Goal: Task Accomplishment & Management: Use online tool/utility

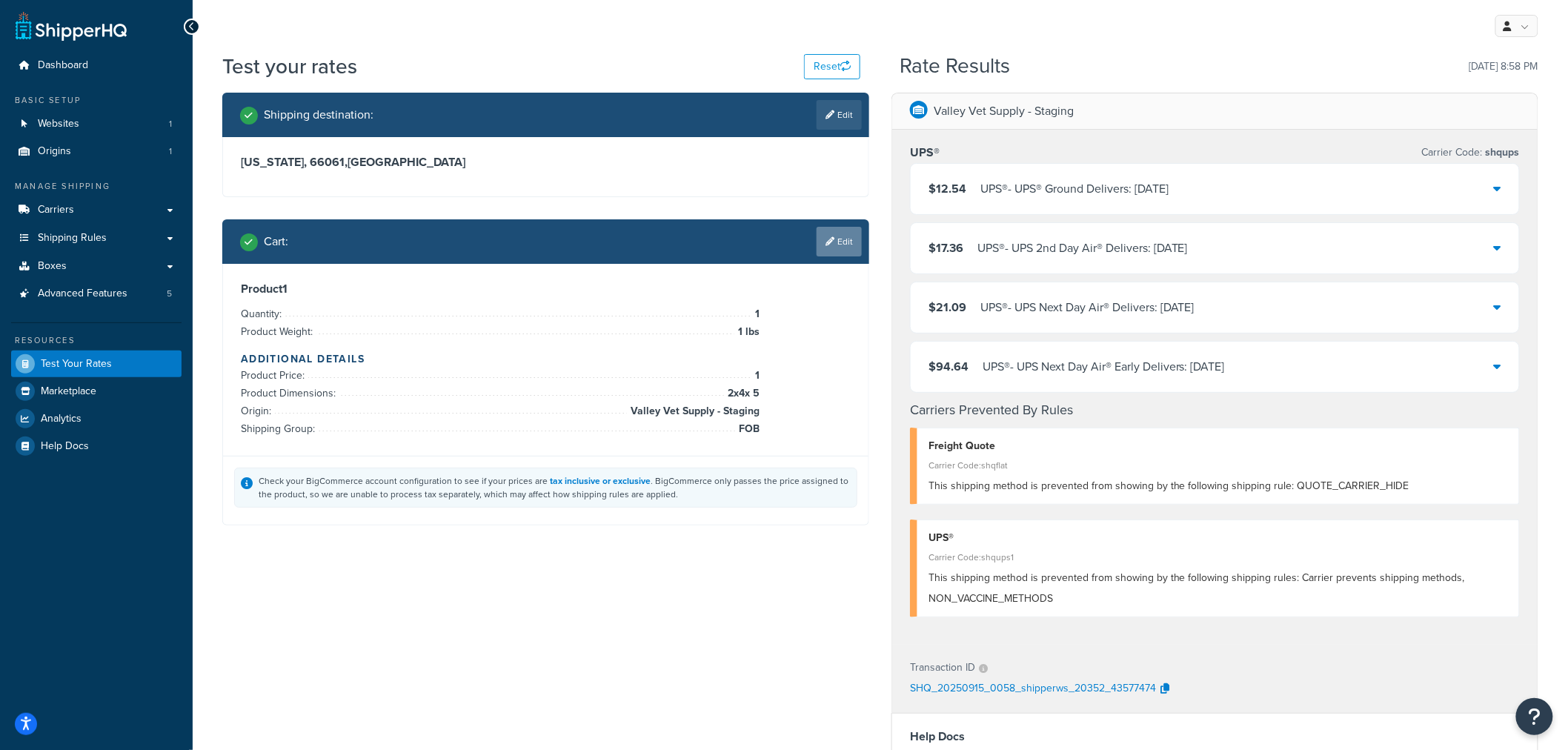
click at [836, 242] on link "Edit" at bounding box center [839, 241] width 45 height 29
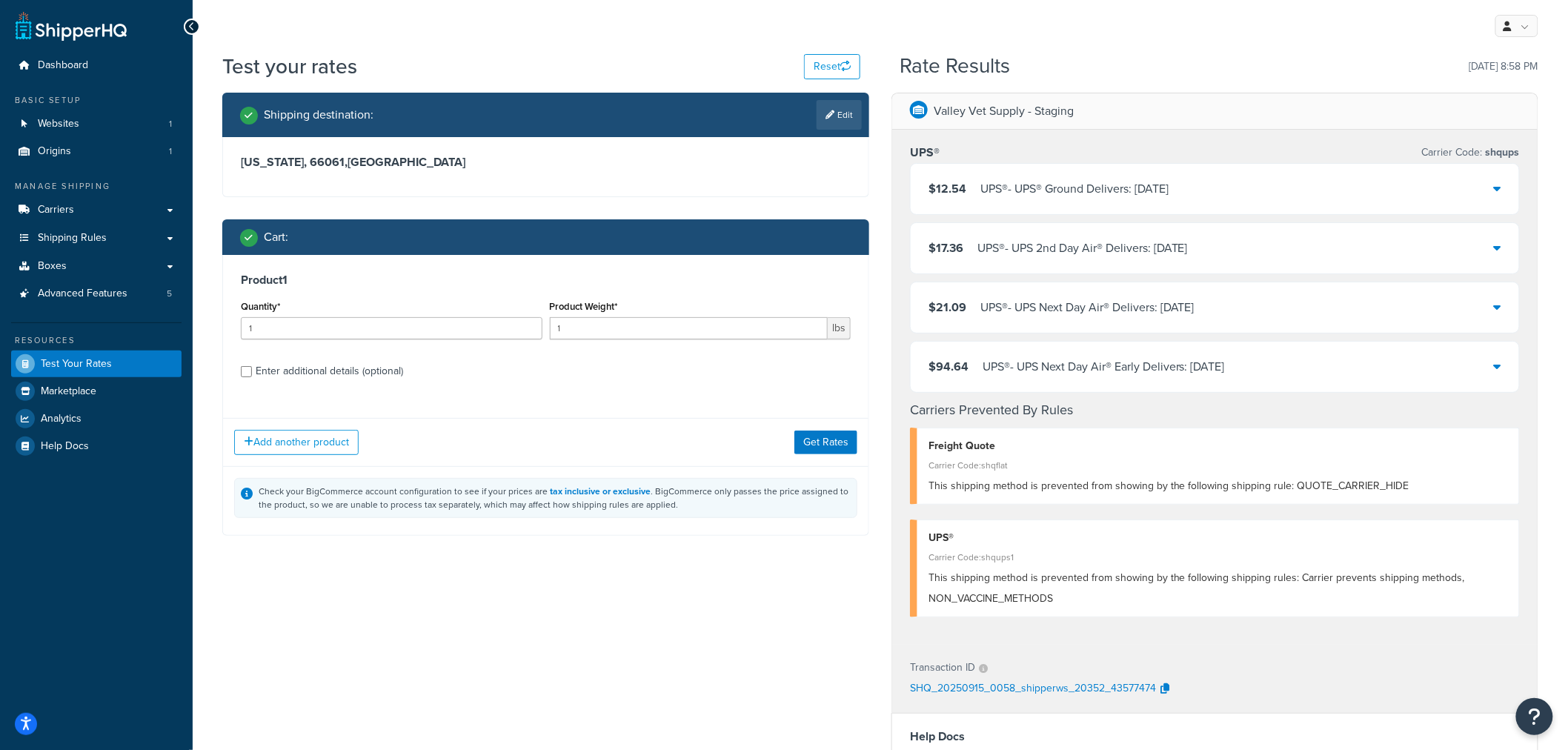
click at [342, 373] on div "Enter additional details (optional)" at bounding box center [329, 371] width 147 height 20
click at [252, 373] on input "Enter additional details (optional)" at bounding box center [246, 371] width 12 height 12
checkbox input "true"
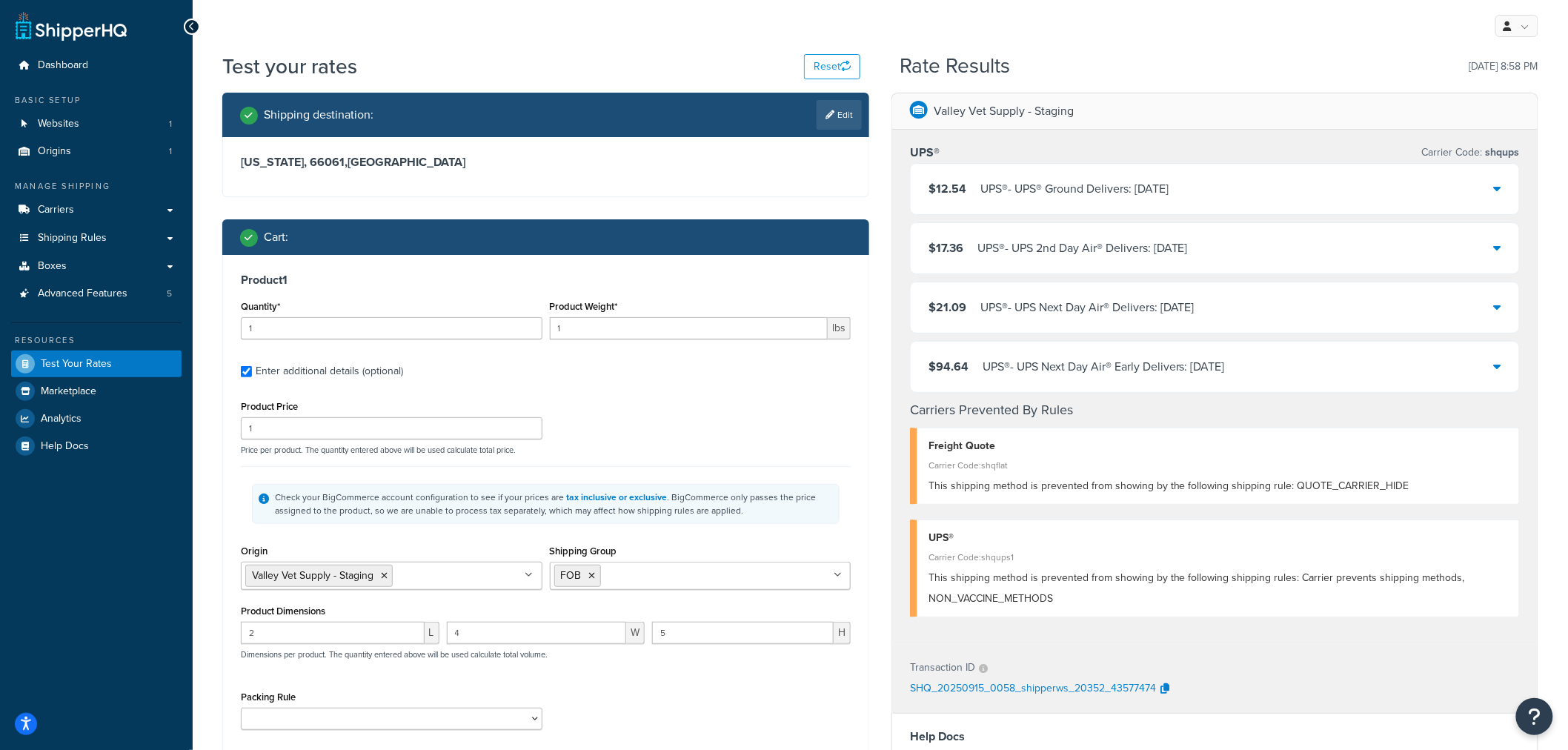
click at [648, 576] on input "Shipping Group" at bounding box center [670, 574] width 131 height 16
type input "fs"
click at [595, 578] on li "FOB" at bounding box center [577, 575] width 47 height 22
click at [594, 578] on icon at bounding box center [593, 575] width 7 height 9
click at [203, 500] on div "Test your rates Reset Rate Results 09/14/2025, 8:58 PM Shipping destination : E…" at bounding box center [879, 577] width 1375 height 1051
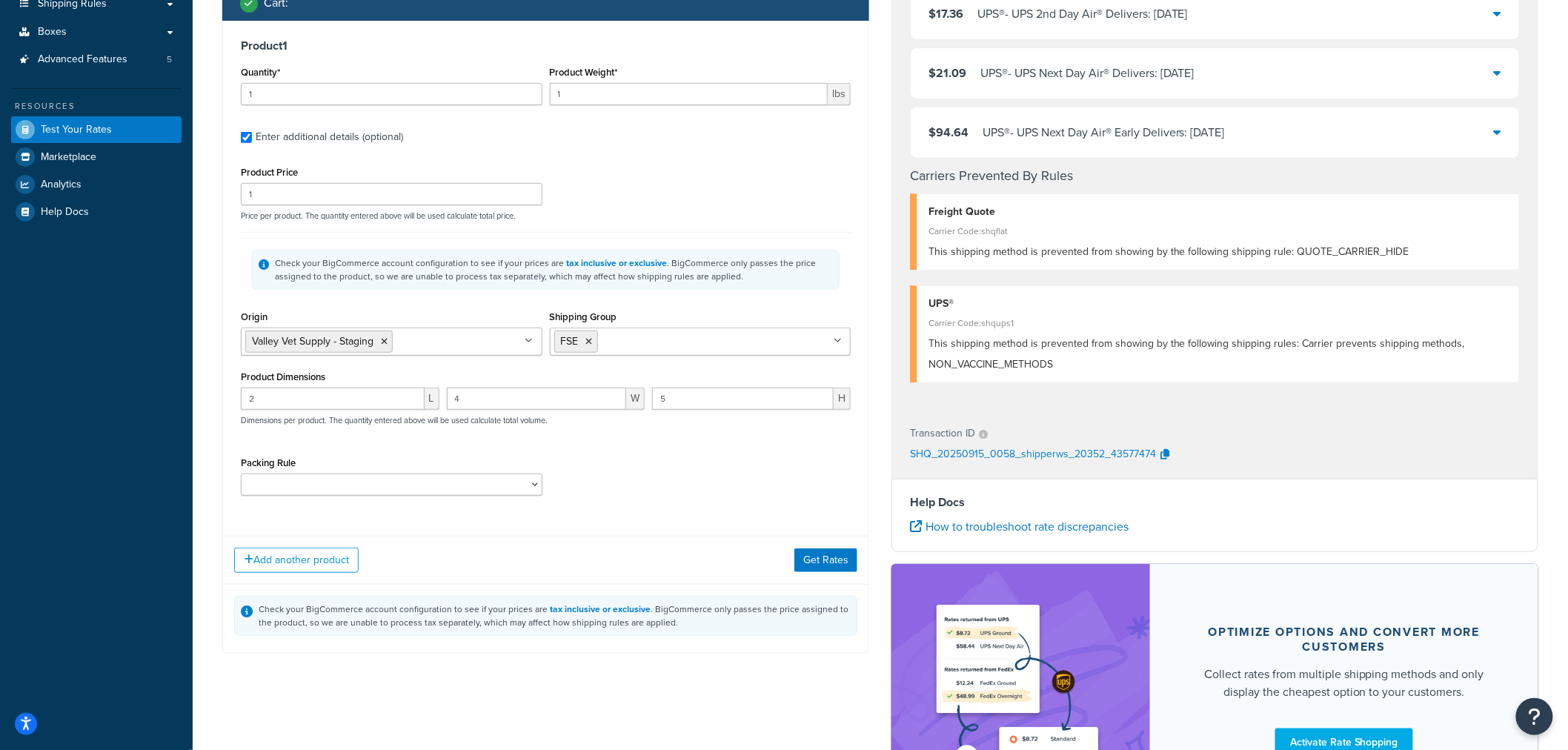
scroll to position [246, 0]
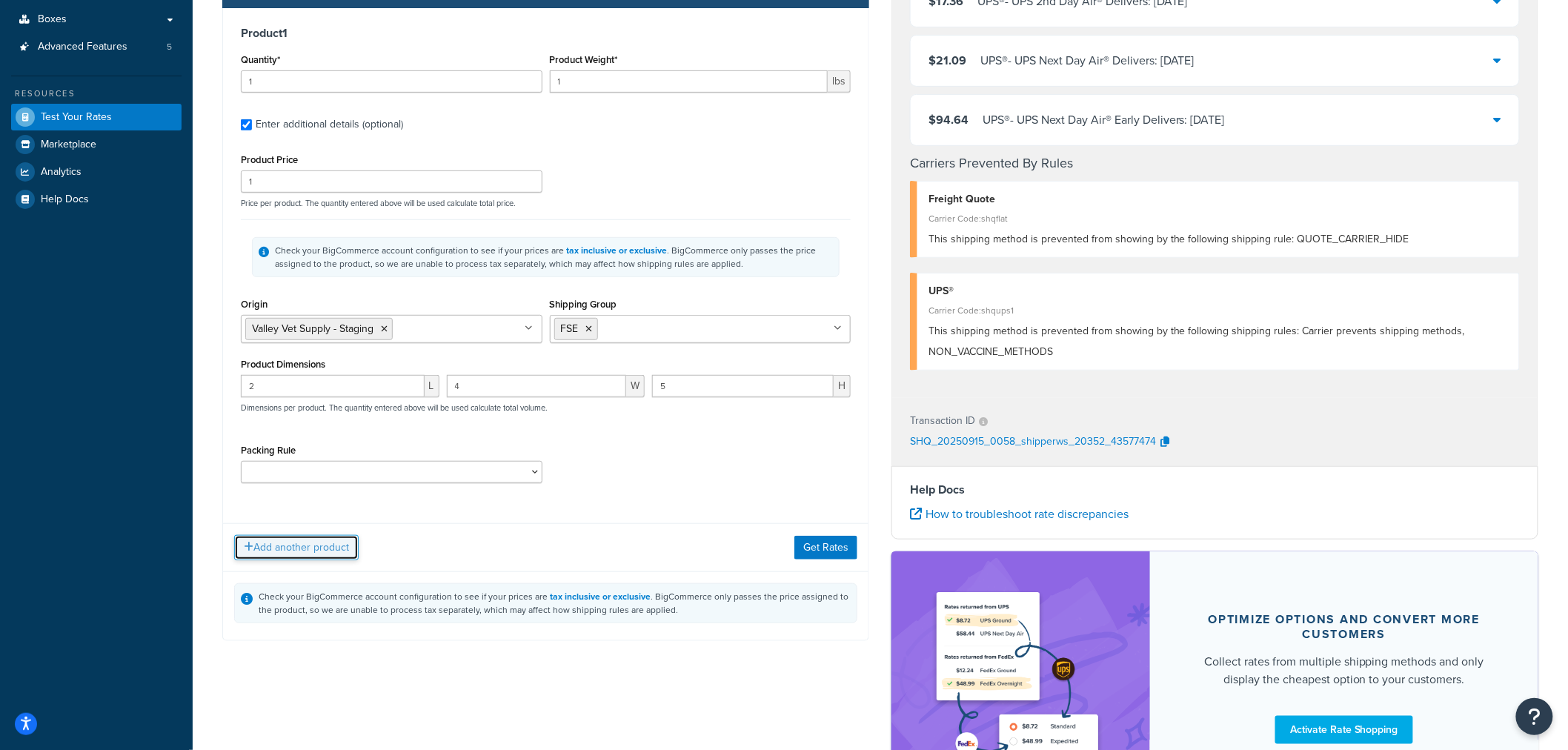
click at [277, 549] on button "Add another product" at bounding box center [296, 548] width 124 height 25
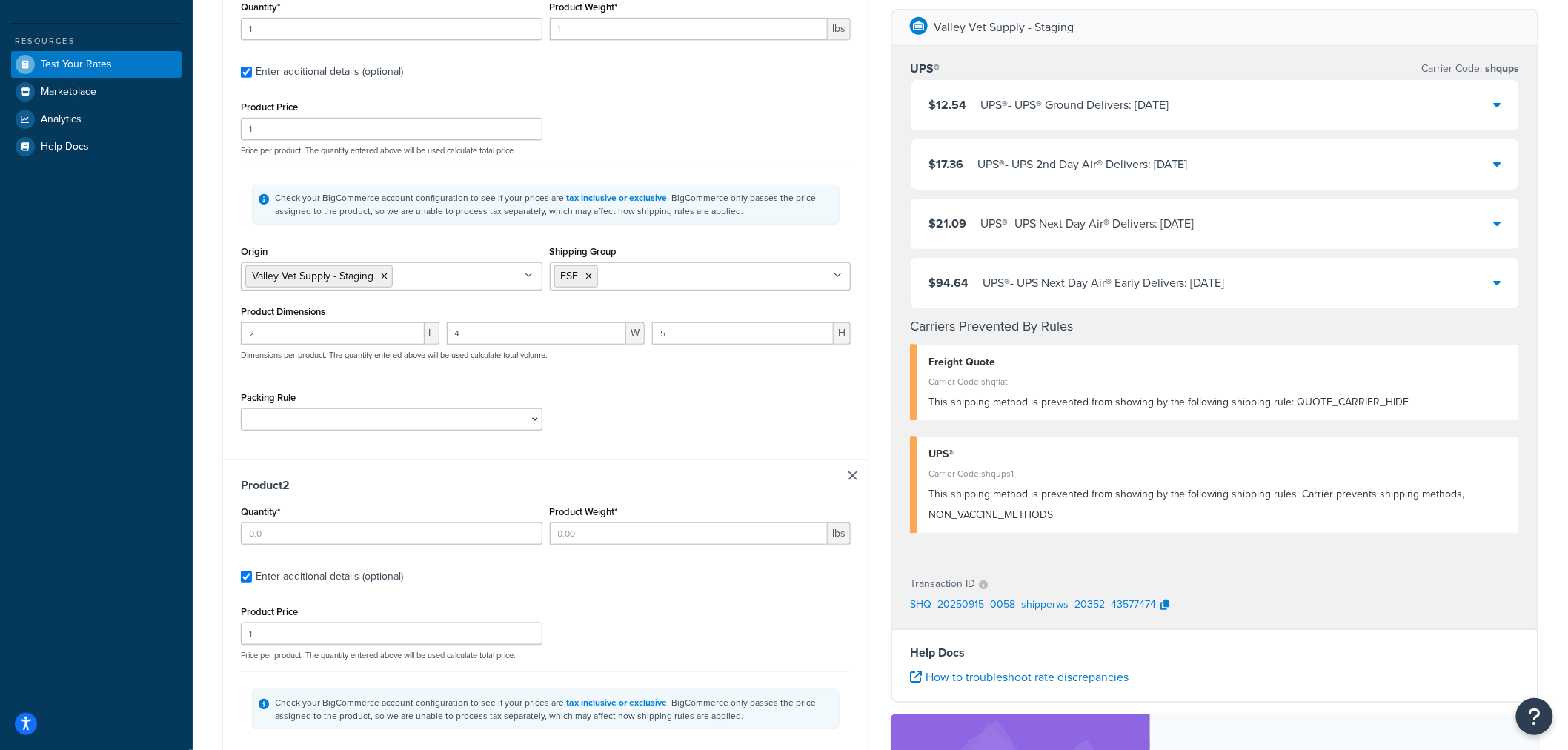
scroll to position [329, 0]
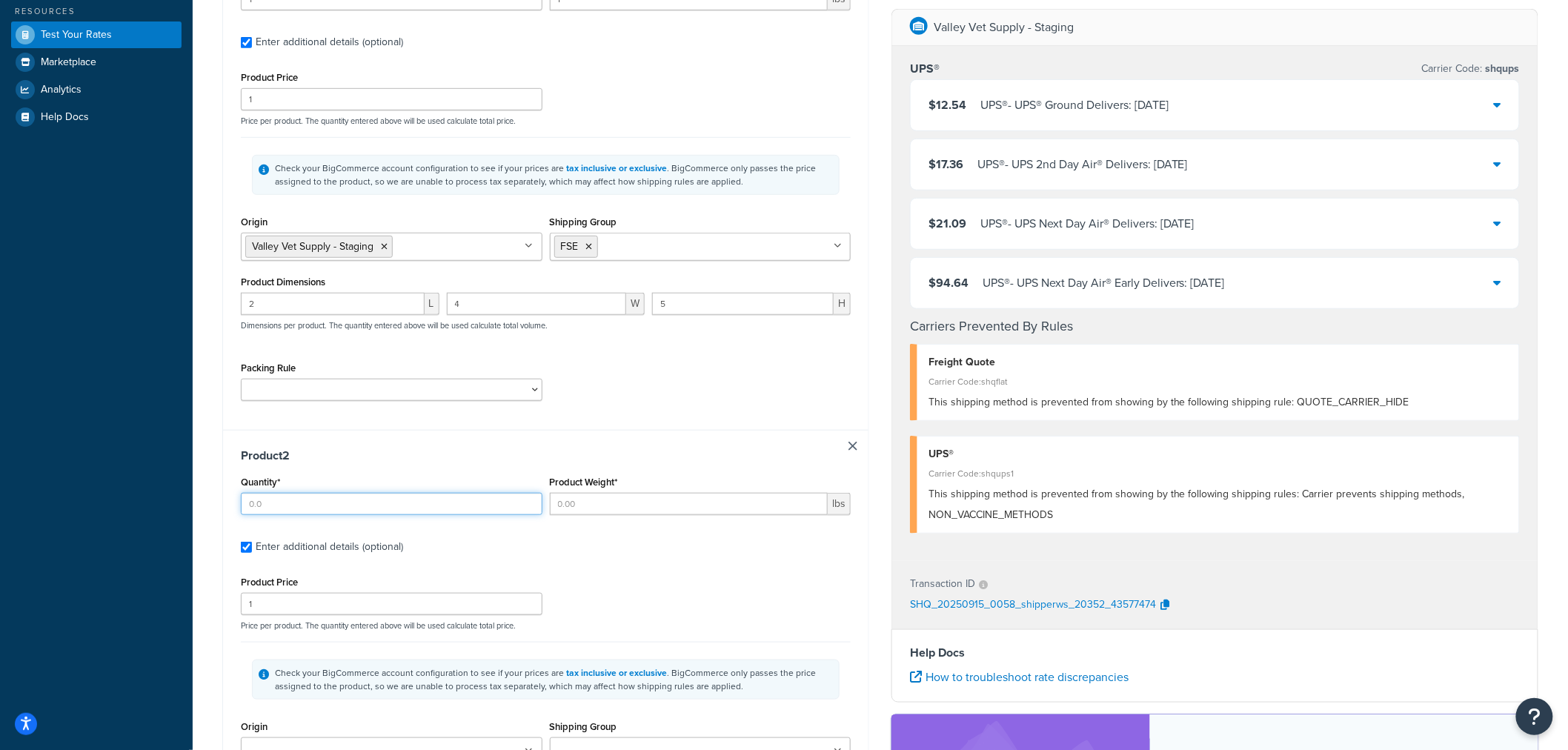
click at [324, 509] on input "Quantity*" at bounding box center [392, 504] width 301 height 22
type input "1"
click at [593, 508] on input "Product Weight*" at bounding box center [689, 504] width 278 height 22
type input "1"
click at [215, 551] on div "Shipping destination : Edit Kansas, 66061 , United States Cart : Product 1 Quan…" at bounding box center [545, 422] width 669 height 1318
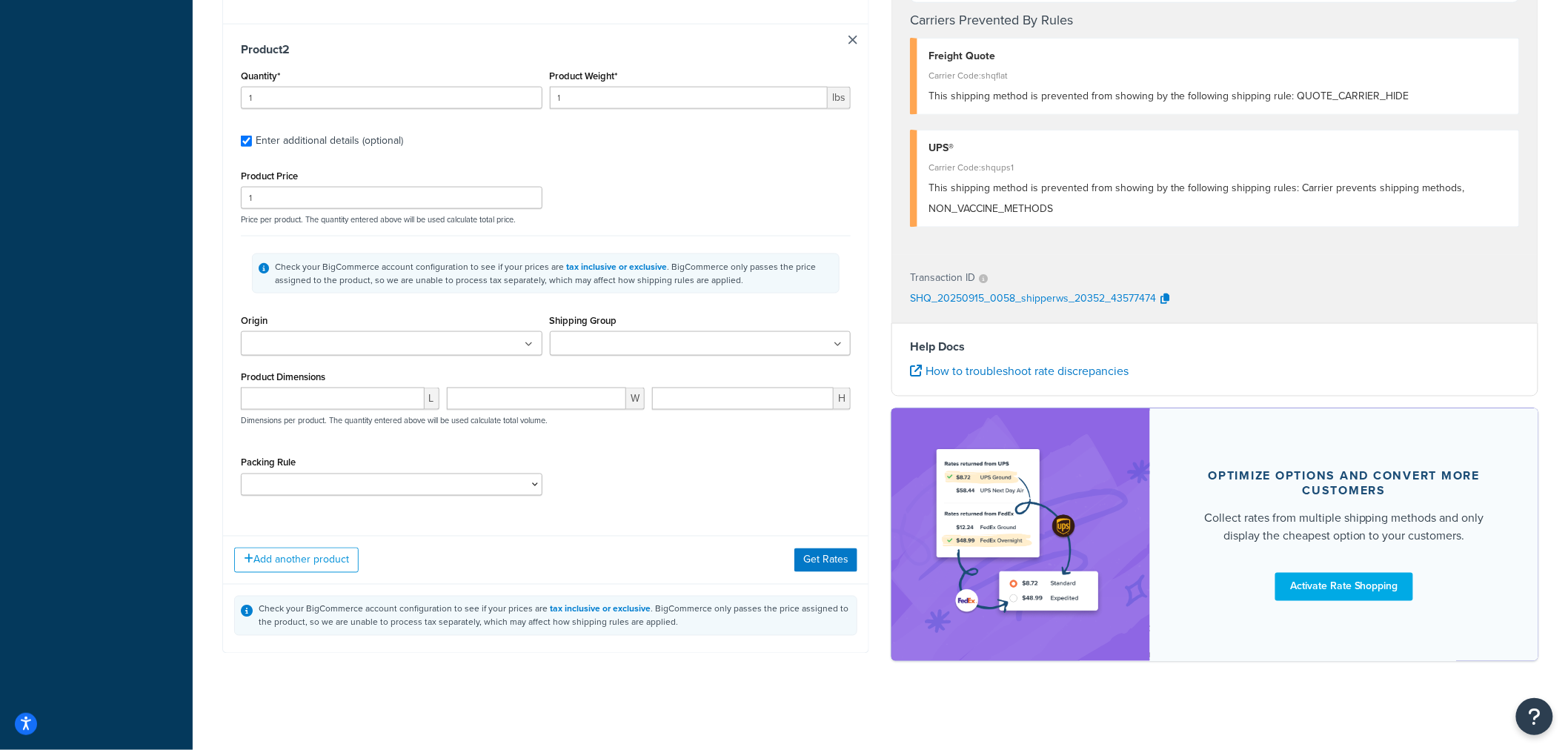
scroll to position [738, 0]
drag, startPoint x: 417, startPoint y: 338, endPoint x: 417, endPoint y: 354, distance: 16.0
click at [416, 338] on ul at bounding box center [392, 344] width 301 height 25
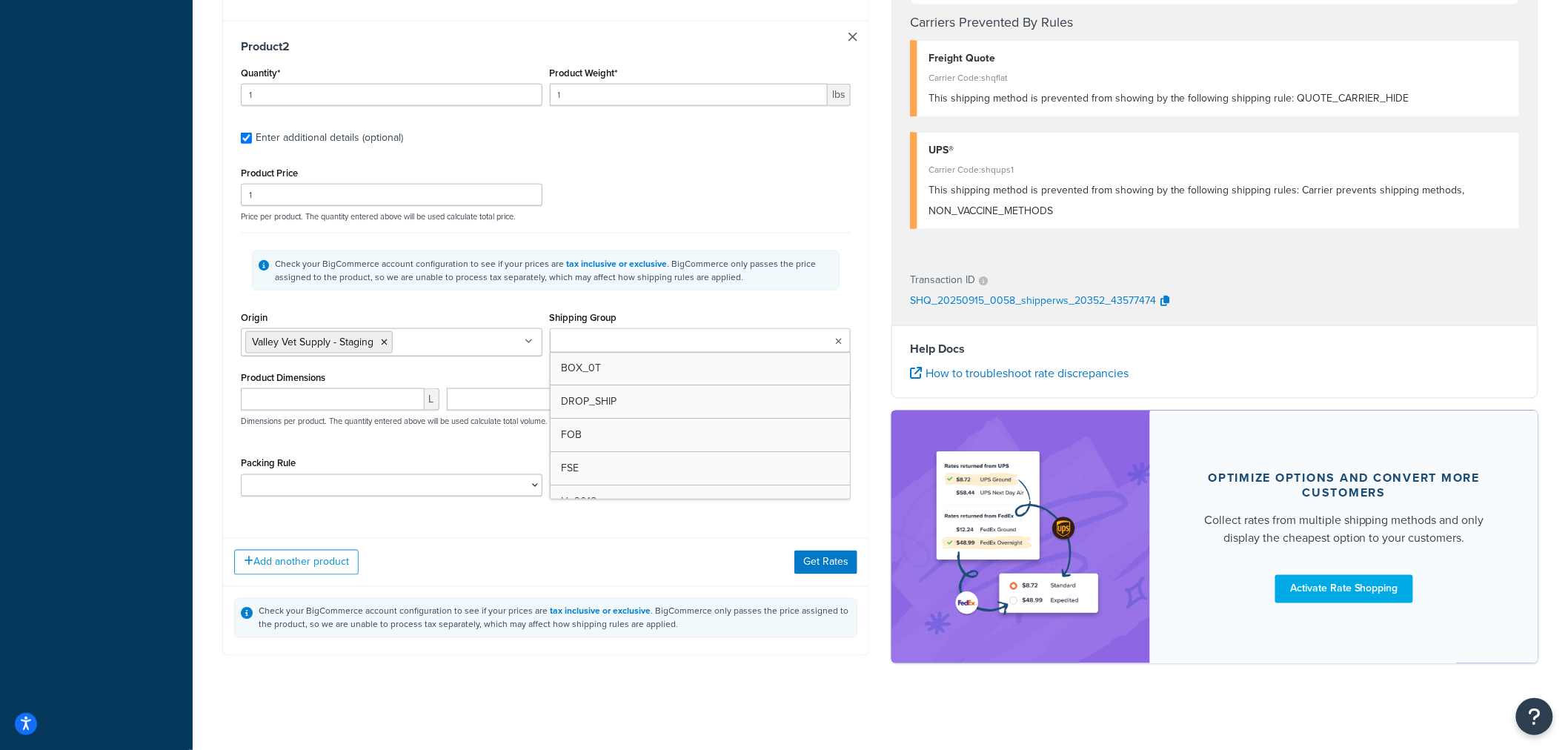
click at [601, 342] on input "Shipping Group" at bounding box center [620, 341] width 131 height 16
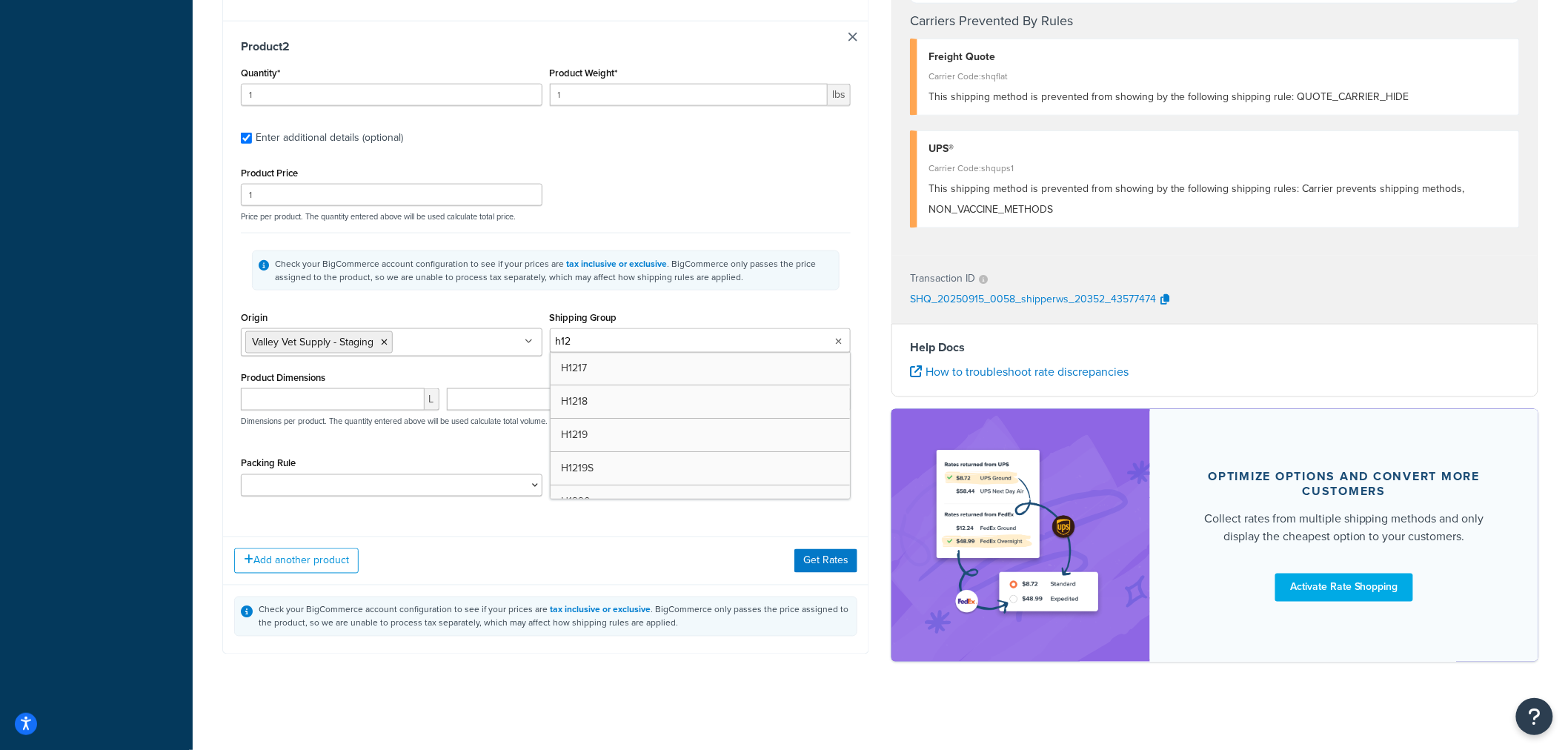
type input "h121"
click at [454, 373] on div "Product Dimensions L W H Dimensions per product. The quantity entered above wil…" at bounding box center [546, 405] width 610 height 74
click at [810, 562] on button "Get Rates" at bounding box center [825, 560] width 63 height 24
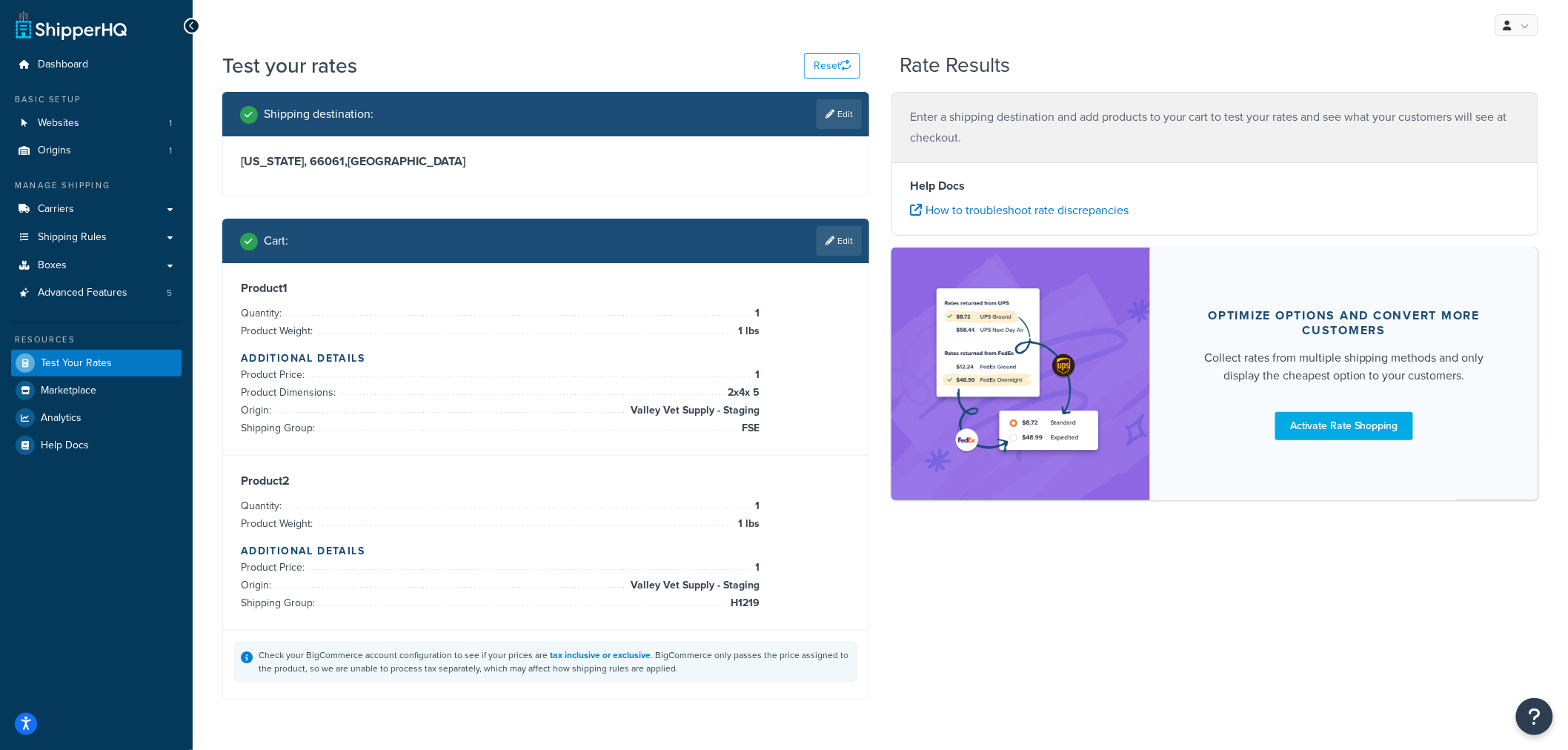
scroll to position [0, 0]
click at [840, 237] on link "Edit" at bounding box center [839, 241] width 45 height 29
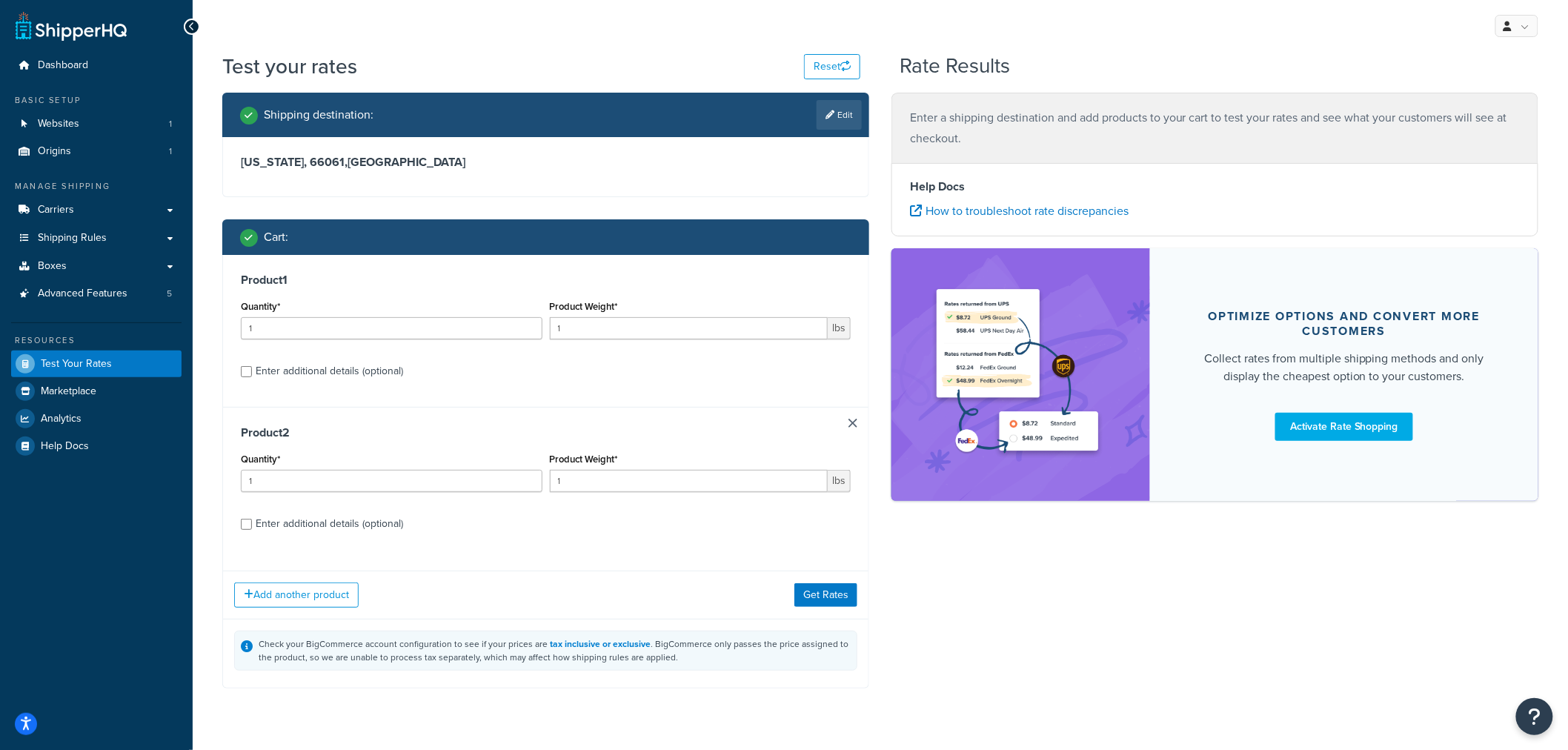
click at [334, 529] on div "Enter additional details (optional)" at bounding box center [329, 523] width 147 height 20
click at [252, 529] on input "Enter additional details (optional)" at bounding box center [246, 524] width 12 height 12
checkbox input "true"
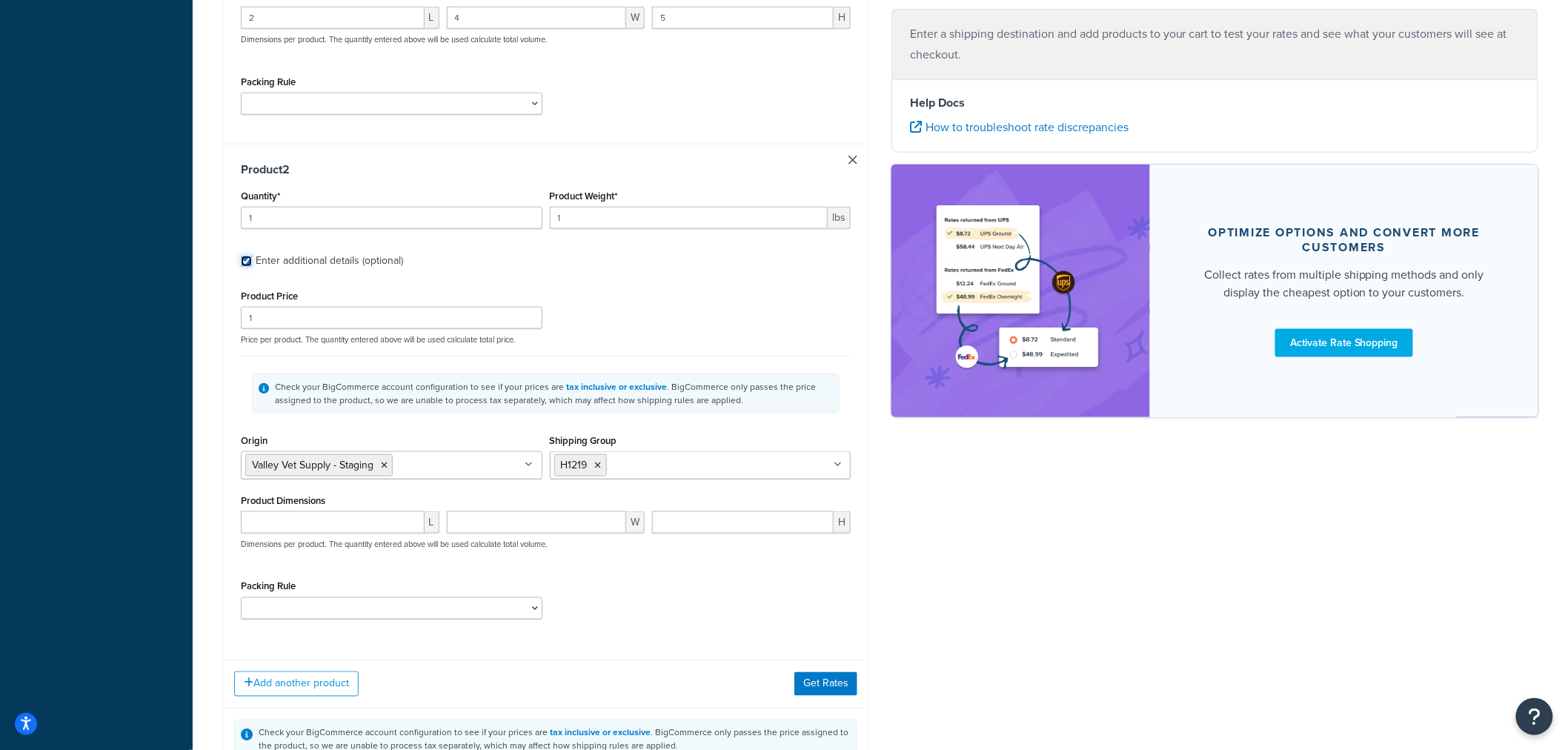
scroll to position [658, 0]
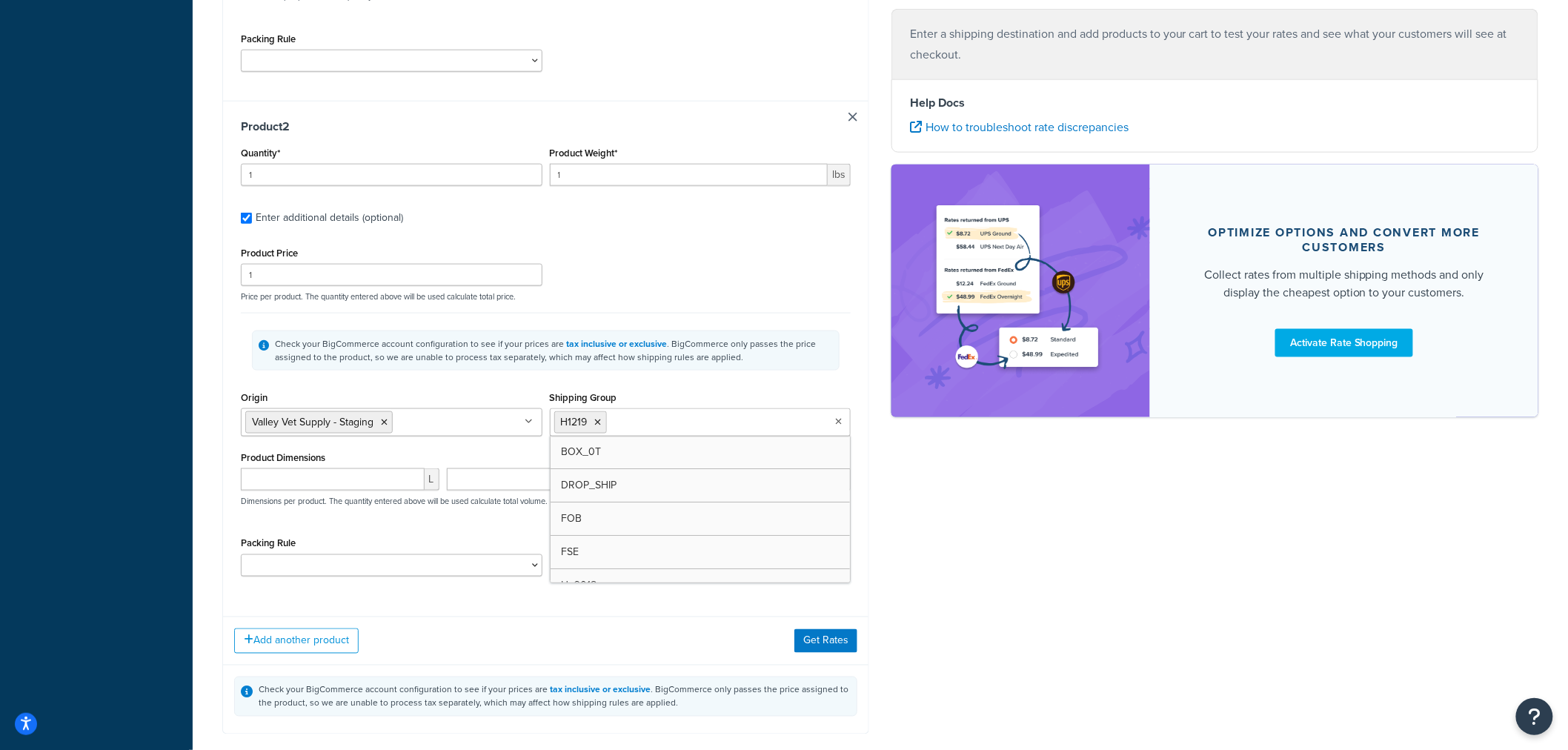
click at [642, 420] on input "Shipping Group" at bounding box center [676, 421] width 131 height 16
type input "ha"
click at [561, 613] on div "Product 1 Quantity* 1 Product Weight* 1 lbs Enter additional details (optional)…" at bounding box center [546, 165] width 647 height 1137
drag, startPoint x: 573, startPoint y: 174, endPoint x: 521, endPoint y: 181, distance: 52.5
click at [522, 180] on div "Quantity* 1 Product Weight* 1 lbs" at bounding box center [545, 169] width 617 height 54
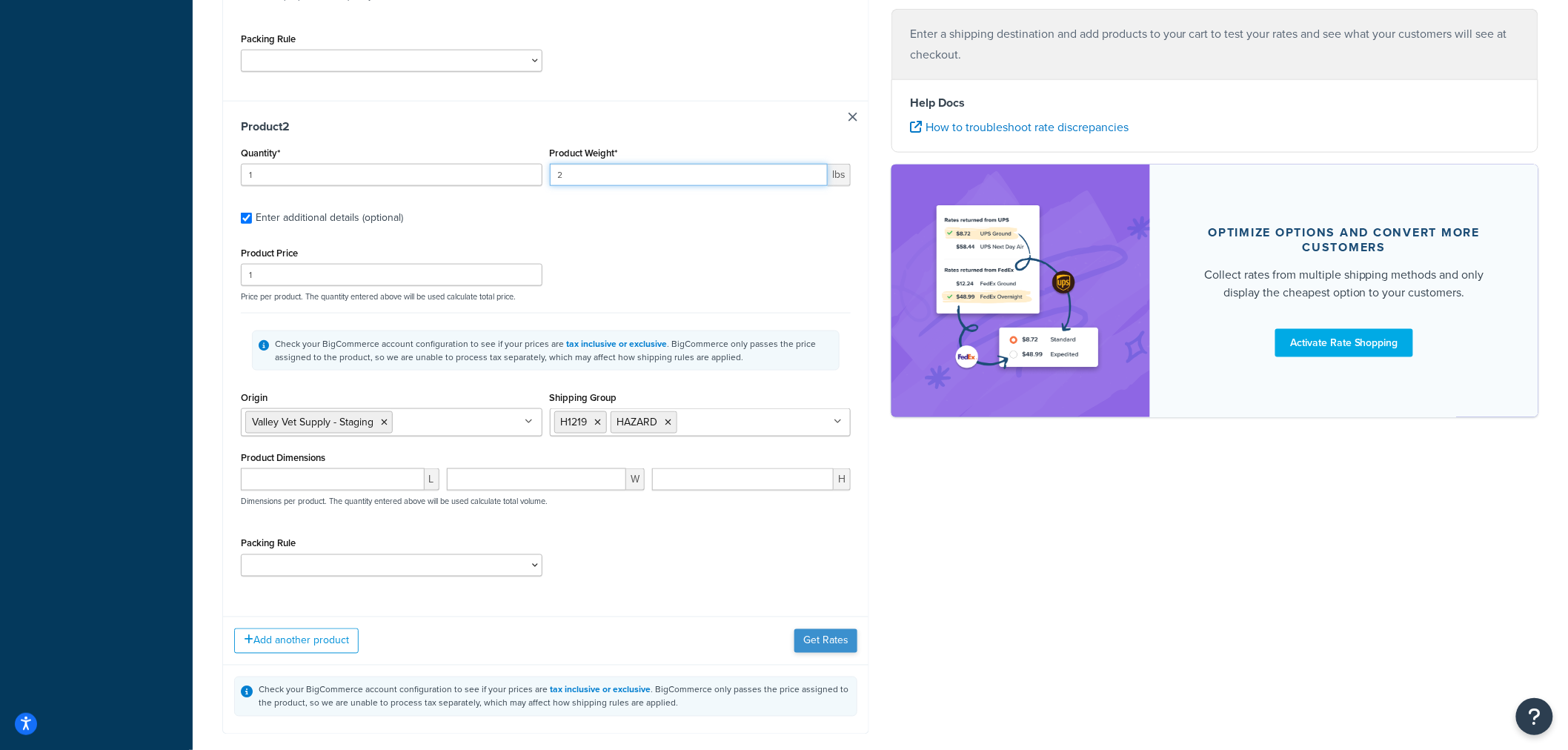
type input "2"
click at [815, 643] on button "Get Rates" at bounding box center [825, 641] width 63 height 24
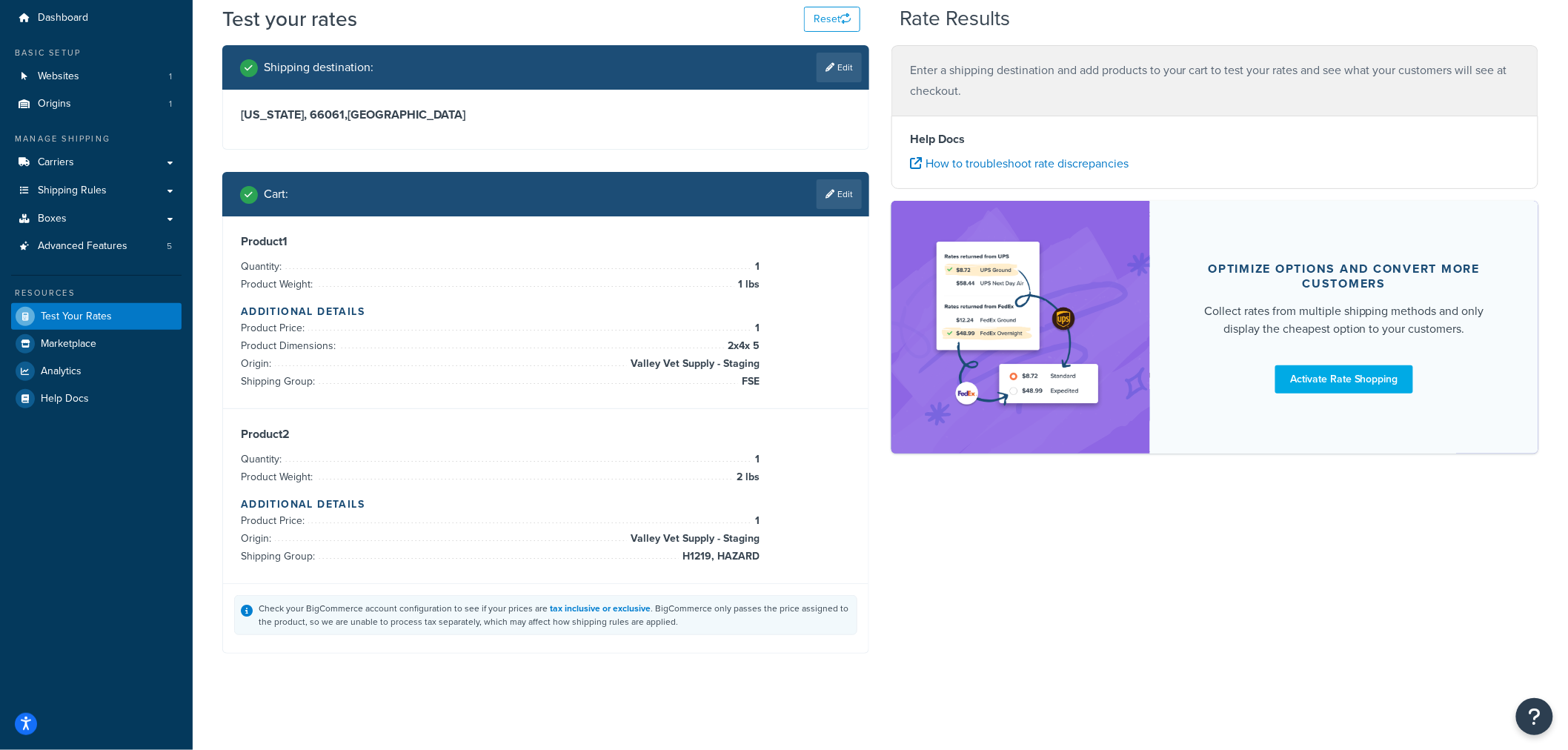
scroll to position [47, 0]
click at [831, 195] on icon at bounding box center [830, 195] width 9 height 9
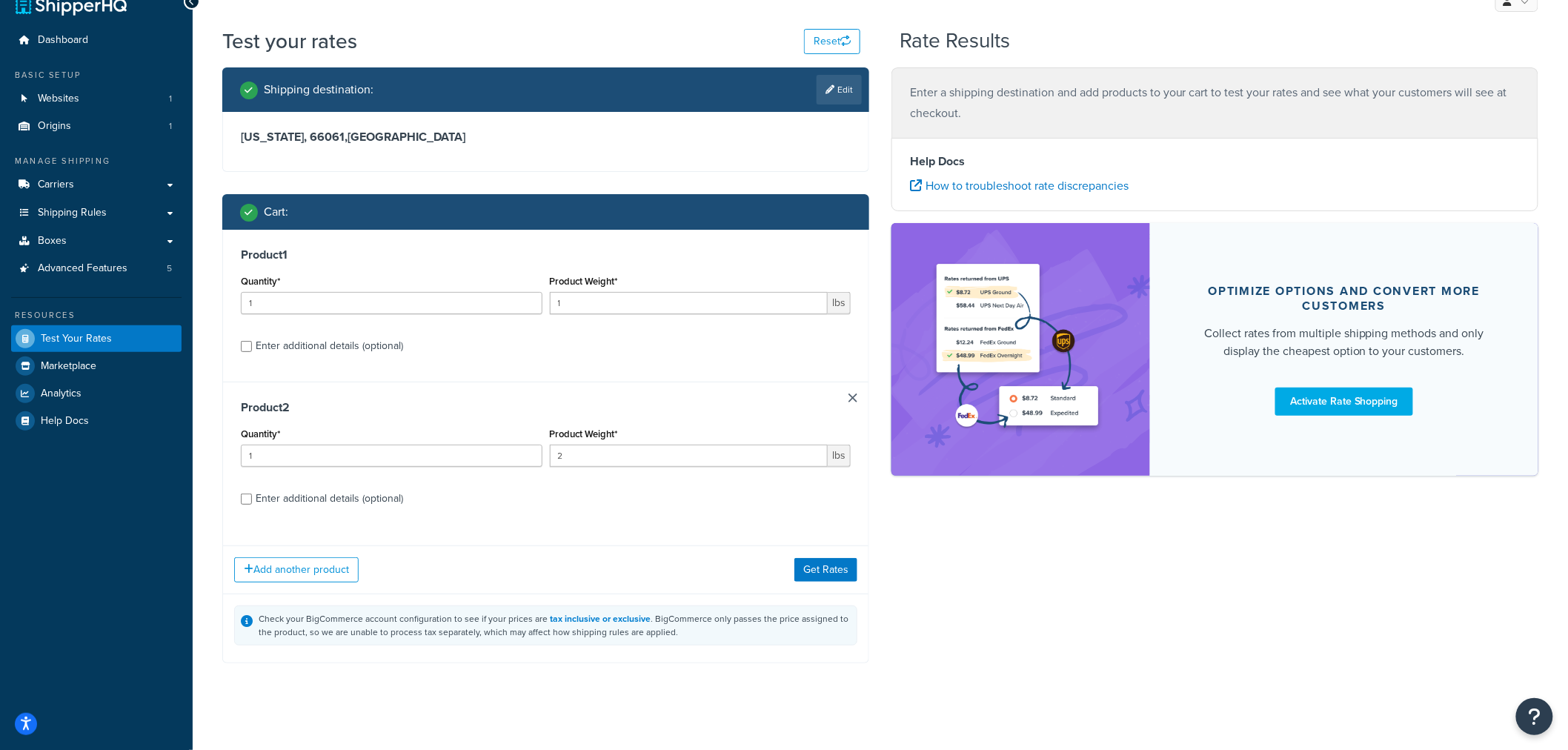
scroll to position [35, 0]
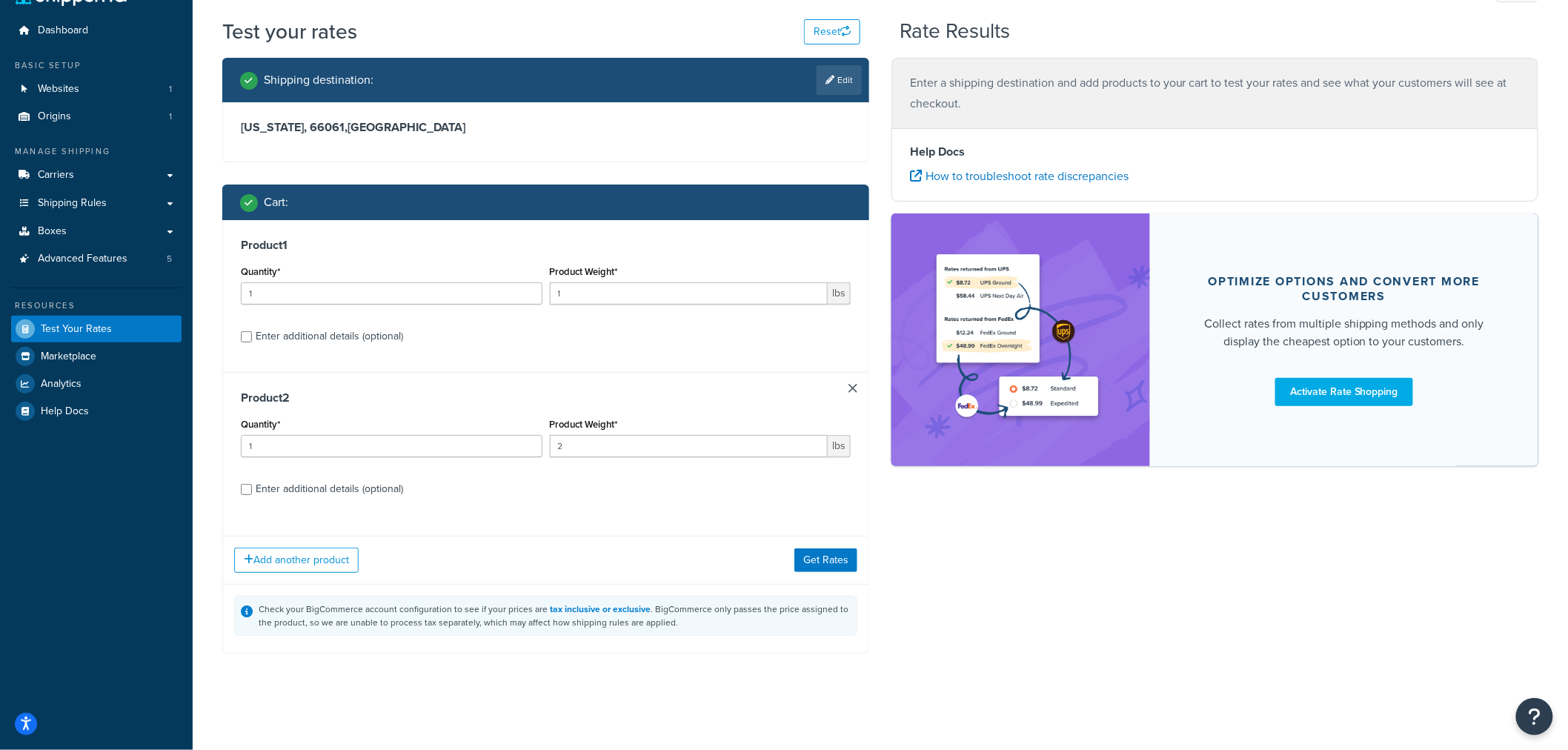
click at [343, 490] on div "Enter additional details (optional)" at bounding box center [329, 488] width 147 height 20
click at [252, 490] on input "Enter additional details (optional)" at bounding box center [246, 489] width 12 height 12
checkbox input "true"
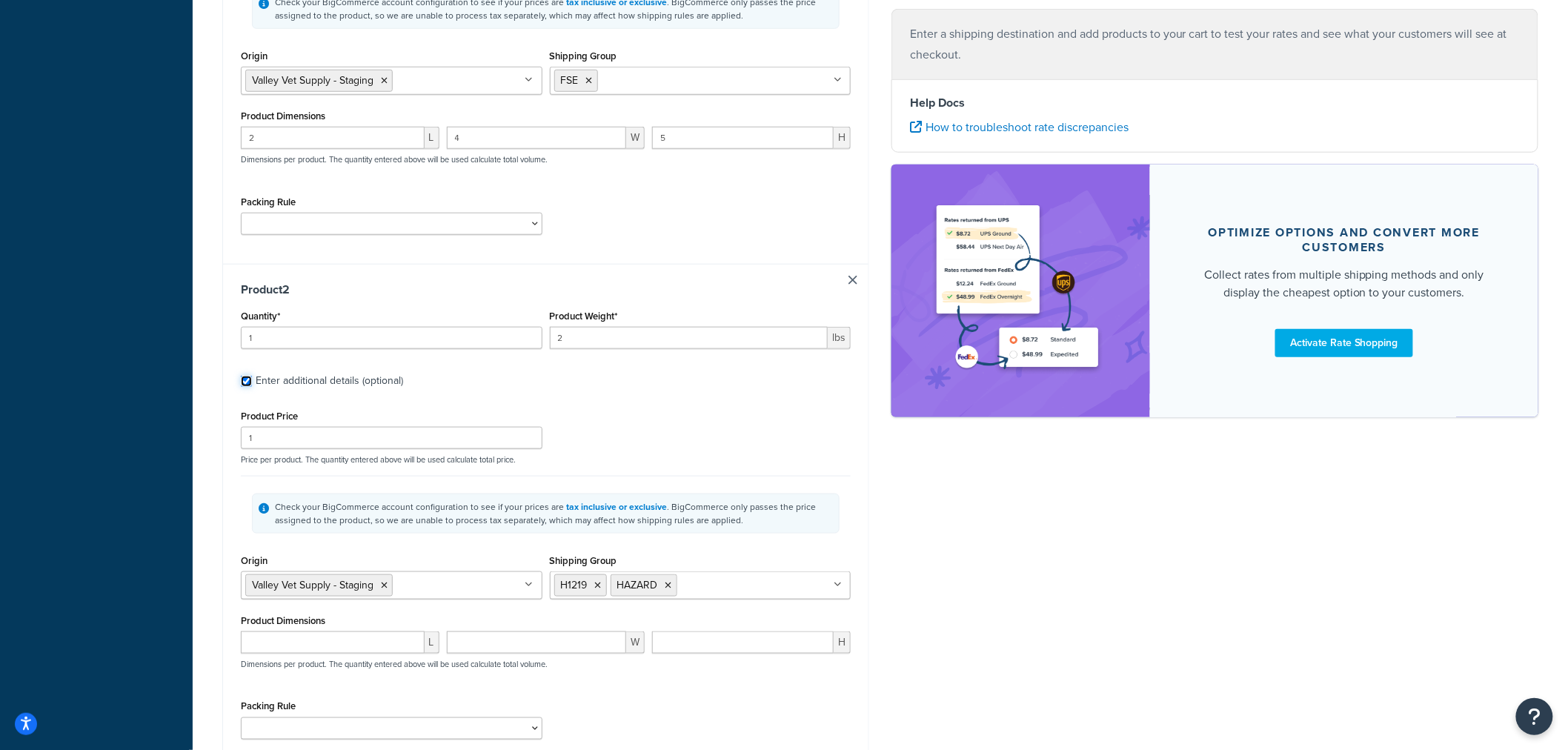
scroll to position [530, 0]
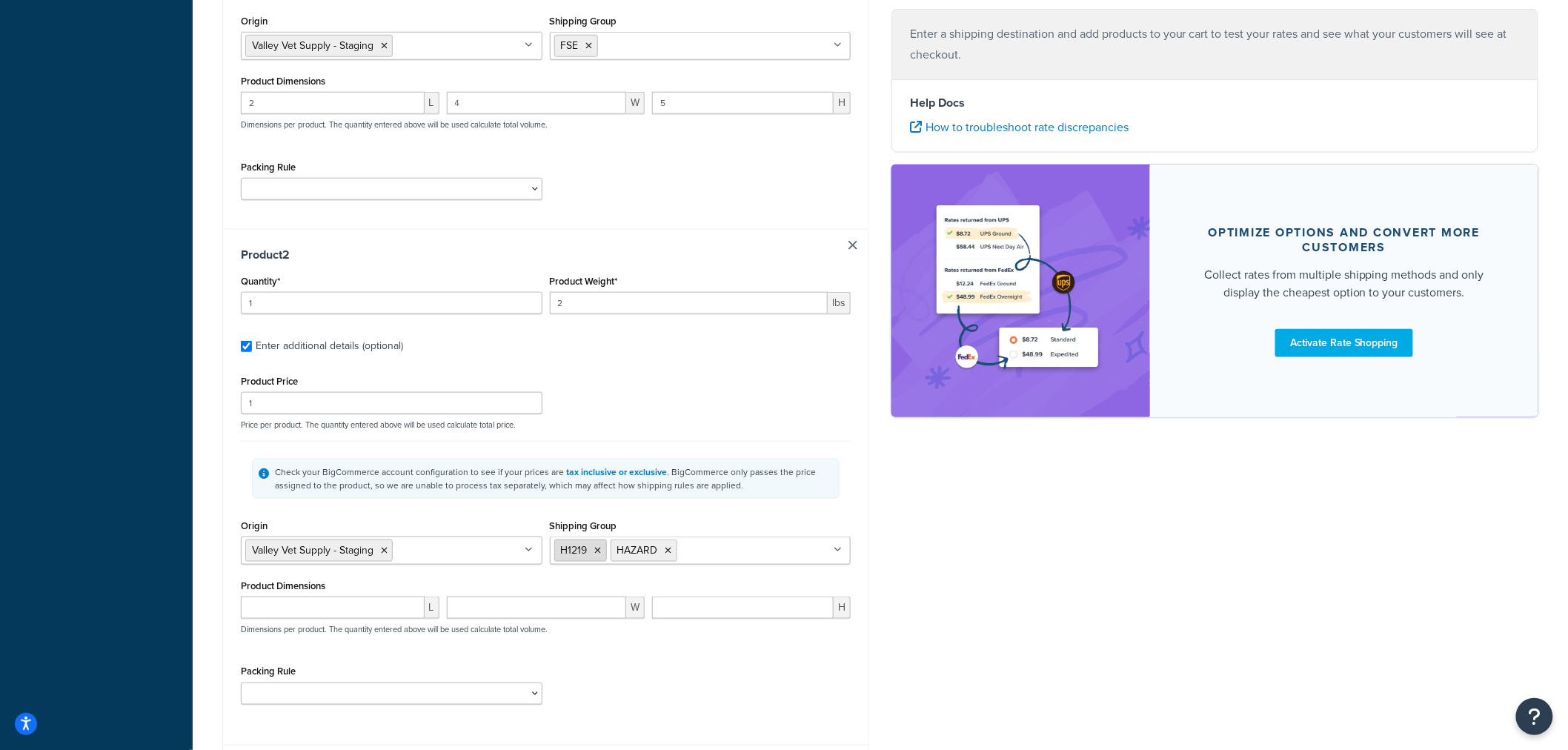
click at [595, 549] on icon at bounding box center [598, 551] width 7 height 9
click at [654, 550] on input "Shipping Group" at bounding box center [690, 550] width 131 height 16
type input "h122"
click at [502, 525] on div "Origin Valley Vet Supply - Staging No results found" at bounding box center [392, 540] width 301 height 49
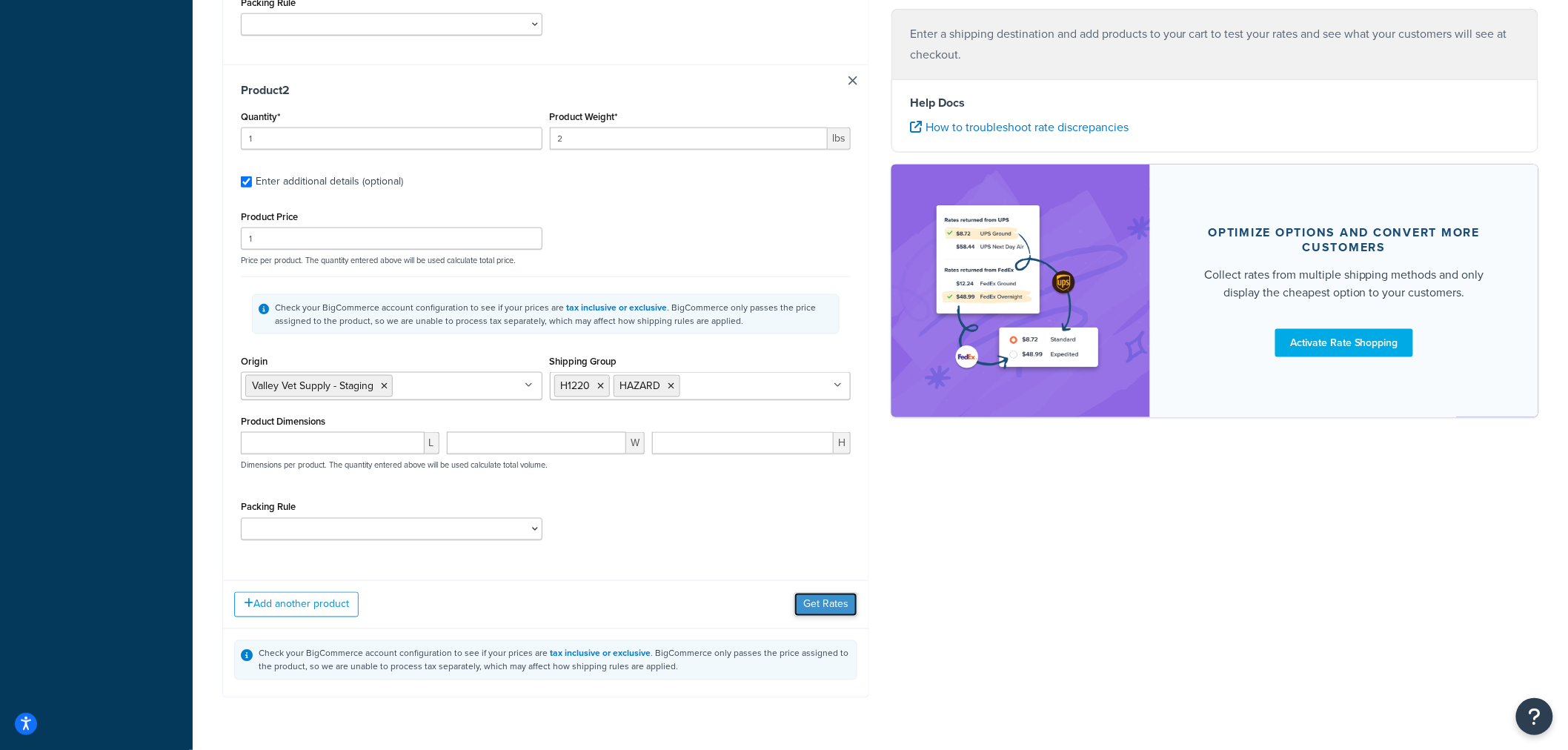
click at [815, 608] on button "Get Rates" at bounding box center [825, 605] width 63 height 24
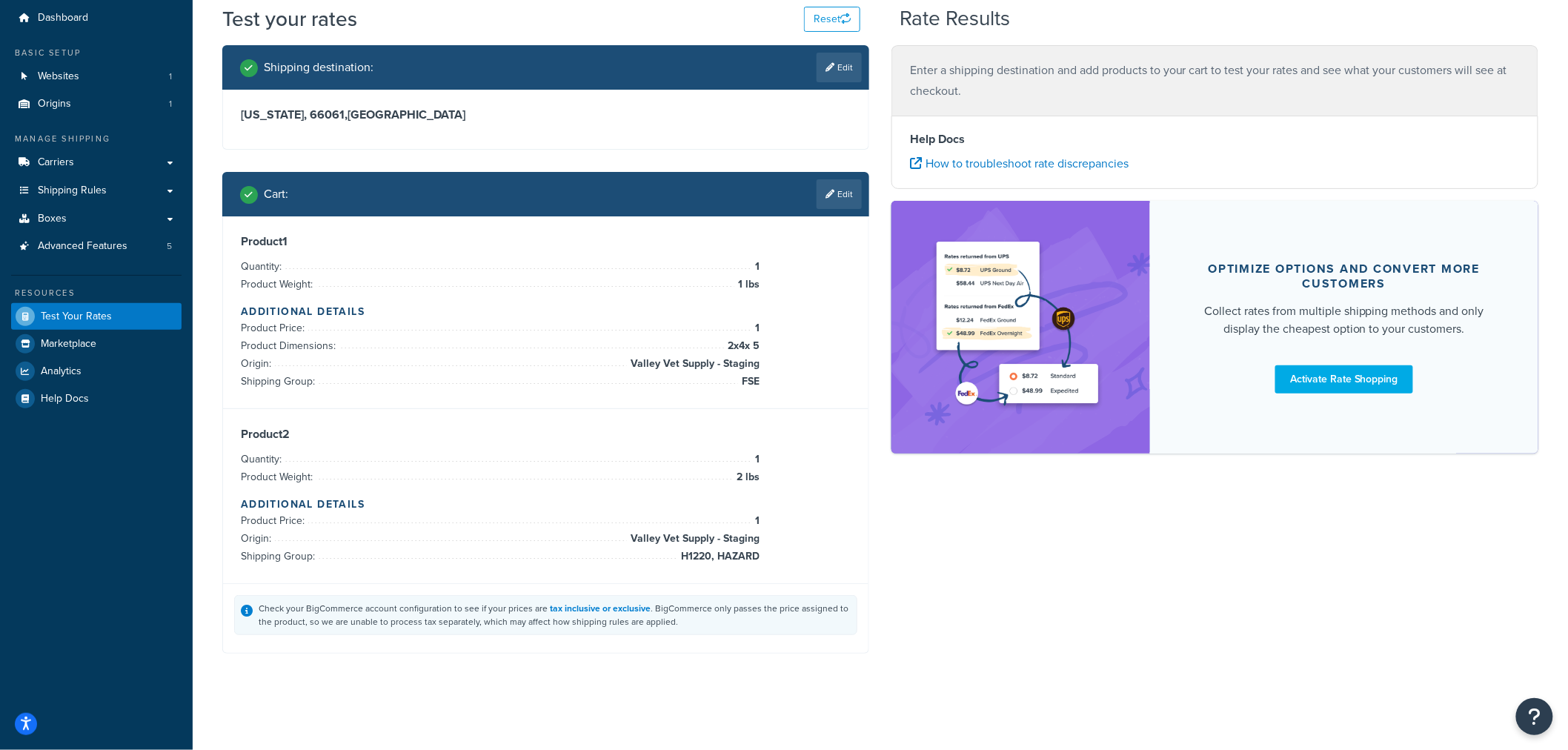
scroll to position [47, 0]
click at [845, 61] on link "Edit" at bounding box center [839, 67] width 45 height 29
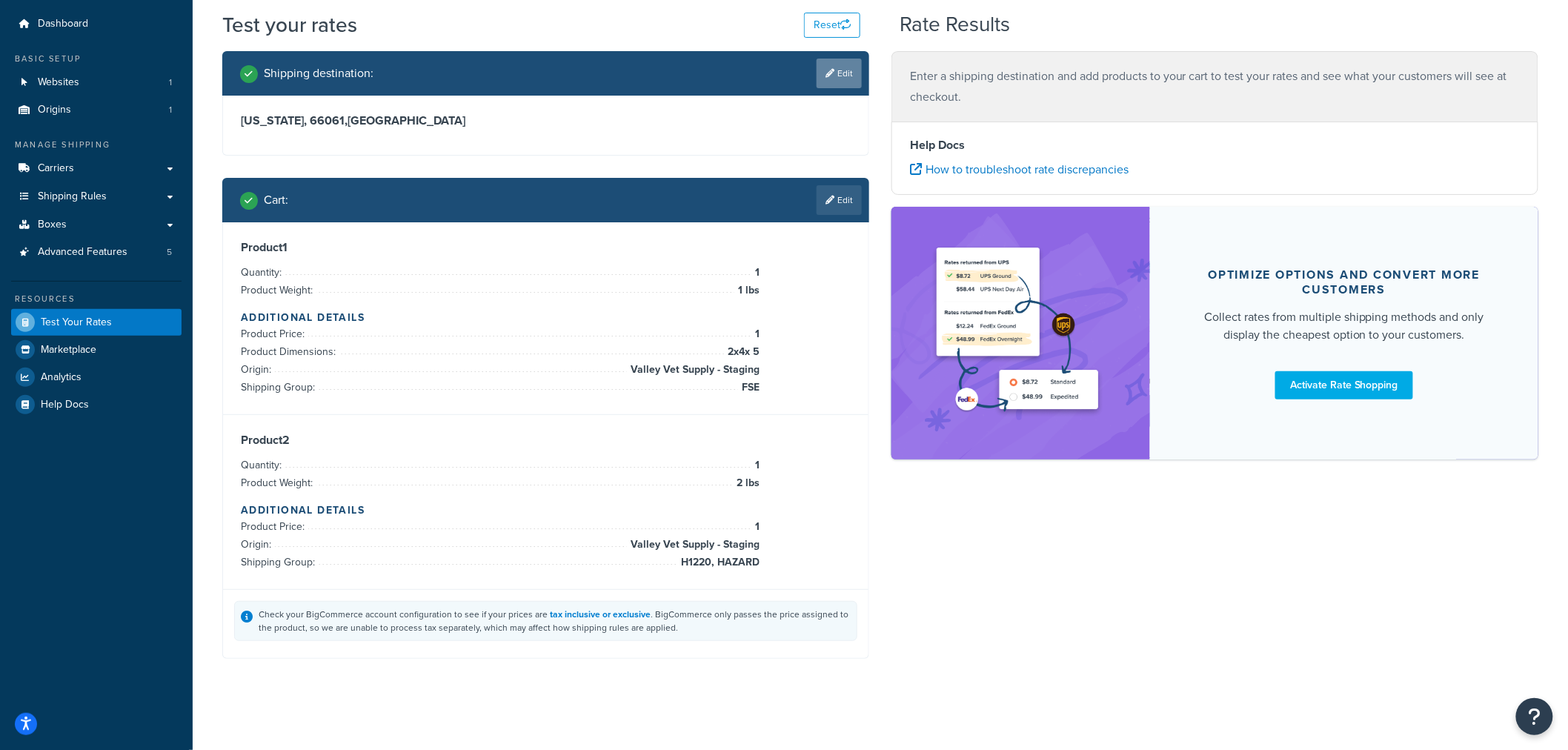
select select "KS"
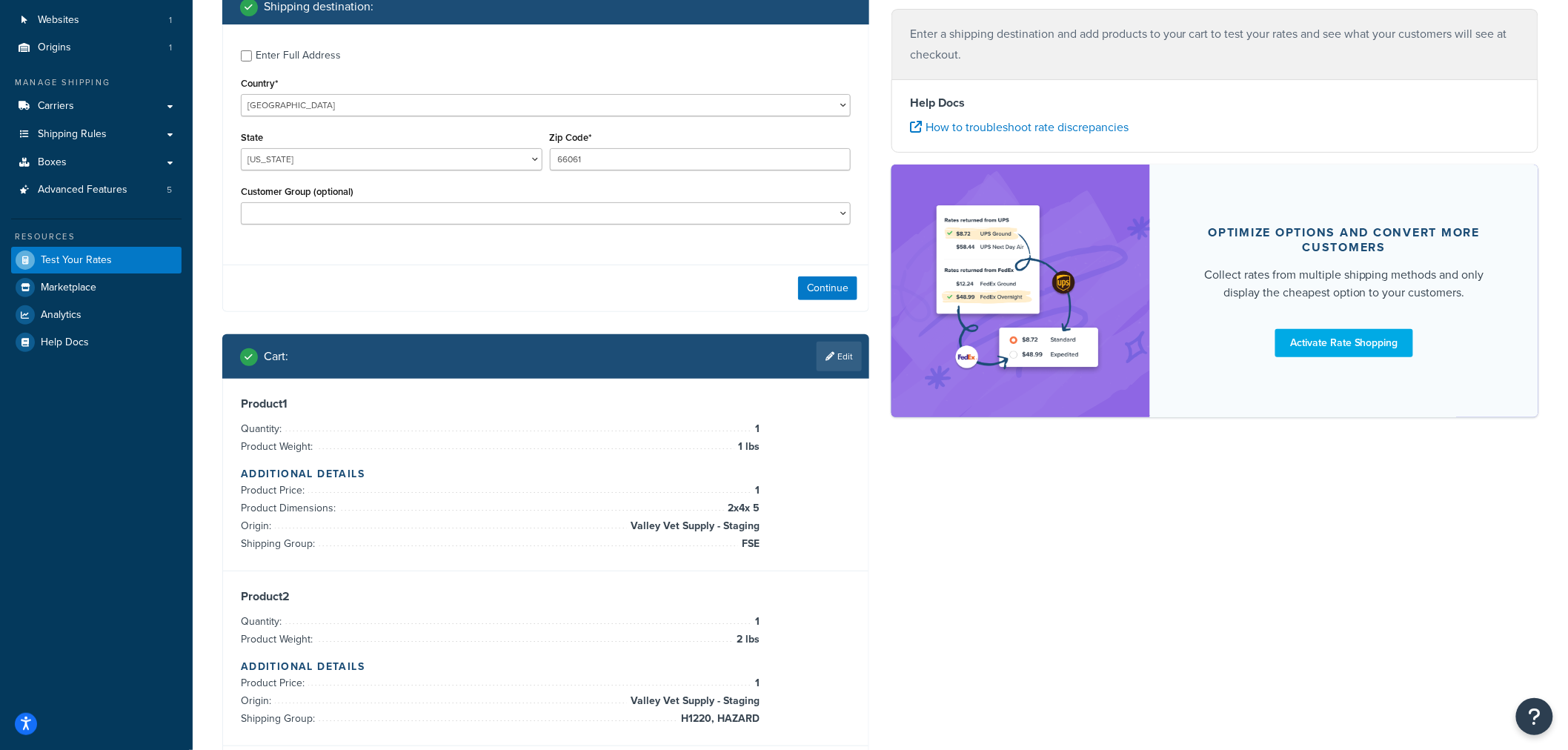
scroll to position [102, 0]
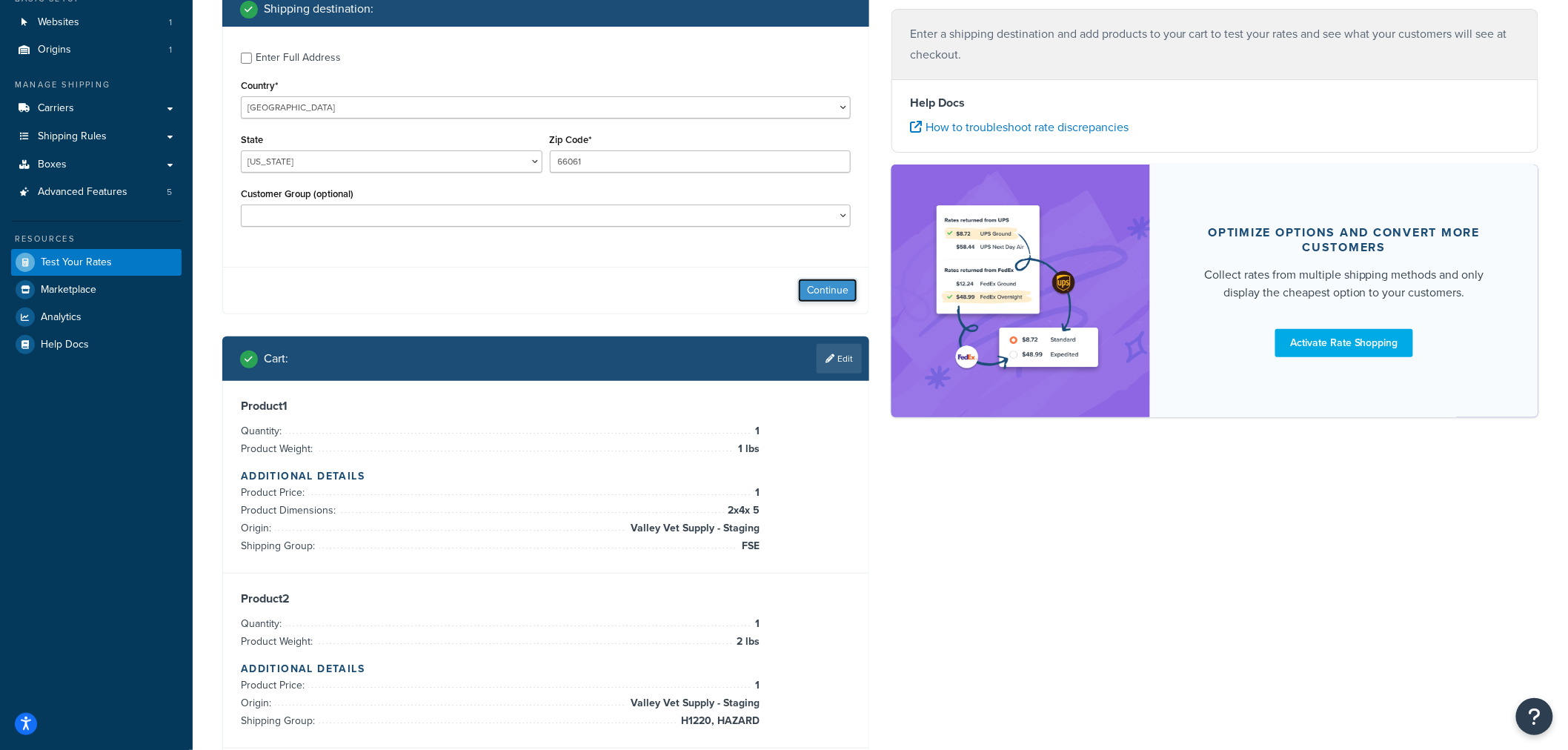
click at [824, 293] on button "Continue" at bounding box center [827, 290] width 59 height 24
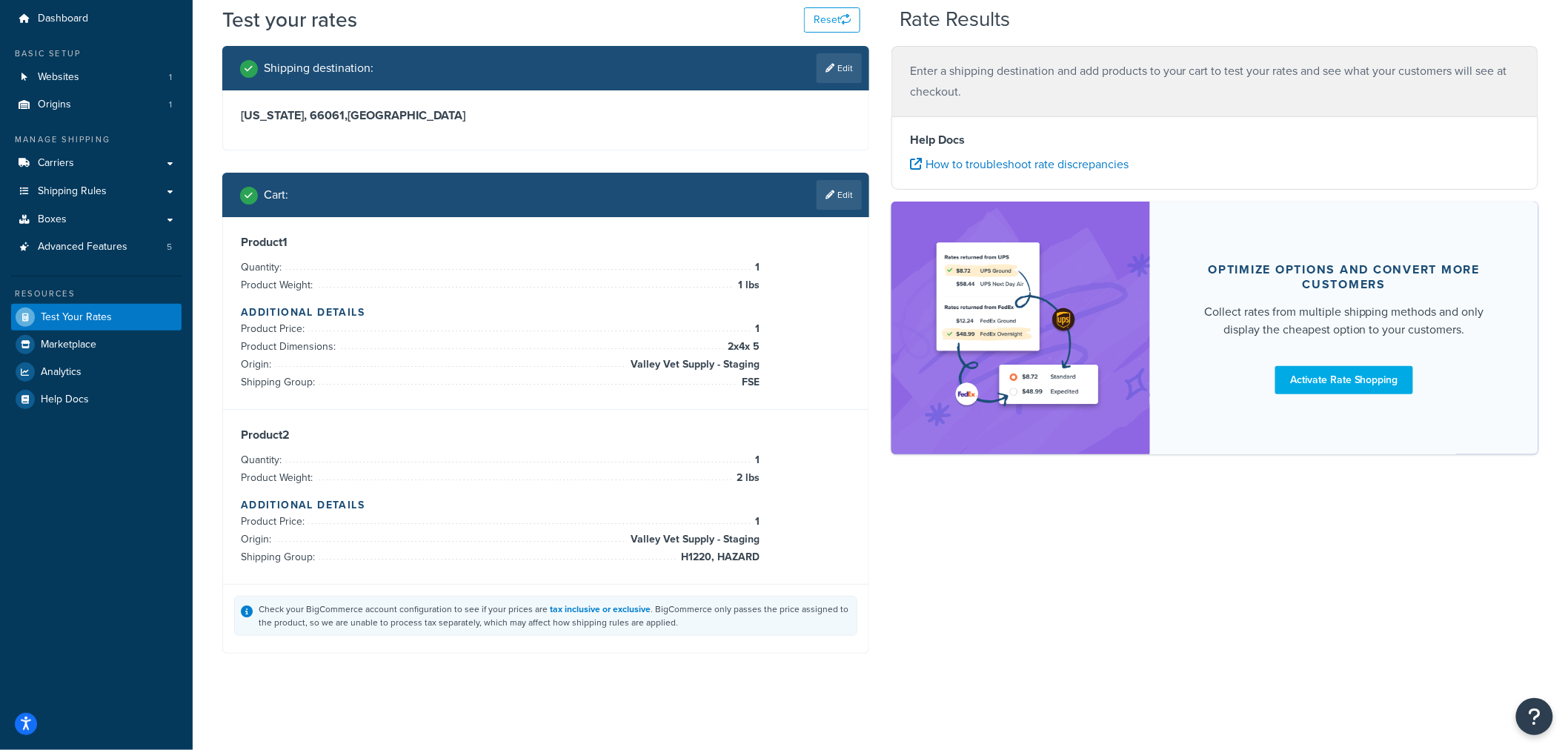
scroll to position [47, 0]
click at [845, 68] on link "Edit" at bounding box center [839, 67] width 45 height 29
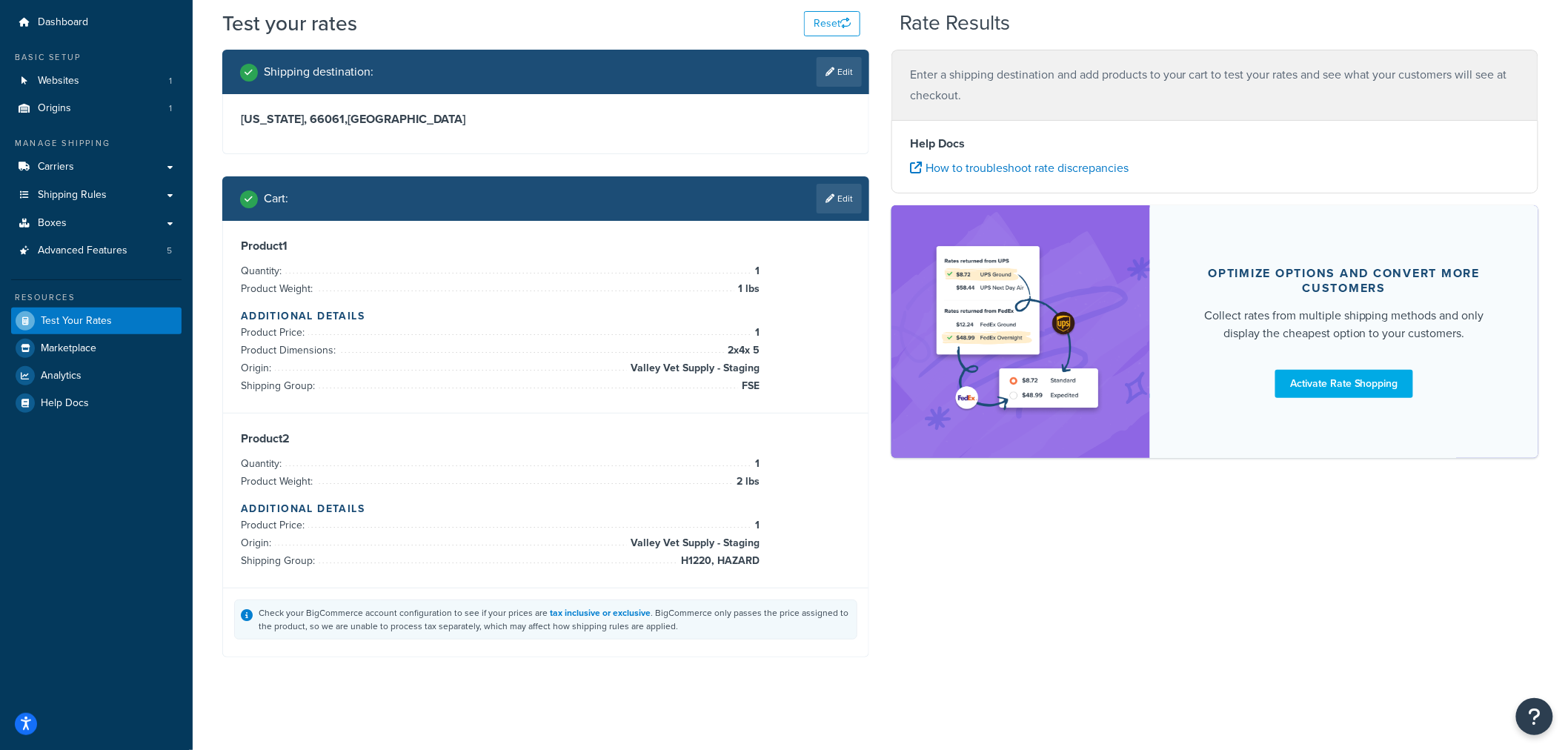
select select "KS"
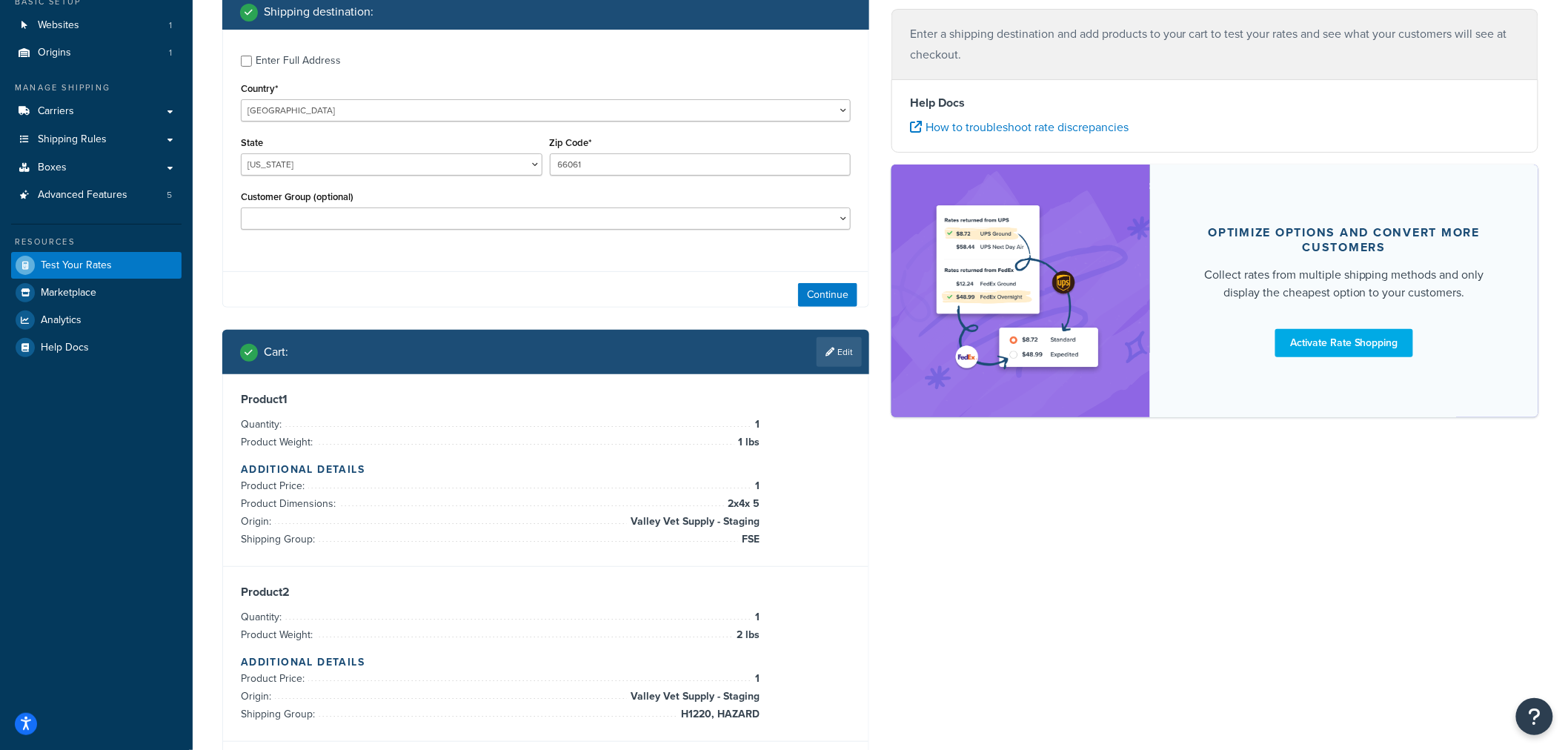
scroll to position [102, 0]
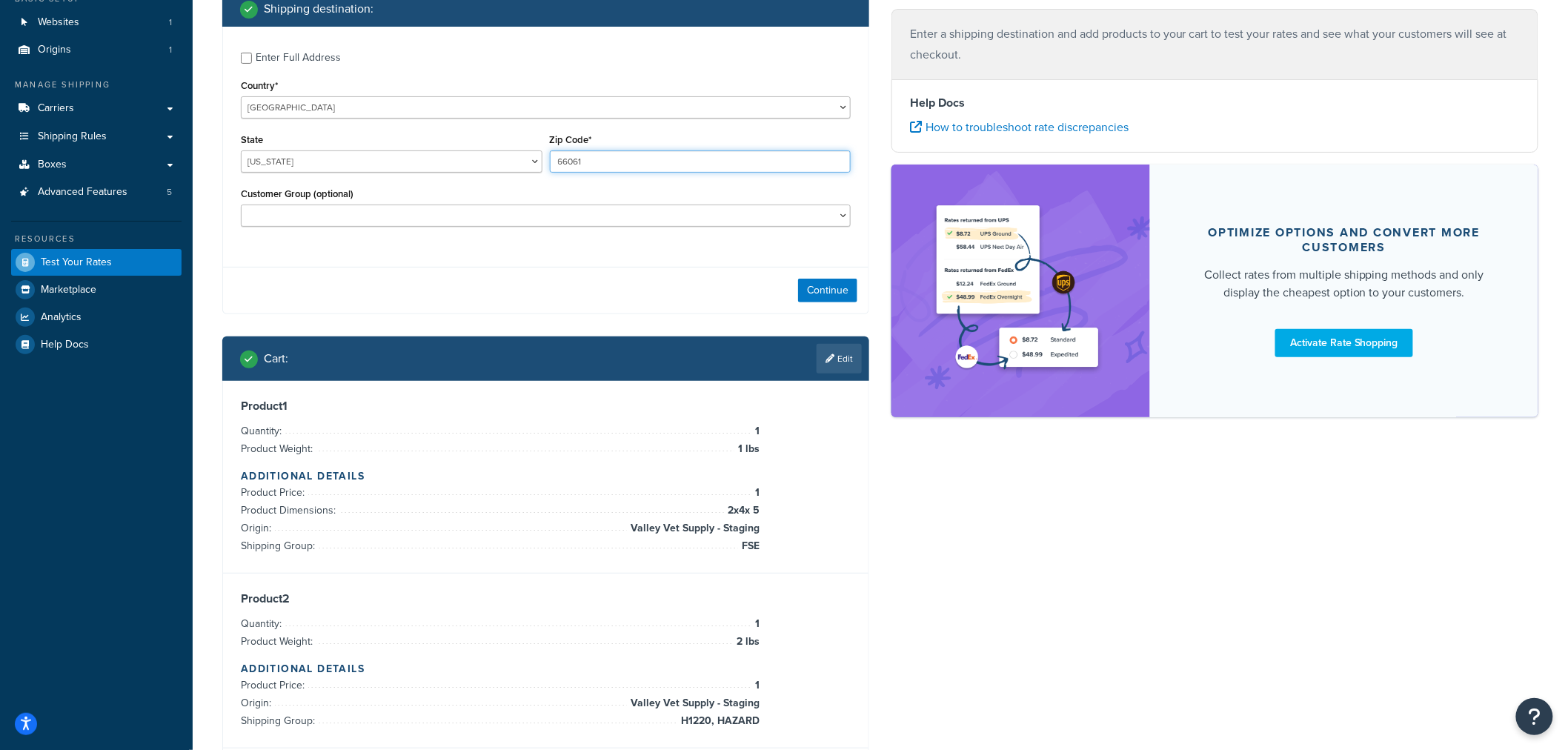
click at [600, 160] on input "66061" at bounding box center [700, 161] width 301 height 22
type input "66062"
click at [823, 287] on button "Continue" at bounding box center [827, 290] width 59 height 24
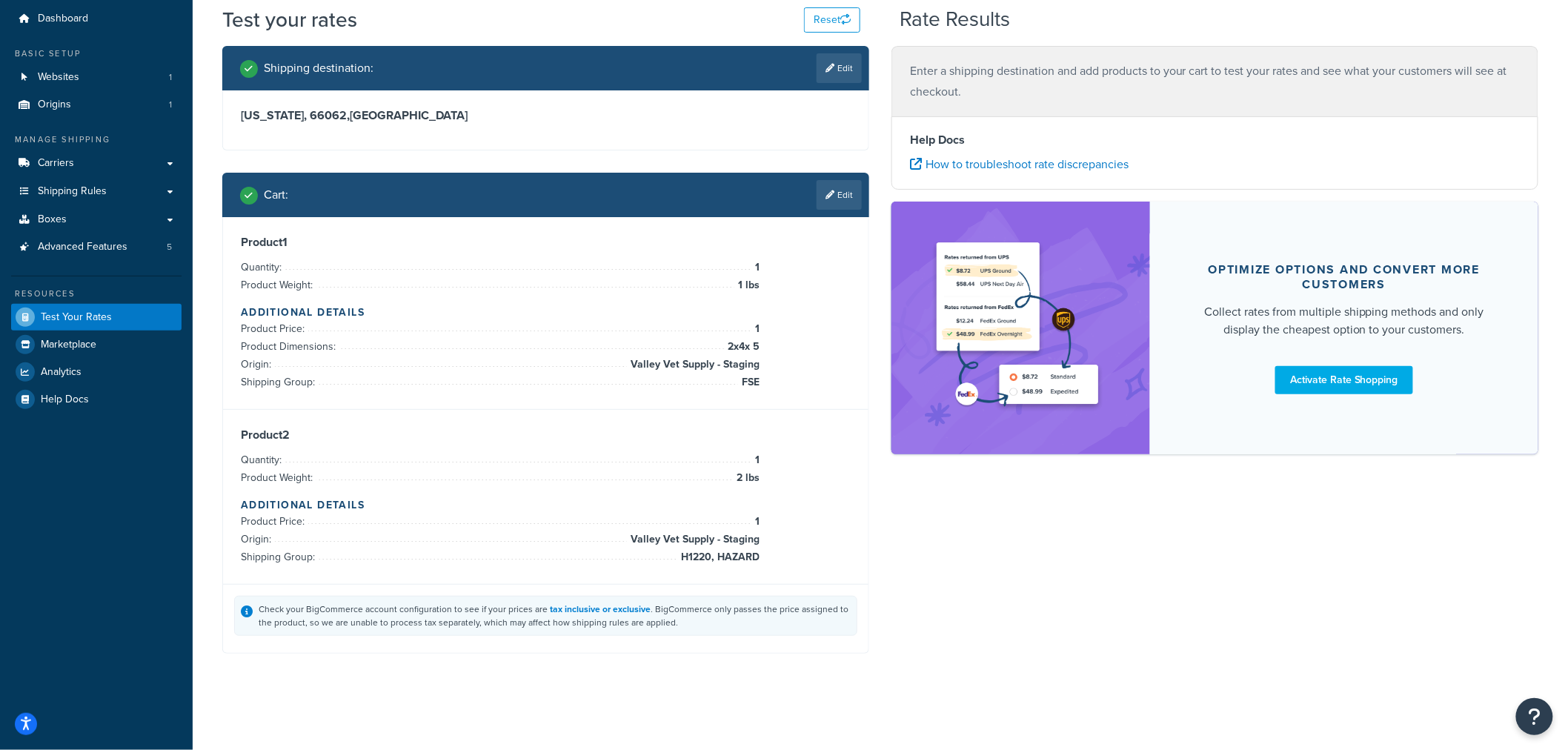
scroll to position [47, 0]
click at [98, 315] on span "Test Your Rates" at bounding box center [76, 317] width 71 height 12
click at [832, 197] on icon at bounding box center [830, 195] width 9 height 9
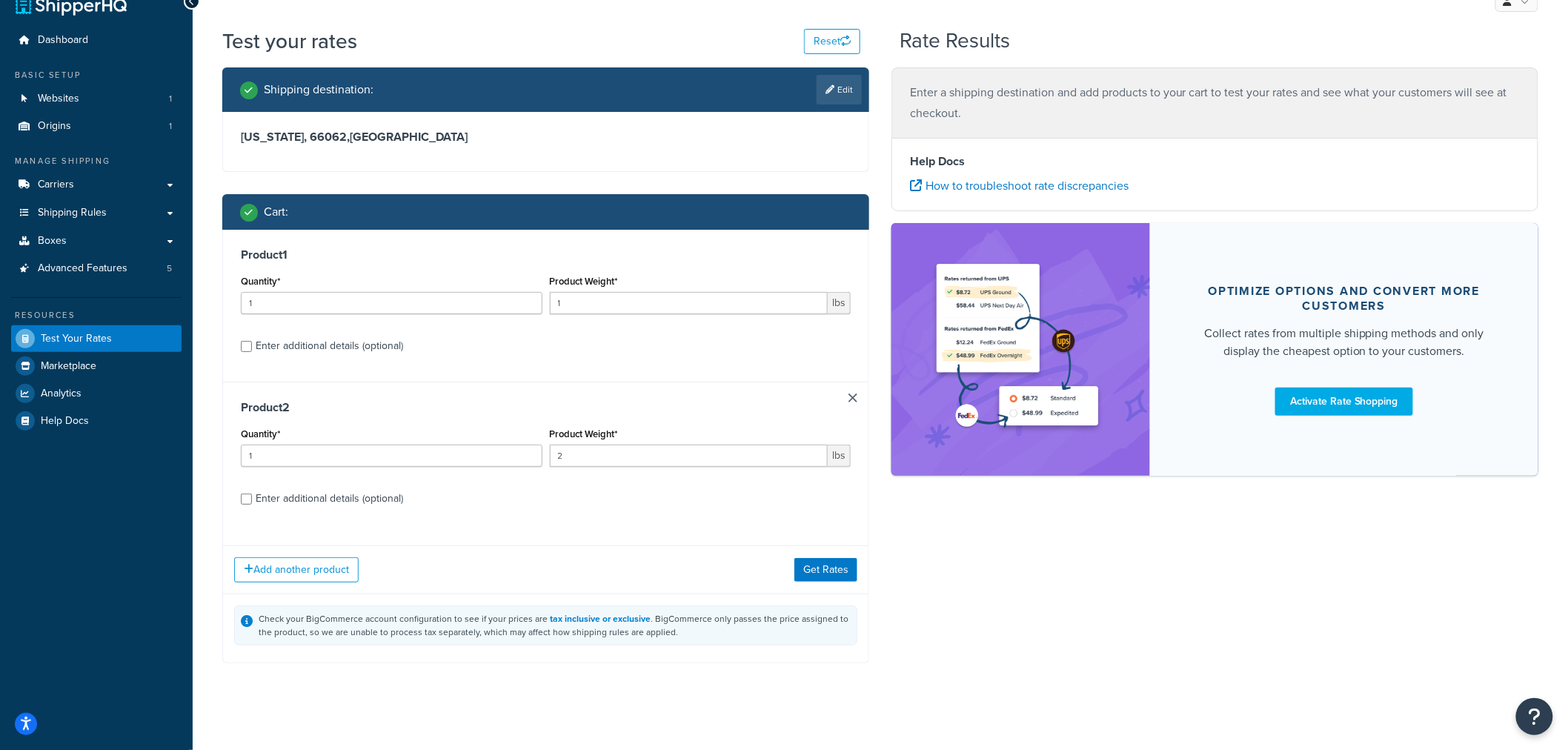
scroll to position [35, 0]
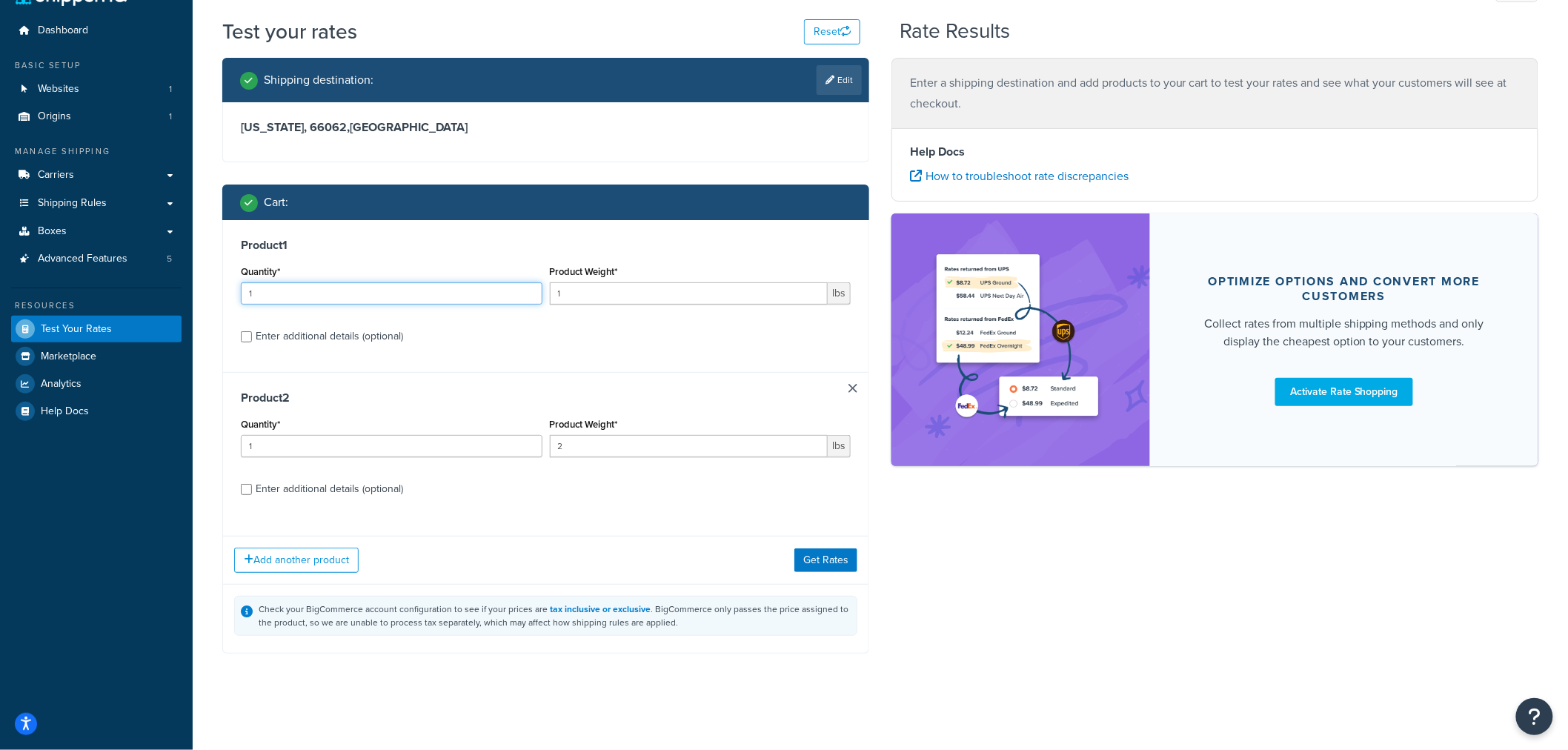
drag, startPoint x: 247, startPoint y: 292, endPoint x: 228, endPoint y: 292, distance: 19.0
click at [228, 292] on div "Product 1 Quantity* 1 Product Weight* 1 lbs Enter additional details (optional)" at bounding box center [546, 295] width 645 height 152
drag, startPoint x: 287, startPoint y: 293, endPoint x: 198, endPoint y: 290, distance: 89.1
click at [198, 290] on div "Test your rates Reset Rate Results Shipping destination : Edit Kansas, 66062 , …" at bounding box center [879, 364] width 1375 height 696
type input "2"
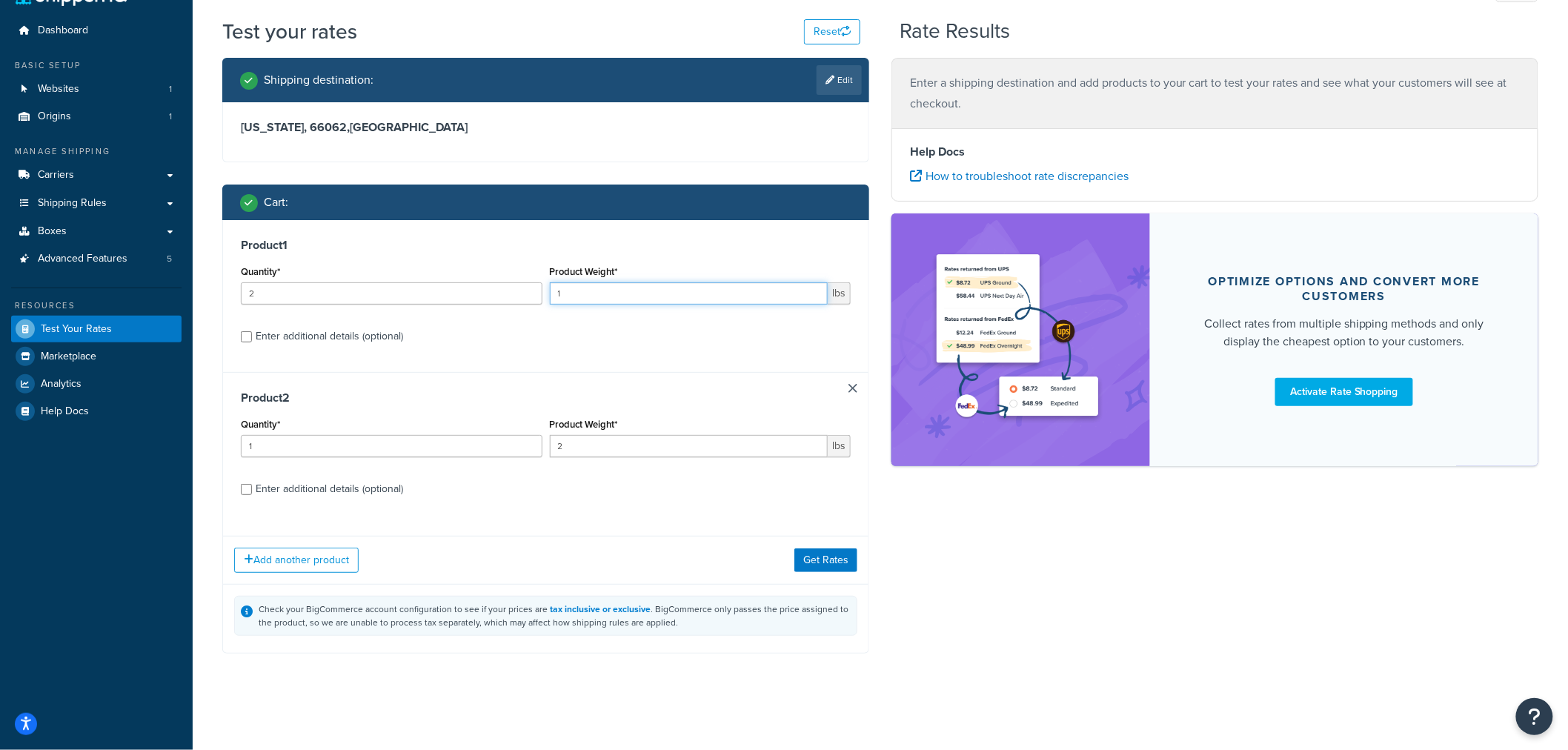
drag, startPoint x: 587, startPoint y: 293, endPoint x: 487, endPoint y: 289, distance: 100.1
click at [488, 289] on div "Quantity* 2 Product Weight* 1 lbs" at bounding box center [545, 288] width 617 height 54
type input "2"
click at [831, 564] on button "Get Rates" at bounding box center [825, 560] width 63 height 24
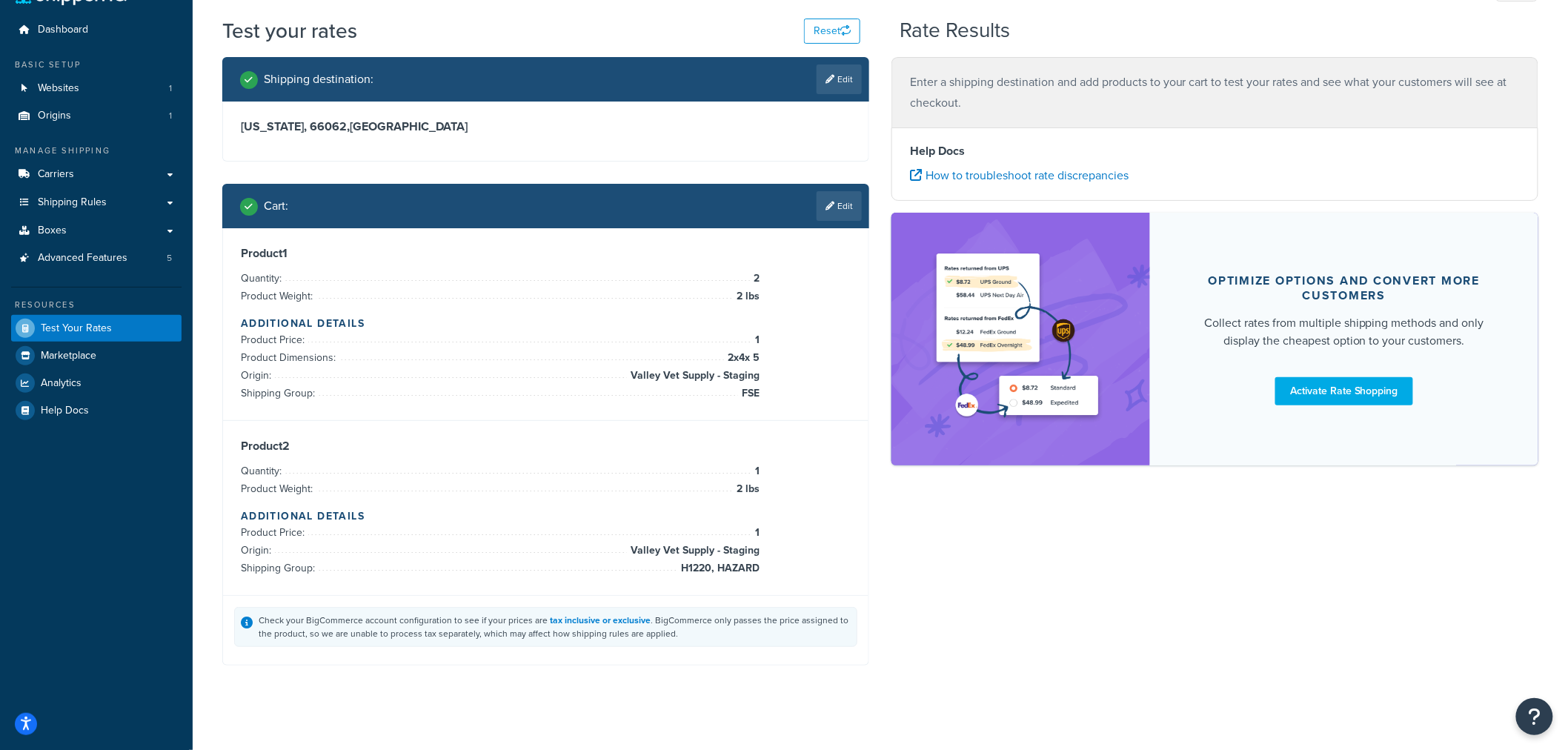
scroll to position [0, 0]
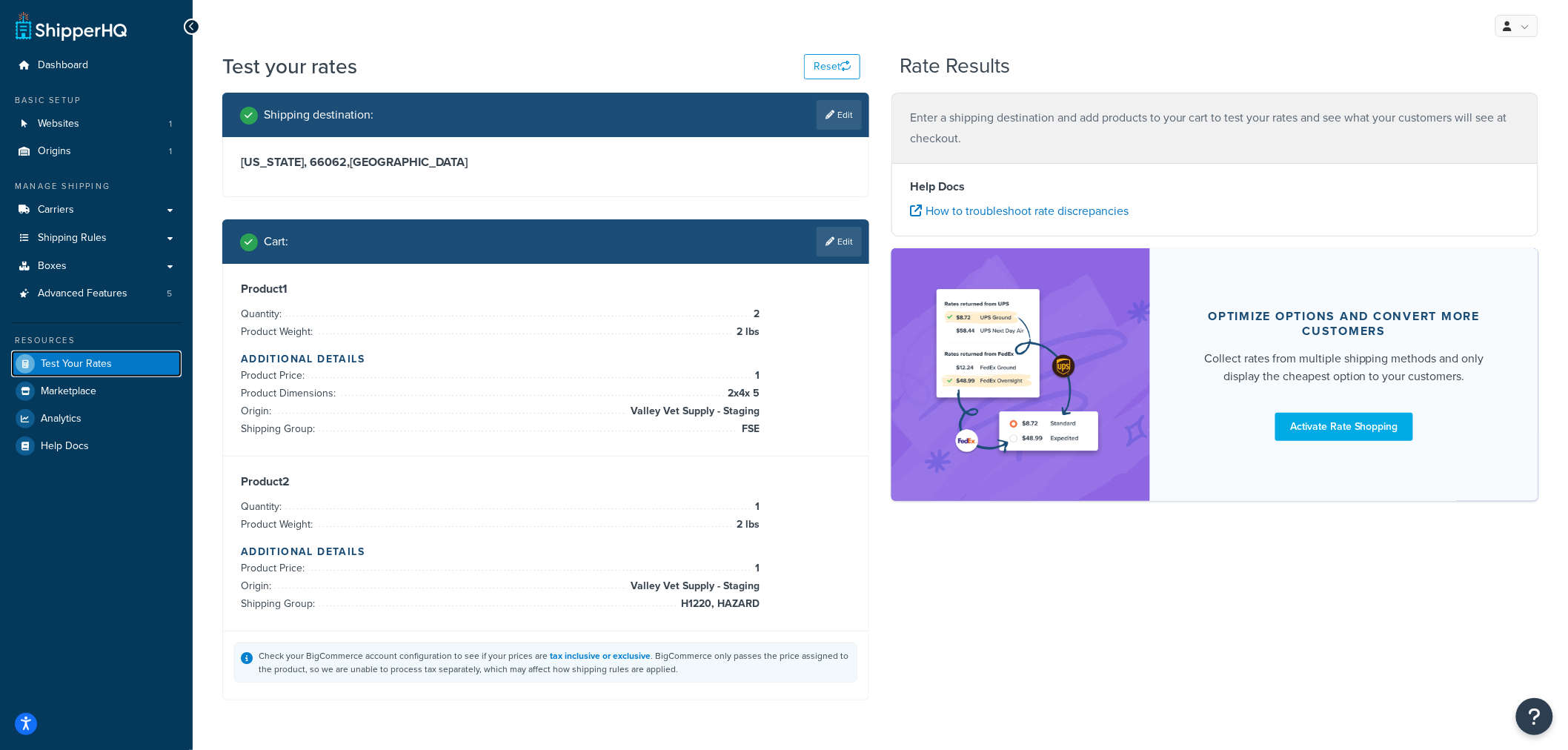
click at [74, 365] on span "Test Your Rates" at bounding box center [76, 364] width 71 height 12
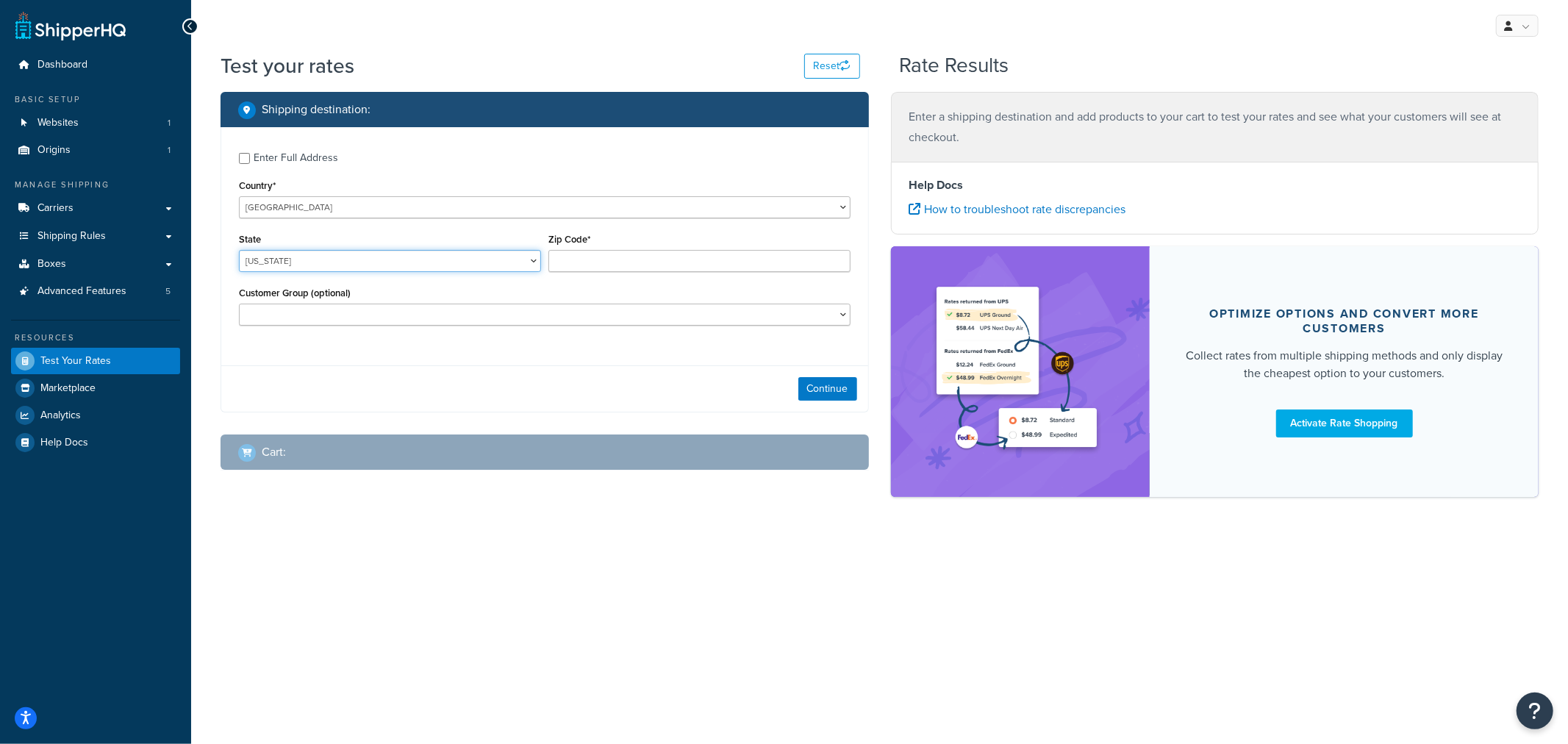
click at [455, 261] on select "[US_STATE] [US_STATE] [US_STATE] [US_STATE] [US_STATE] Armed Forces Americas Ar…" at bounding box center [390, 260] width 303 height 22
select select "KS"
click at [625, 265] on input "Zip Code*" at bounding box center [700, 260] width 303 height 22
type input "66061"
click at [813, 390] on button "Continue" at bounding box center [828, 389] width 59 height 24
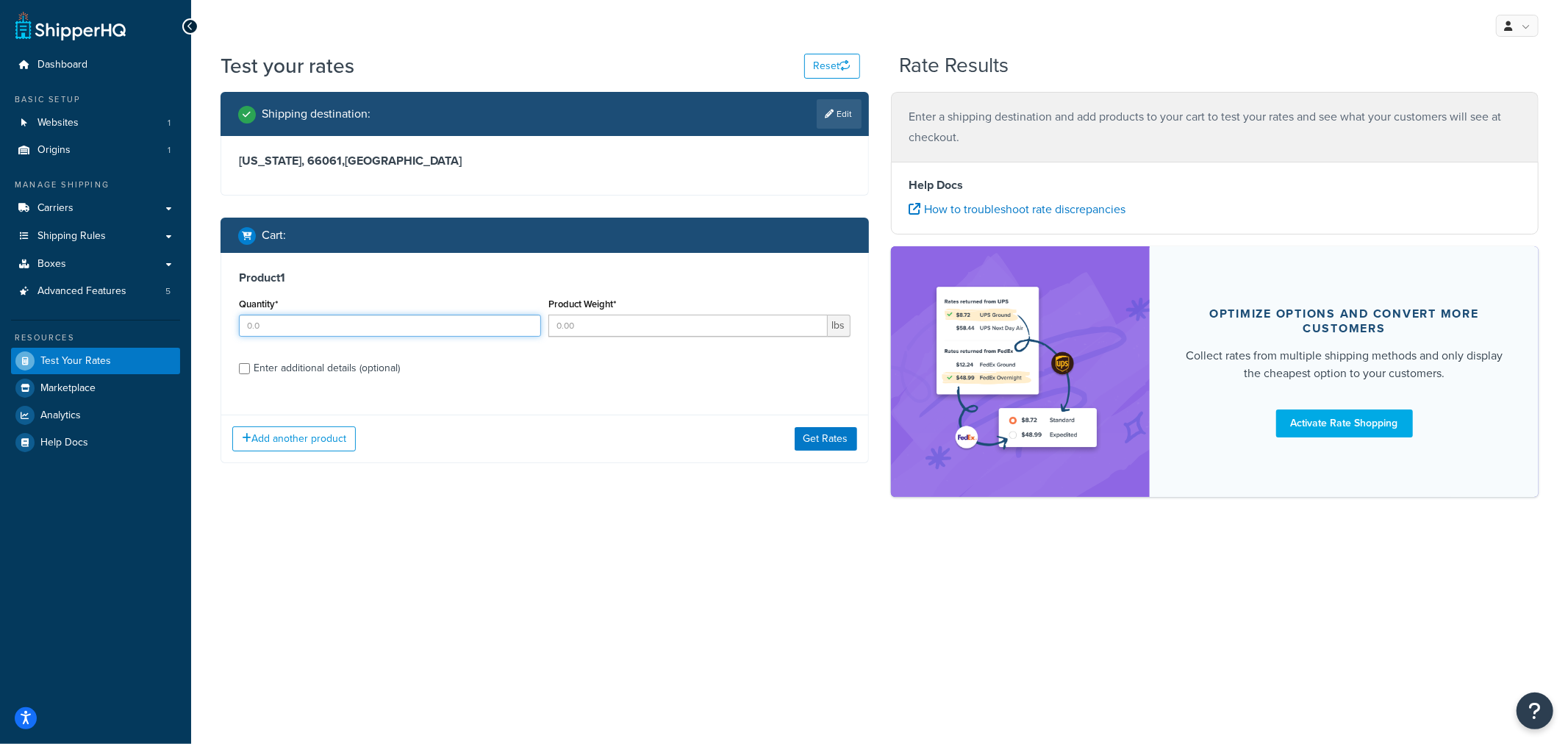
click at [282, 325] on input "Quantity*" at bounding box center [390, 325] width 303 height 22
type input "1"
click at [586, 327] on input "Product Weight*" at bounding box center [689, 325] width 280 height 22
type input "1"
click at [361, 368] on div "Enter additional details (optional)" at bounding box center [326, 368] width 146 height 20
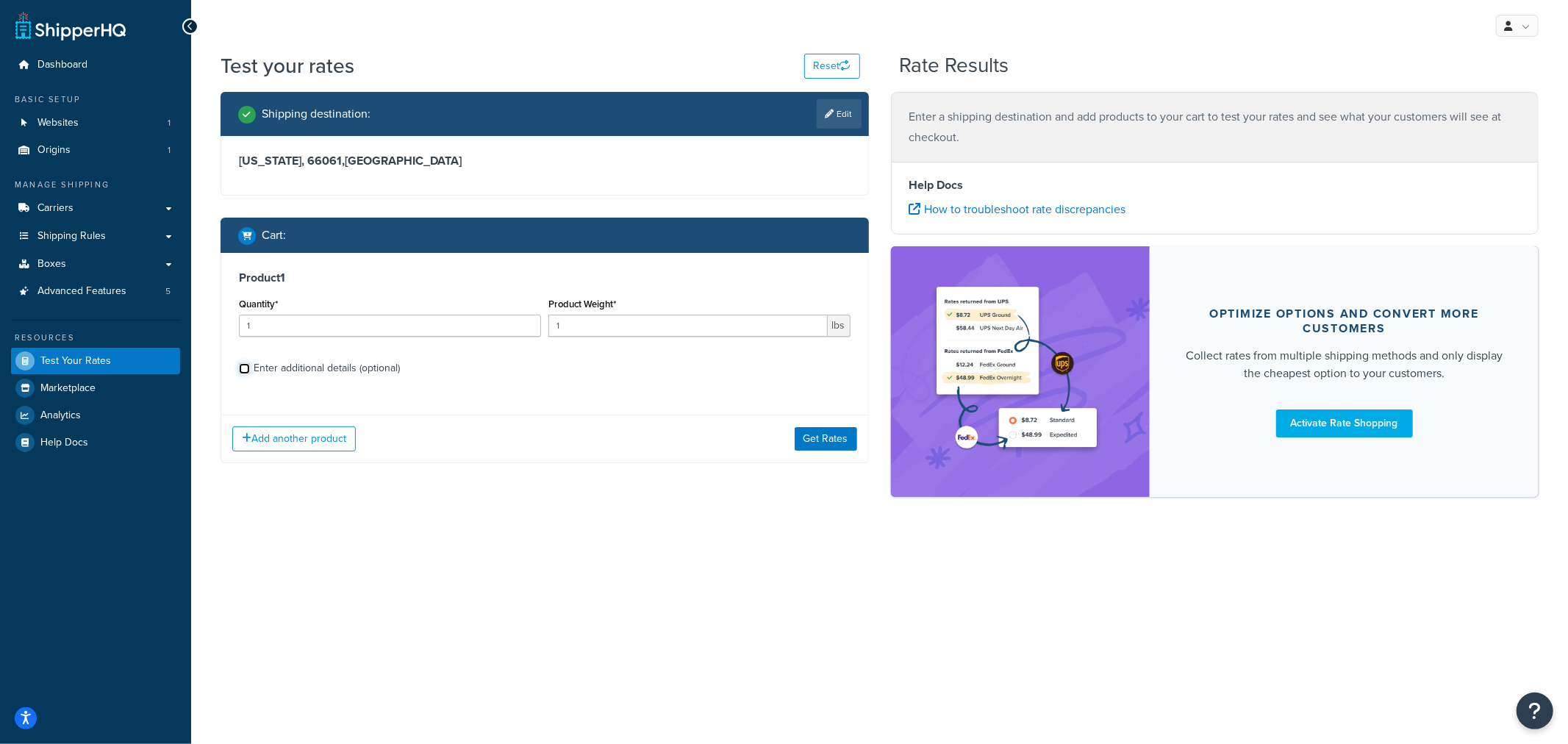
click at [250, 368] on input "Enter additional details (optional)" at bounding box center [244, 368] width 11 height 11
checkbox input "true"
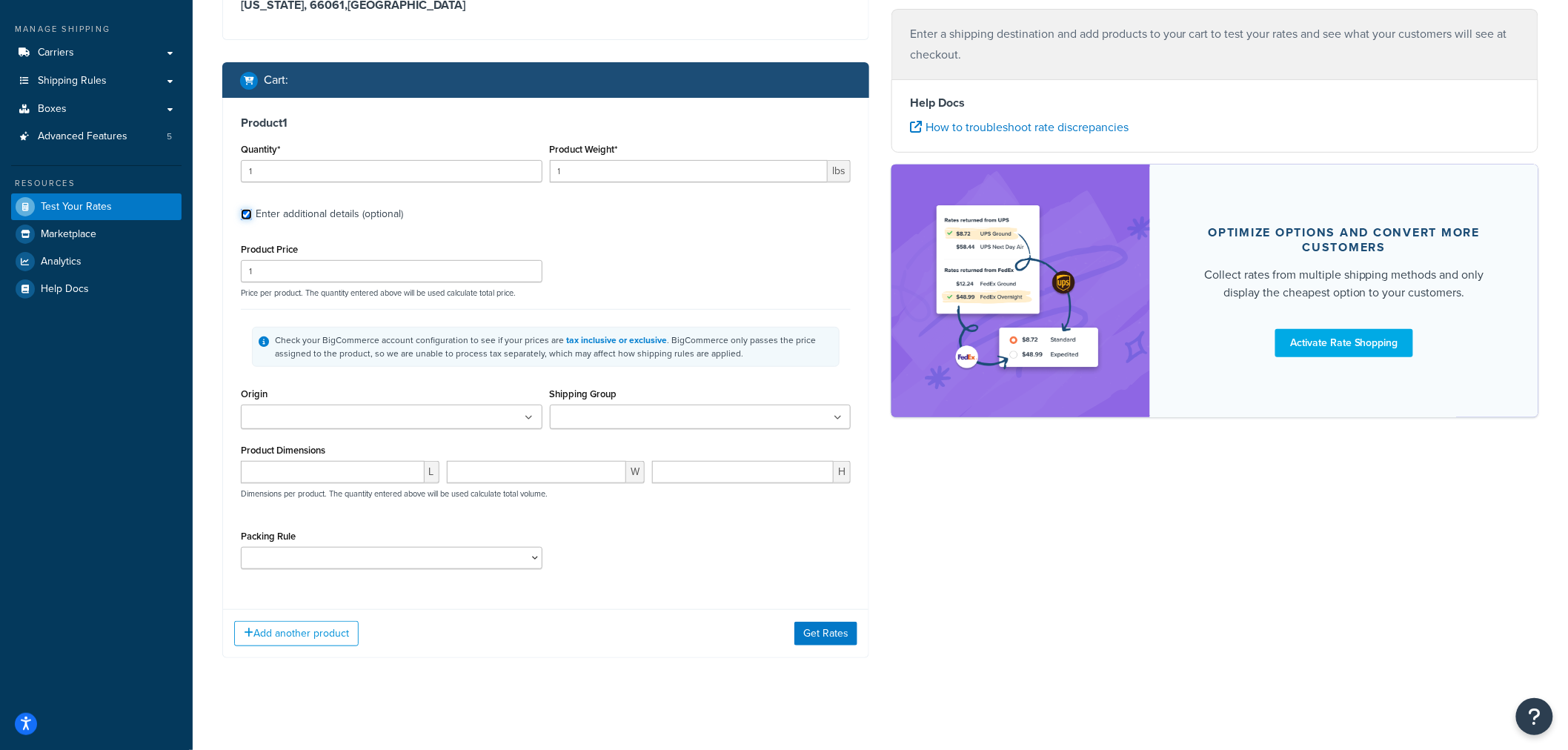
scroll to position [163, 0]
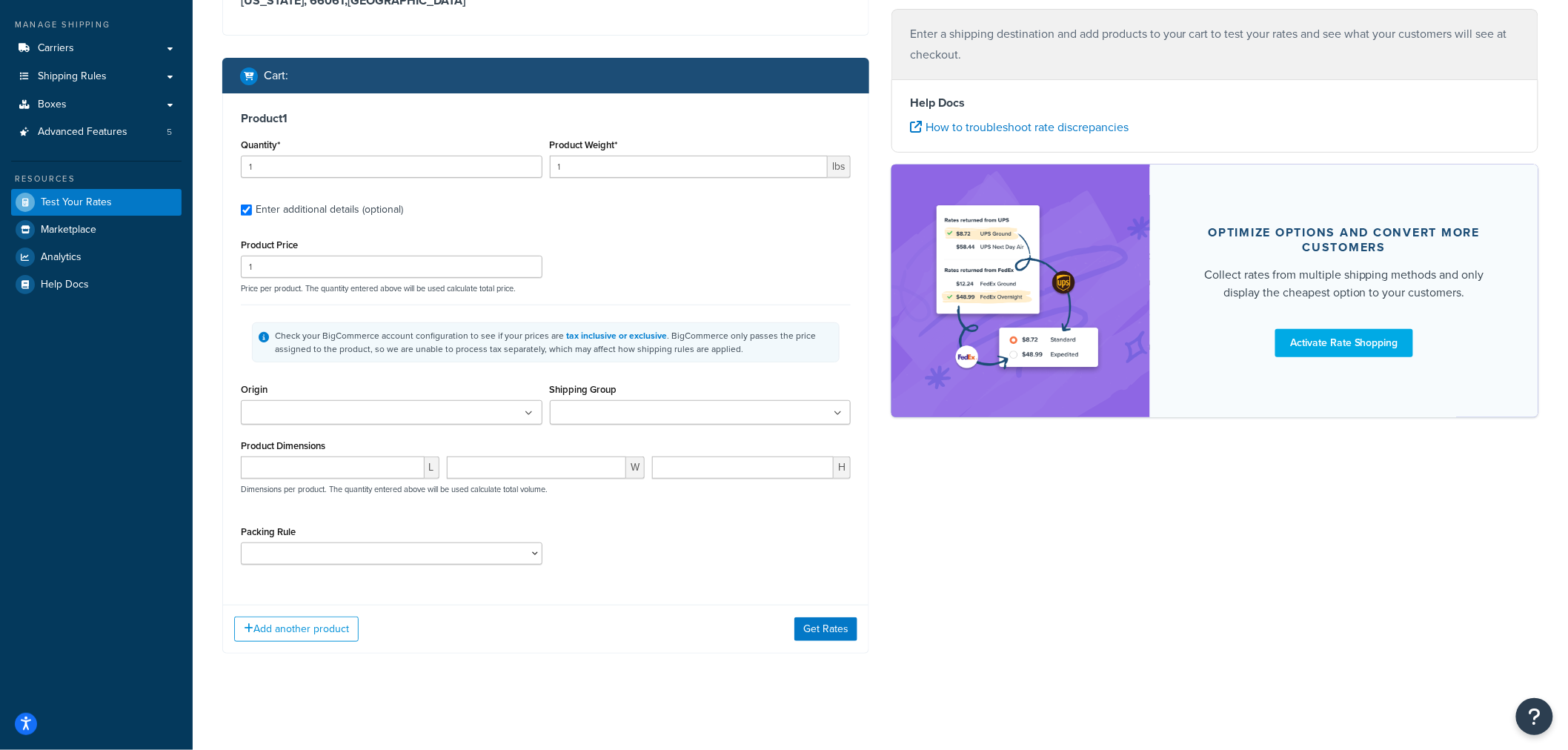
click at [477, 409] on ul at bounding box center [392, 412] width 301 height 25
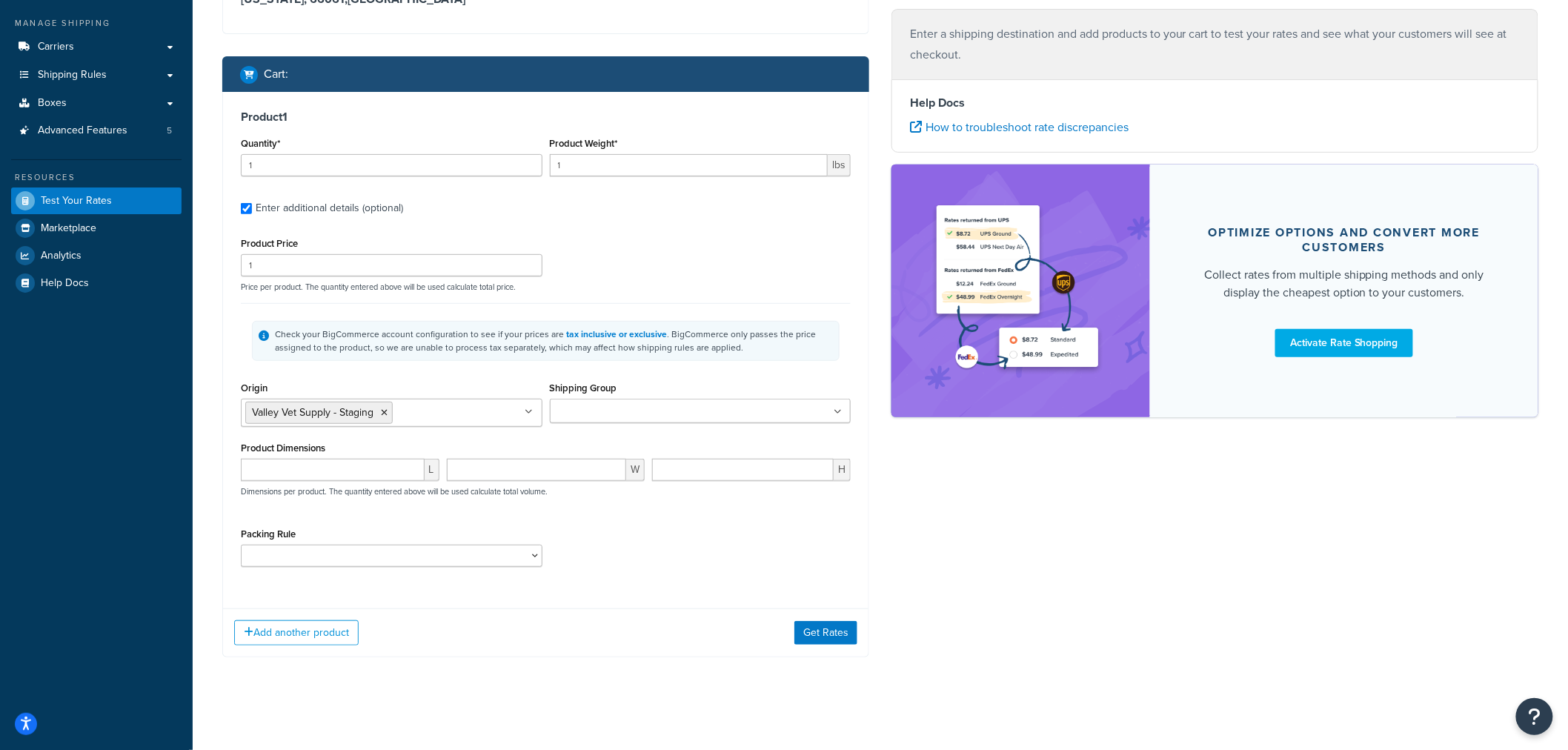
drag, startPoint x: 375, startPoint y: 436, endPoint x: 386, endPoint y: 436, distance: 11.0
click at [606, 415] on input "Shipping Group" at bounding box center [620, 412] width 131 height 16
type input "fs"
click at [433, 431] on div "Origin Valley Vet Supply - Staging No results found" at bounding box center [391, 408] width 309 height 60
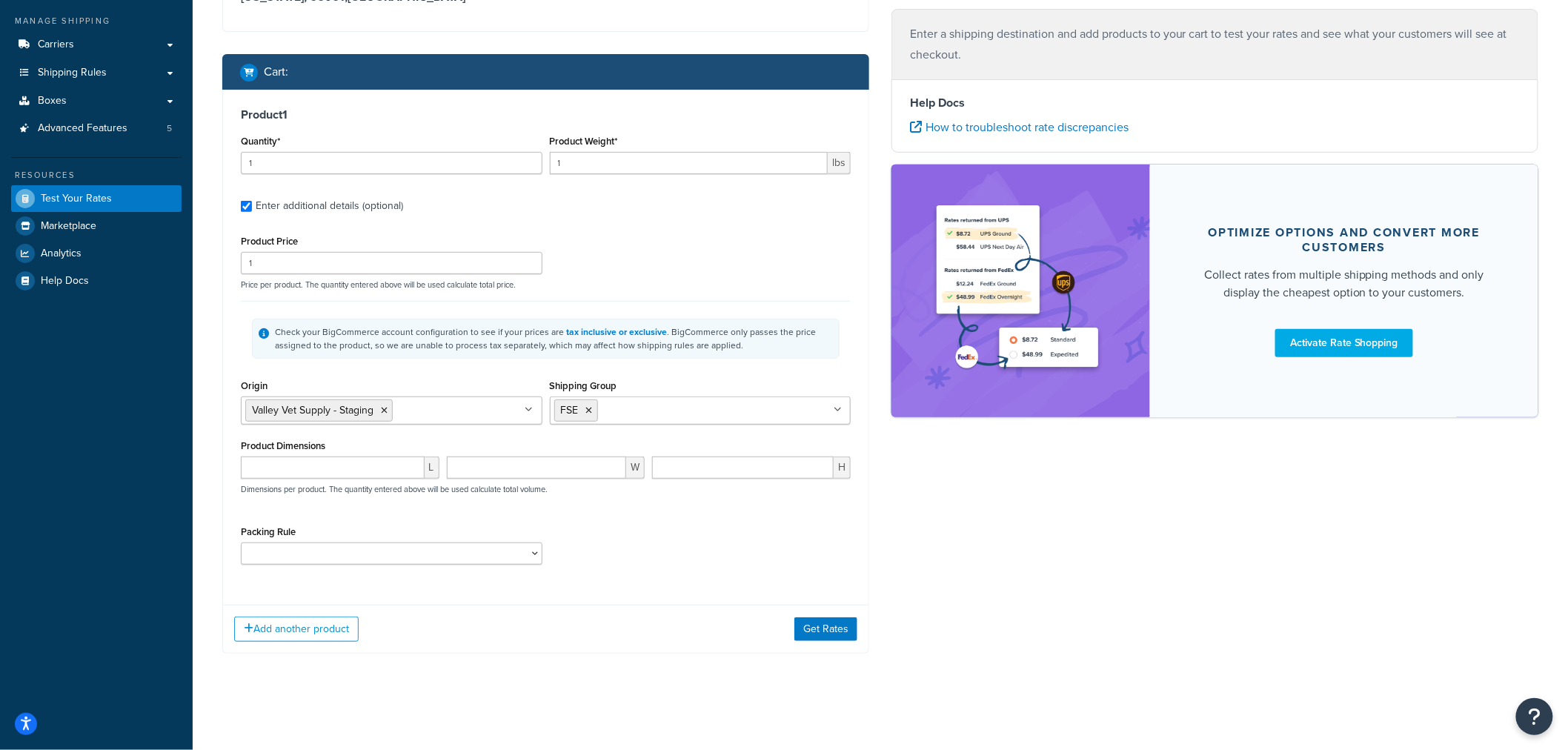
scroll to position [167, 0]
click at [306, 635] on button "Add another product" at bounding box center [296, 629] width 124 height 25
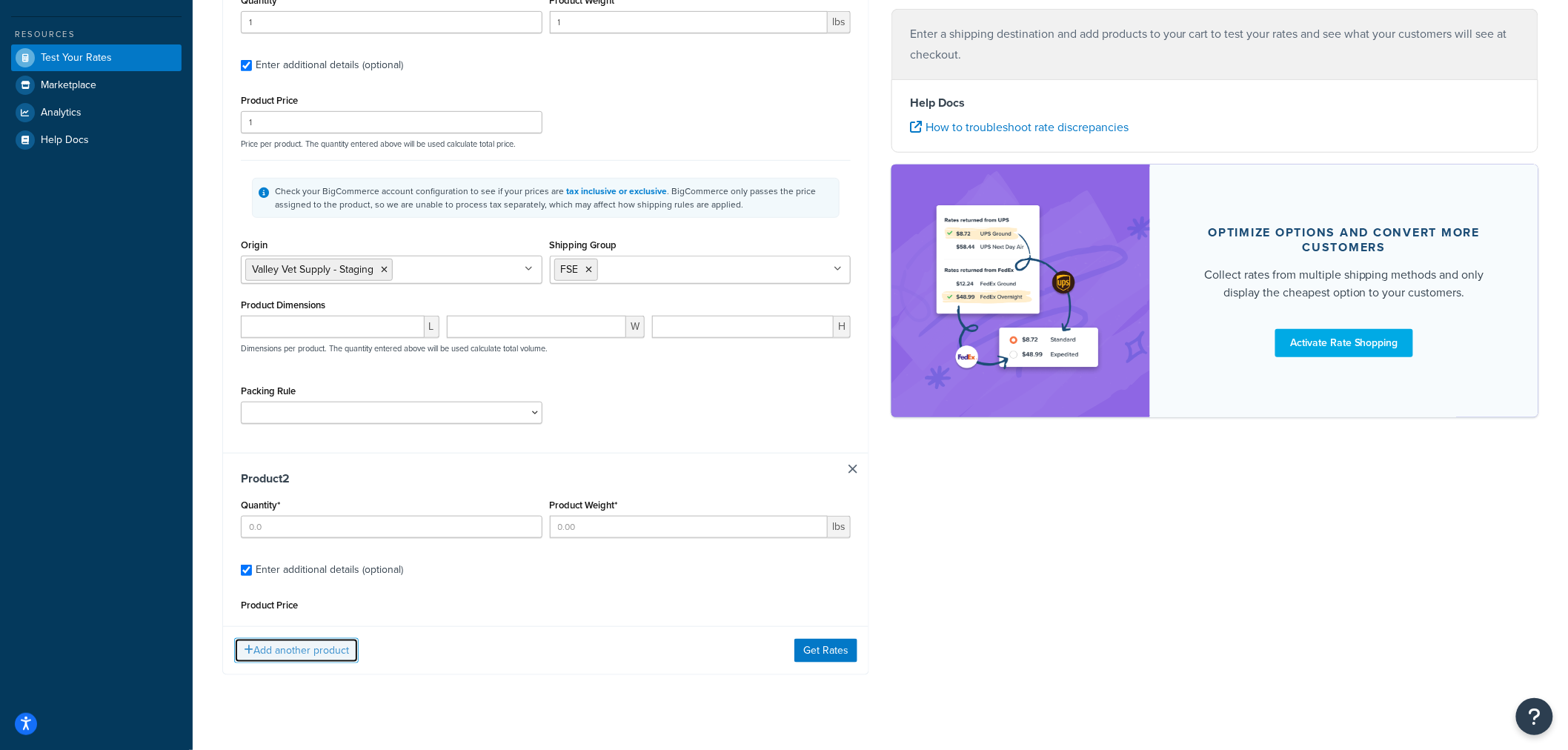
scroll to position [327, 0]
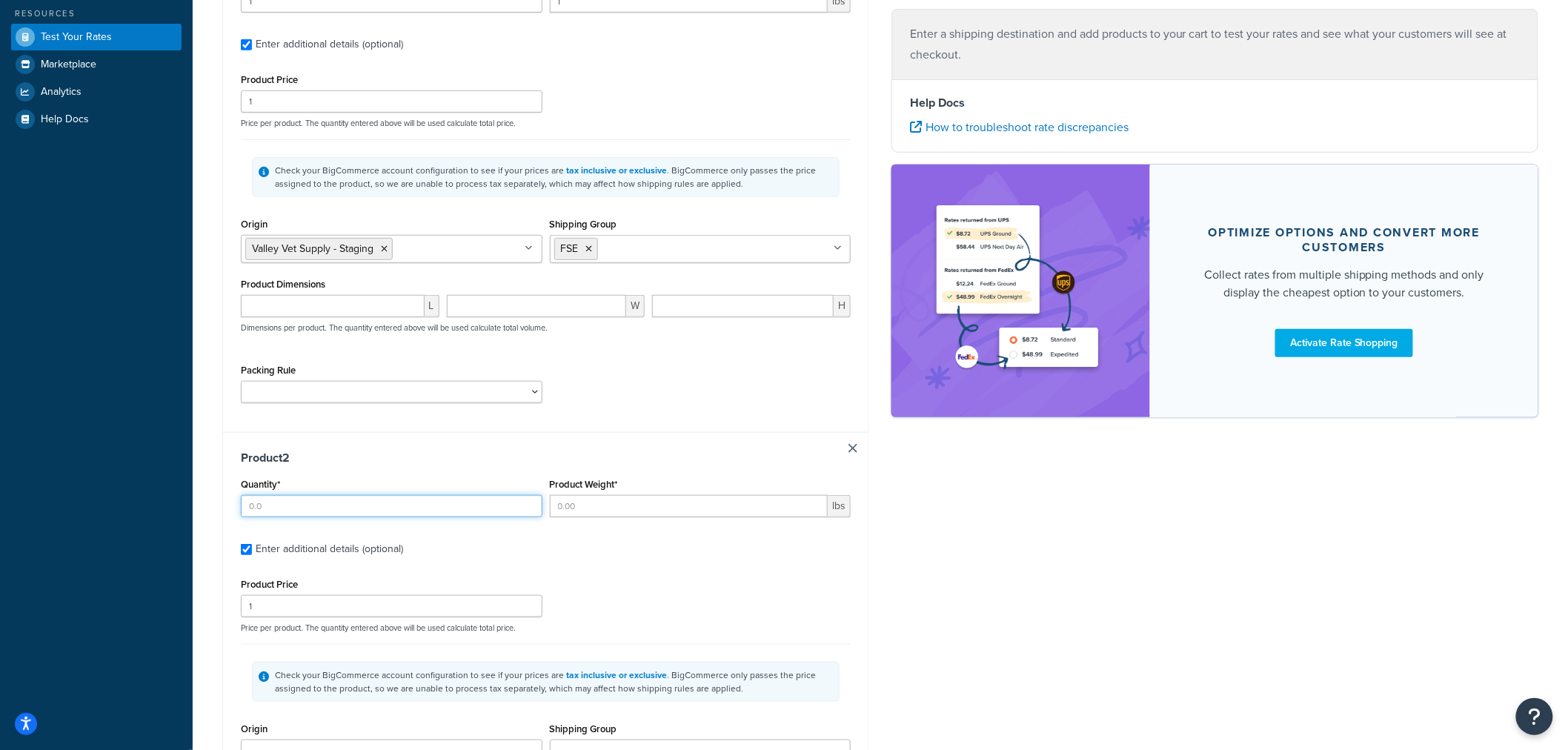
click at [339, 512] on input "Quantity*" at bounding box center [392, 505] width 301 height 22
type input "1"
click at [578, 510] on input "Product Weight*" at bounding box center [689, 505] width 278 height 22
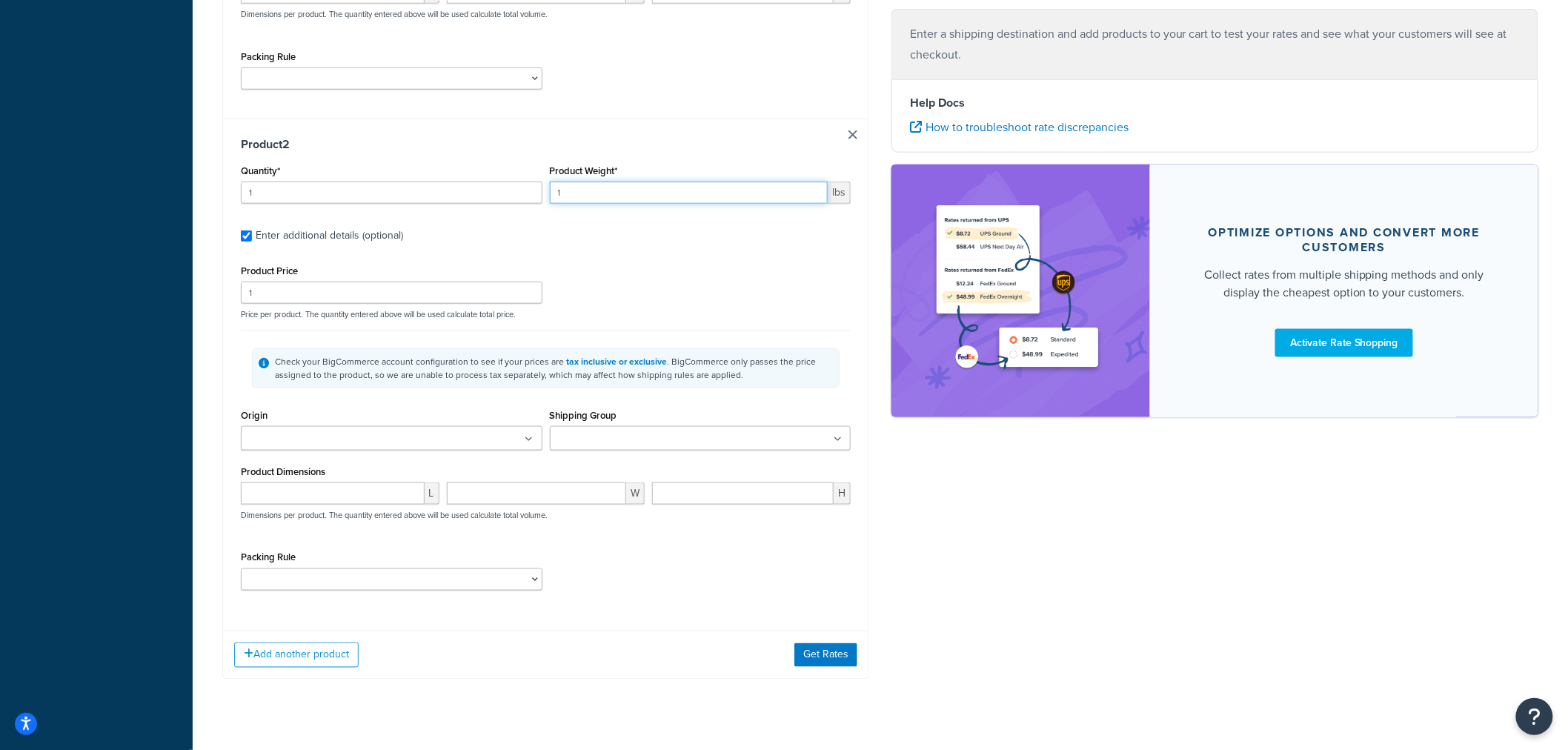
scroll to position [669, 0]
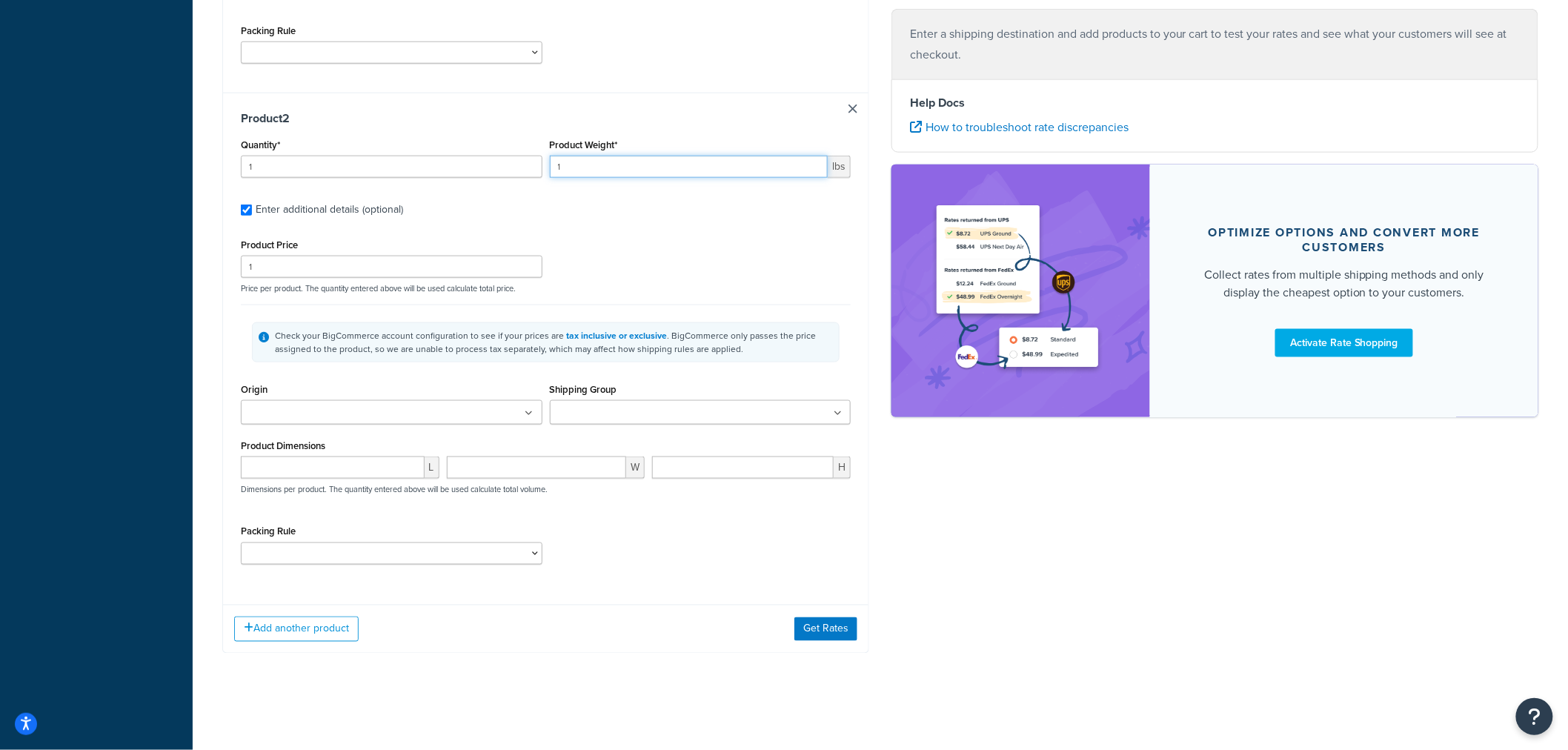
type input "1"
click at [413, 410] on ul at bounding box center [392, 412] width 301 height 25
click at [602, 409] on input "Shipping Group" at bounding box center [620, 410] width 131 height 16
type input "h122"
type input "ha"
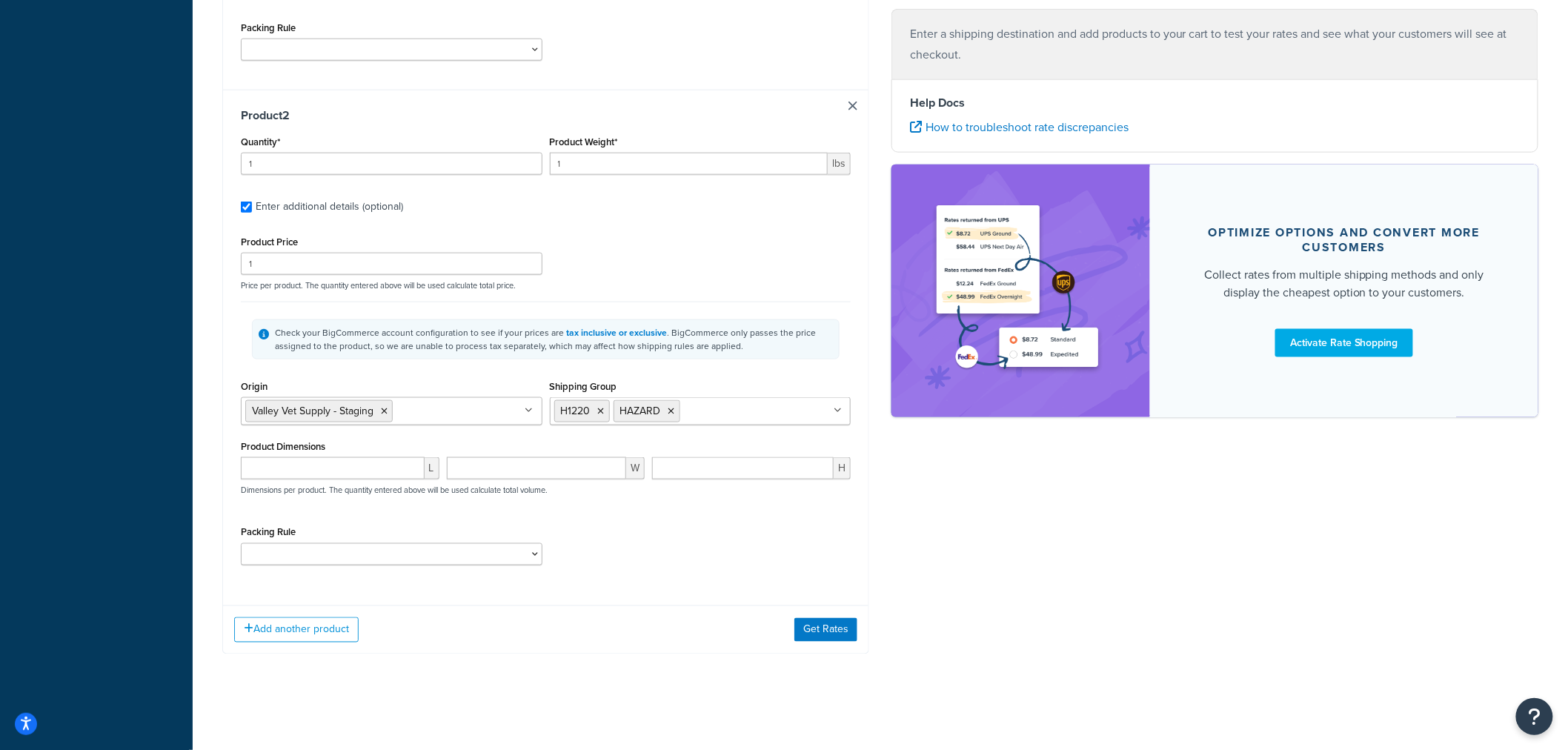
click at [426, 445] on div "Product Dimensions L W H Dimensions per product. The quantity entered above wil…" at bounding box center [546, 473] width 610 height 74
click at [350, 472] on input "number" at bounding box center [332, 468] width 183 height 22
type input "2"
click at [516, 476] on input "number" at bounding box center [536, 468] width 180 height 22
type input "3"
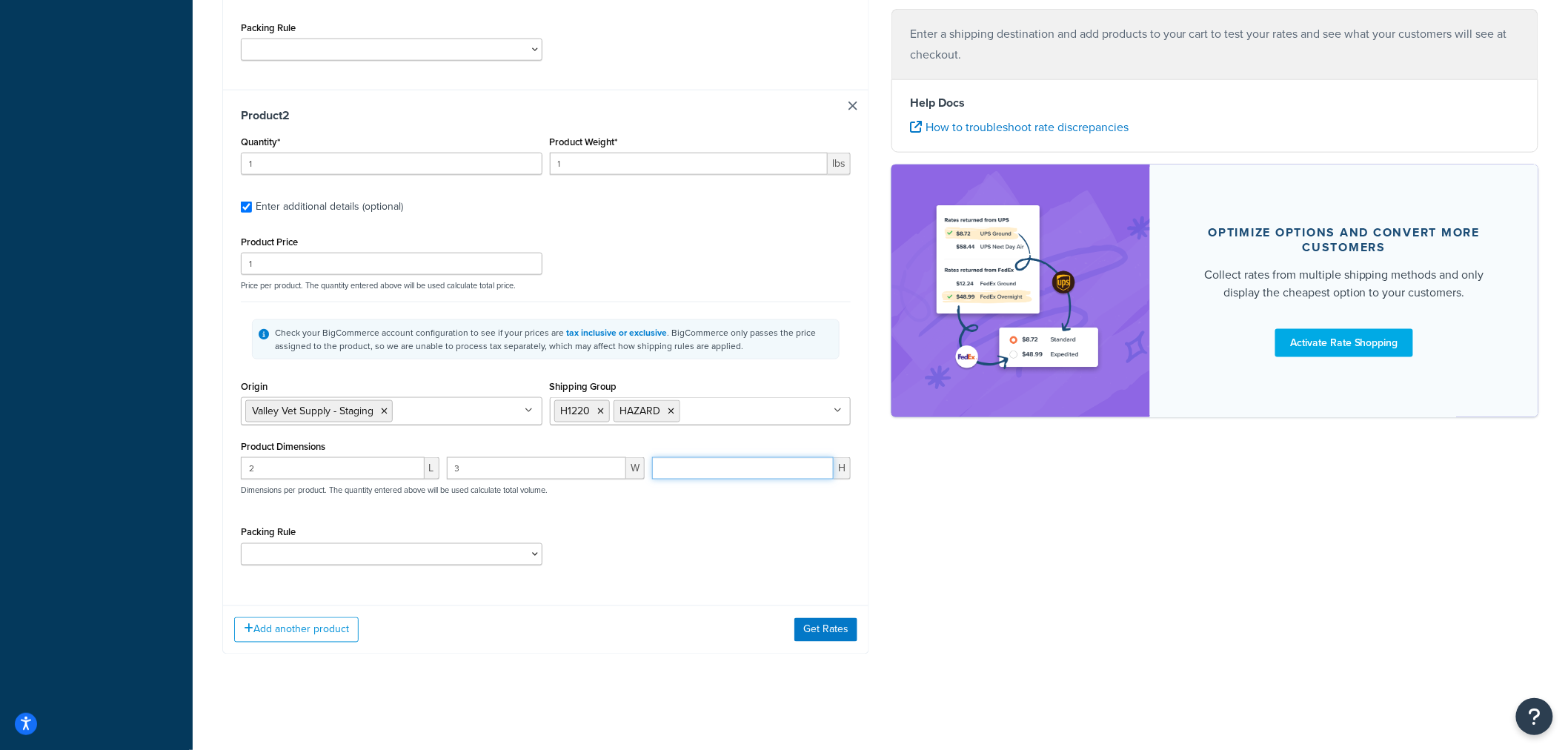
click at [722, 476] on input "number" at bounding box center [743, 468] width 182 height 22
drag, startPoint x: 679, startPoint y: 473, endPoint x: 643, endPoint y: 471, distance: 36.1
click at [643, 471] on div "2 L 3 W 2 H Dimensions per product. The quantity entered above will be used cal…" at bounding box center [545, 484] width 617 height 54
type input "7"
drag, startPoint x: 487, startPoint y: 472, endPoint x: 409, endPoint y: 468, distance: 78.1
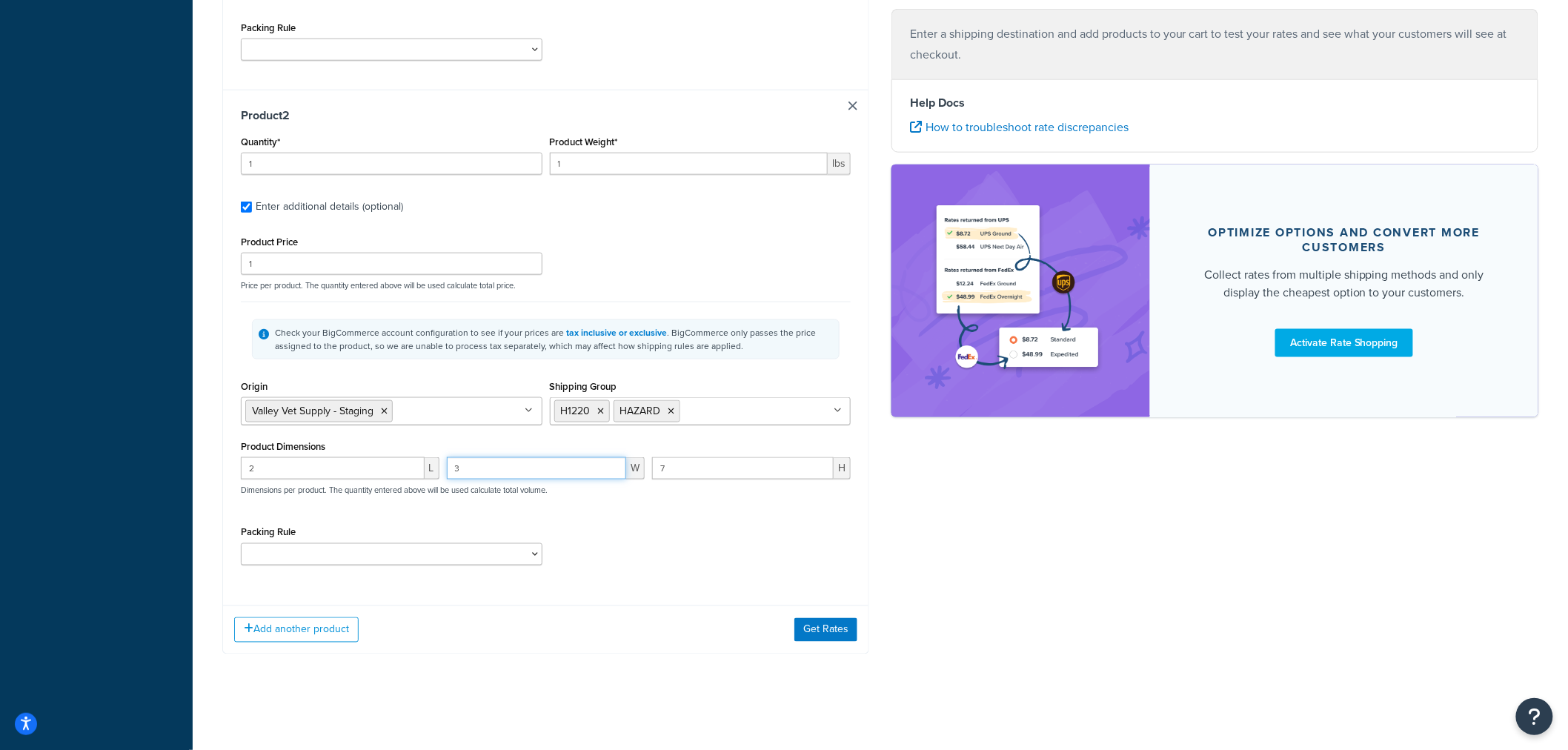
click at [409, 468] on div "2 L 3 W 7 H Dimensions per product. The quantity entered above will be used cal…" at bounding box center [545, 484] width 617 height 54
type input "4"
click at [632, 514] on div "Product Price 1 Price per product. The quantity entered above will be used calc…" at bounding box center [546, 404] width 610 height 345
click at [816, 633] on button "Get Rates" at bounding box center [825, 629] width 63 height 24
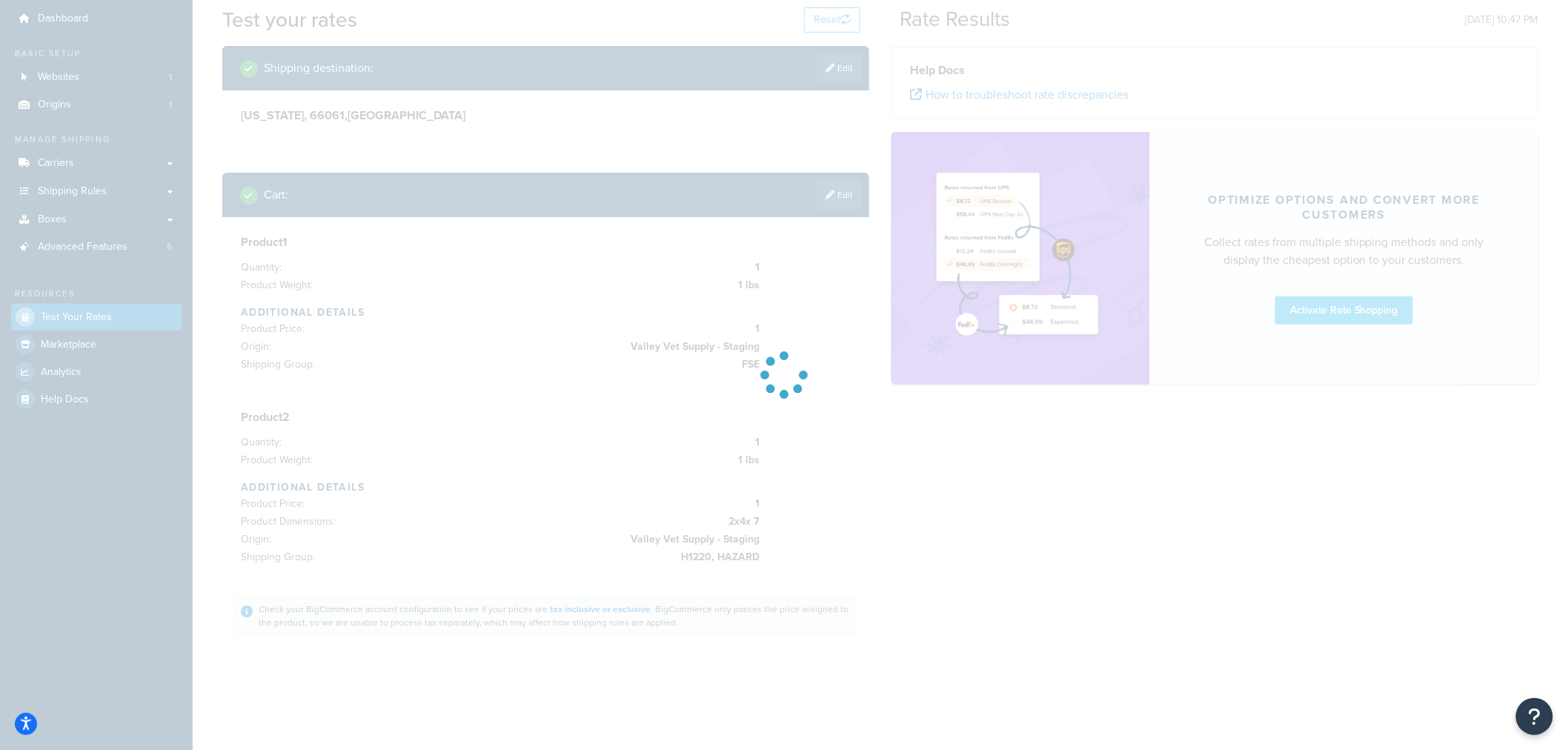
scroll to position [47, 0]
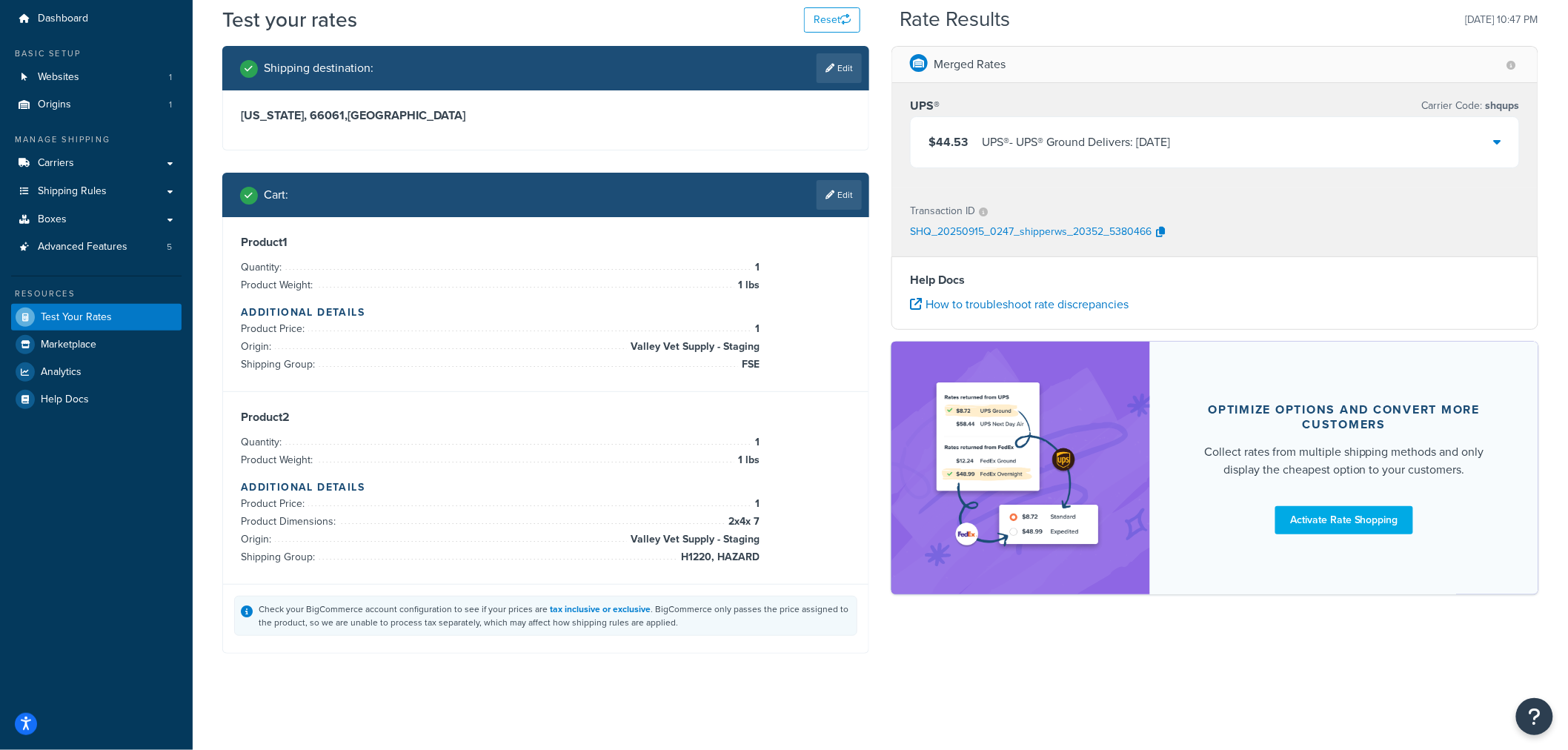
click at [1500, 141] on icon at bounding box center [1497, 141] width 7 height 12
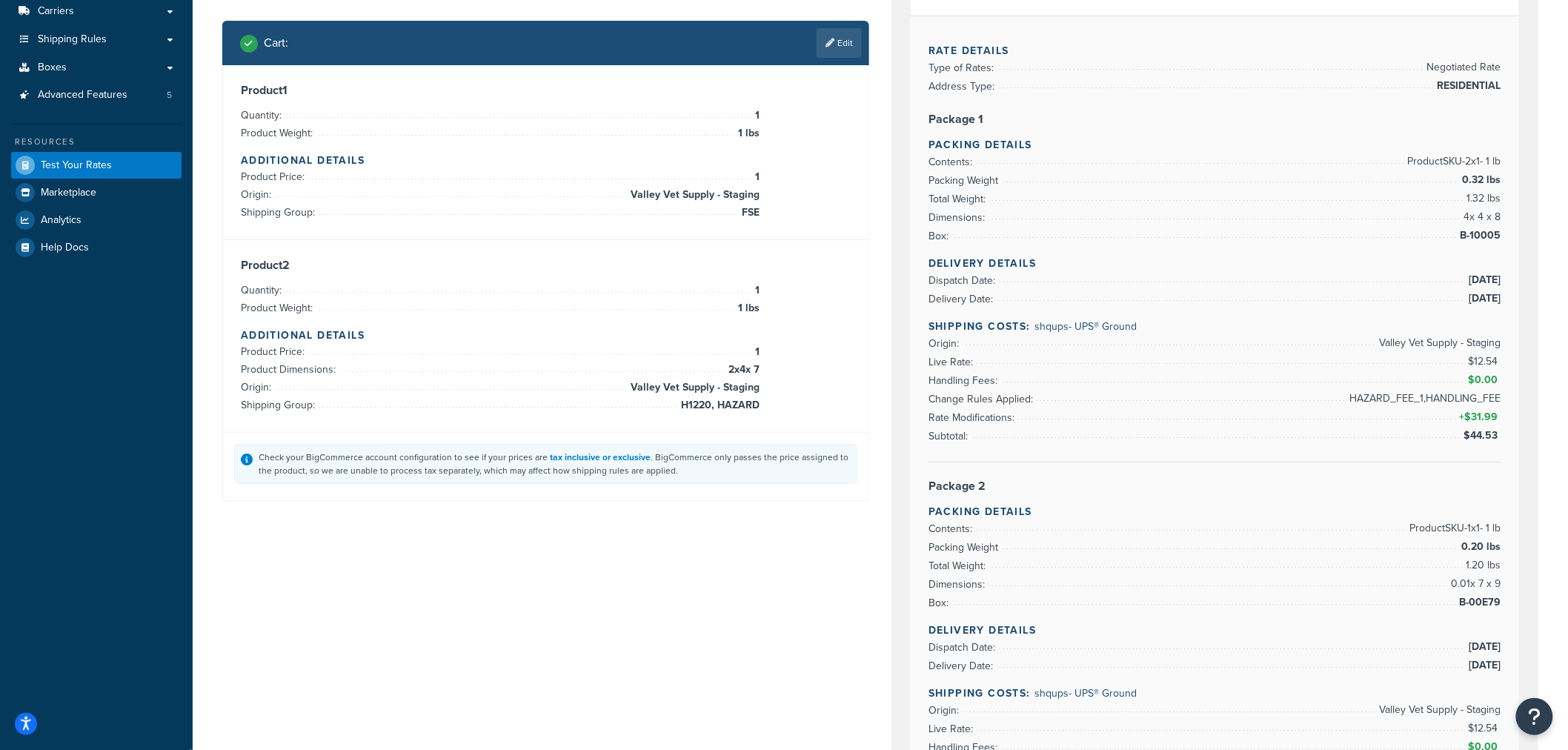
scroll to position [0, 0]
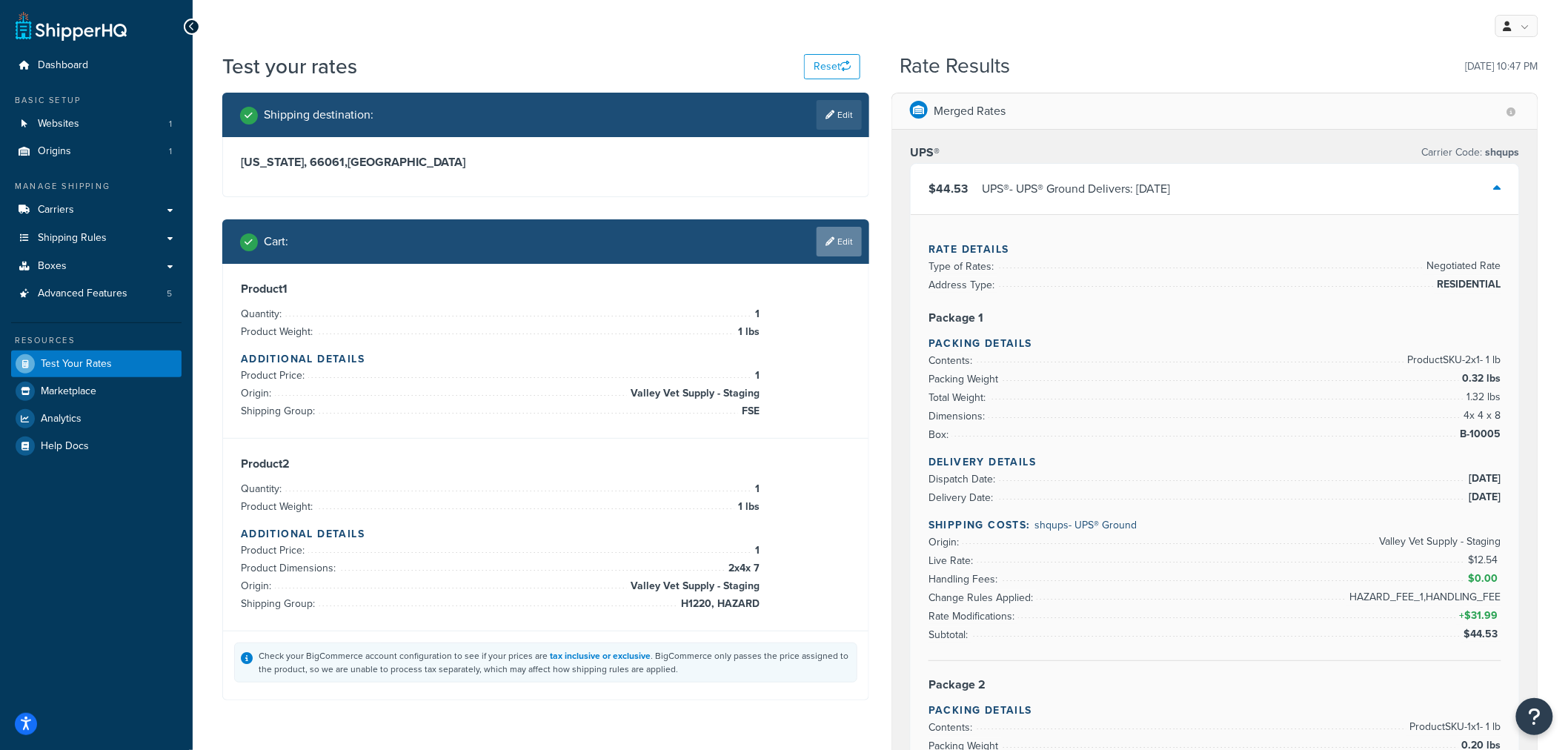
click at [828, 232] on link "Edit" at bounding box center [839, 241] width 45 height 29
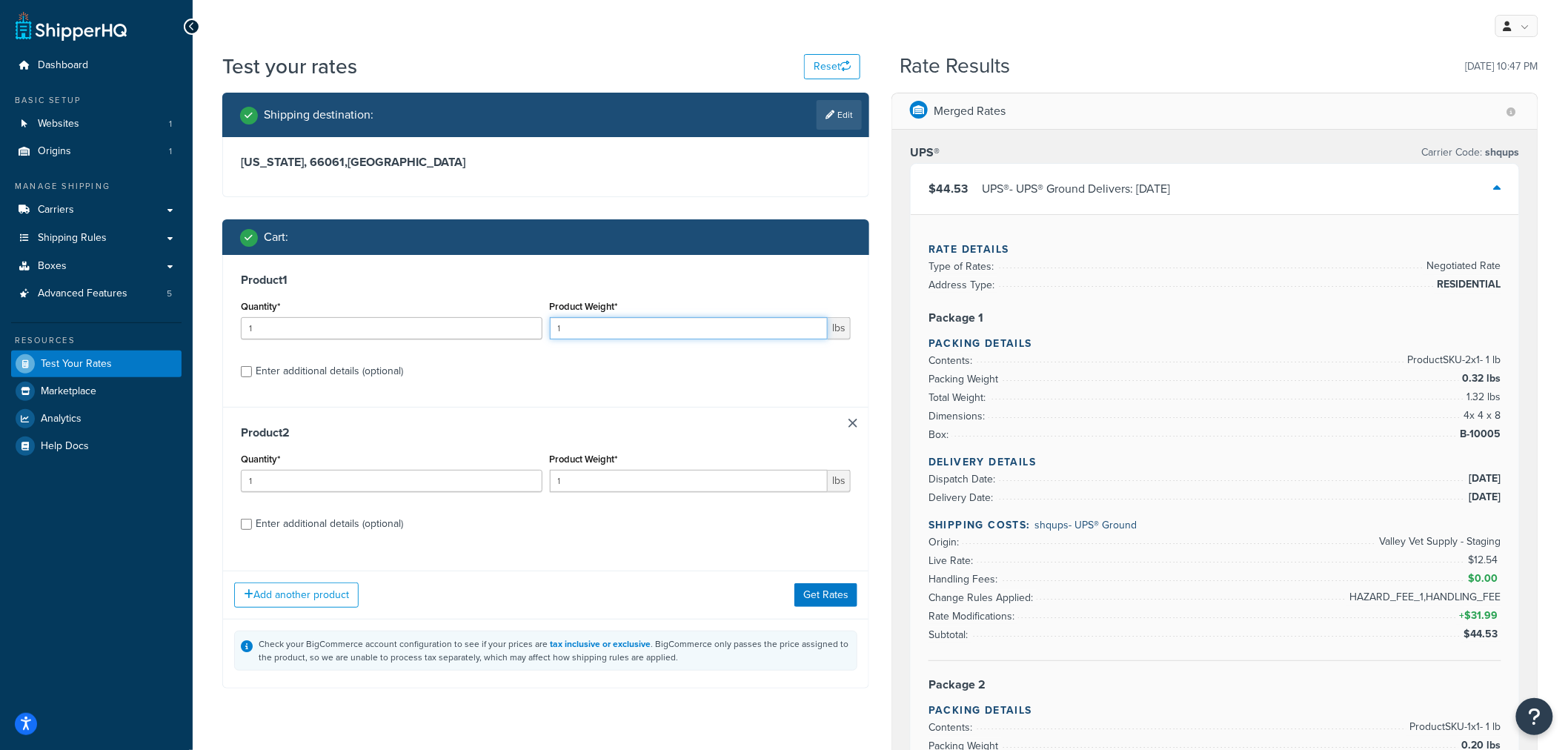
click at [547, 328] on div "Product Weight* 1 lbs" at bounding box center [700, 323] width 309 height 54
type input "2"
click at [713, 381] on label "Enter additional details (optional)" at bounding box center [552, 370] width 595 height 24
click at [252, 377] on input "Enter additional details (optional)" at bounding box center [246, 371] width 12 height 12
checkbox input "true"
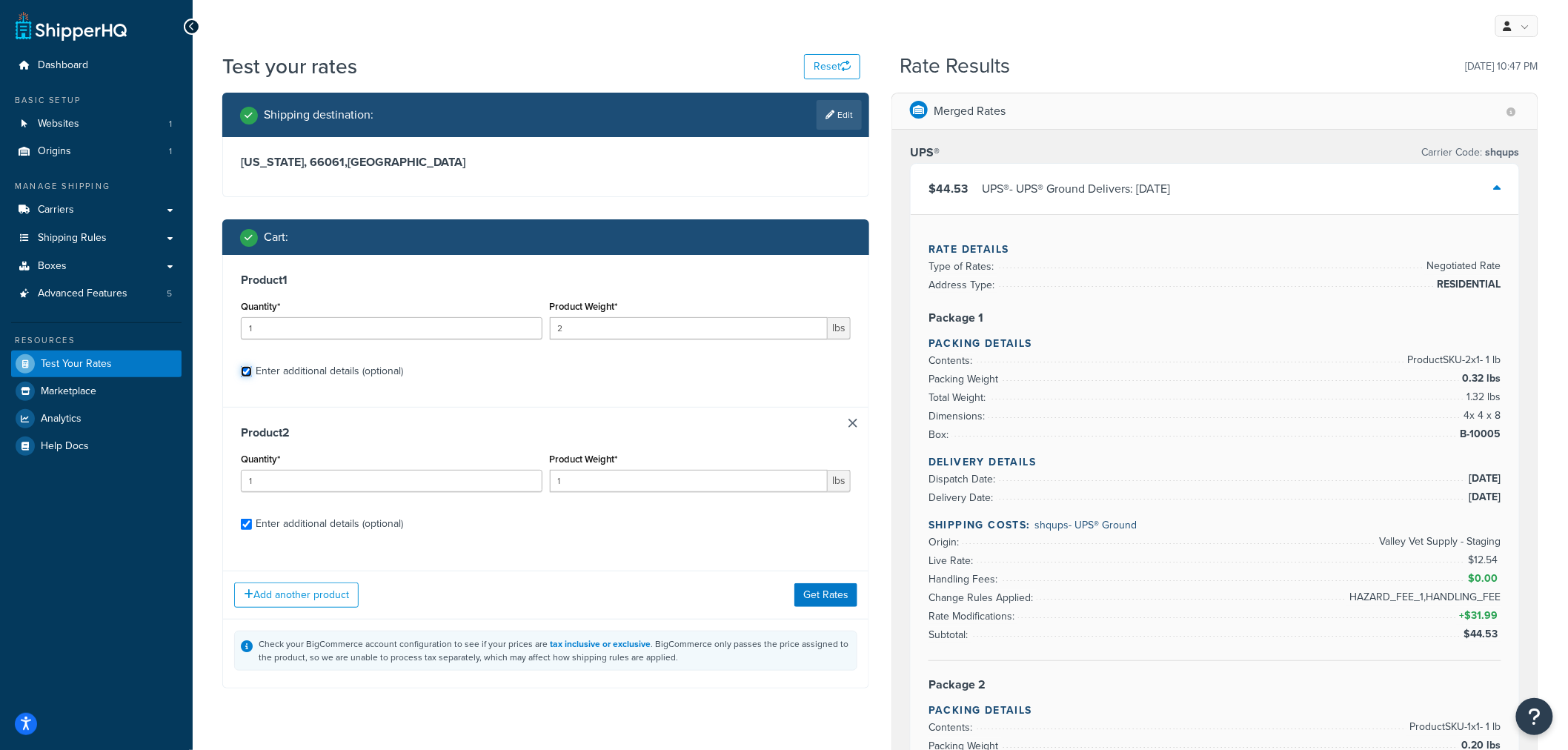
checkbox input "true"
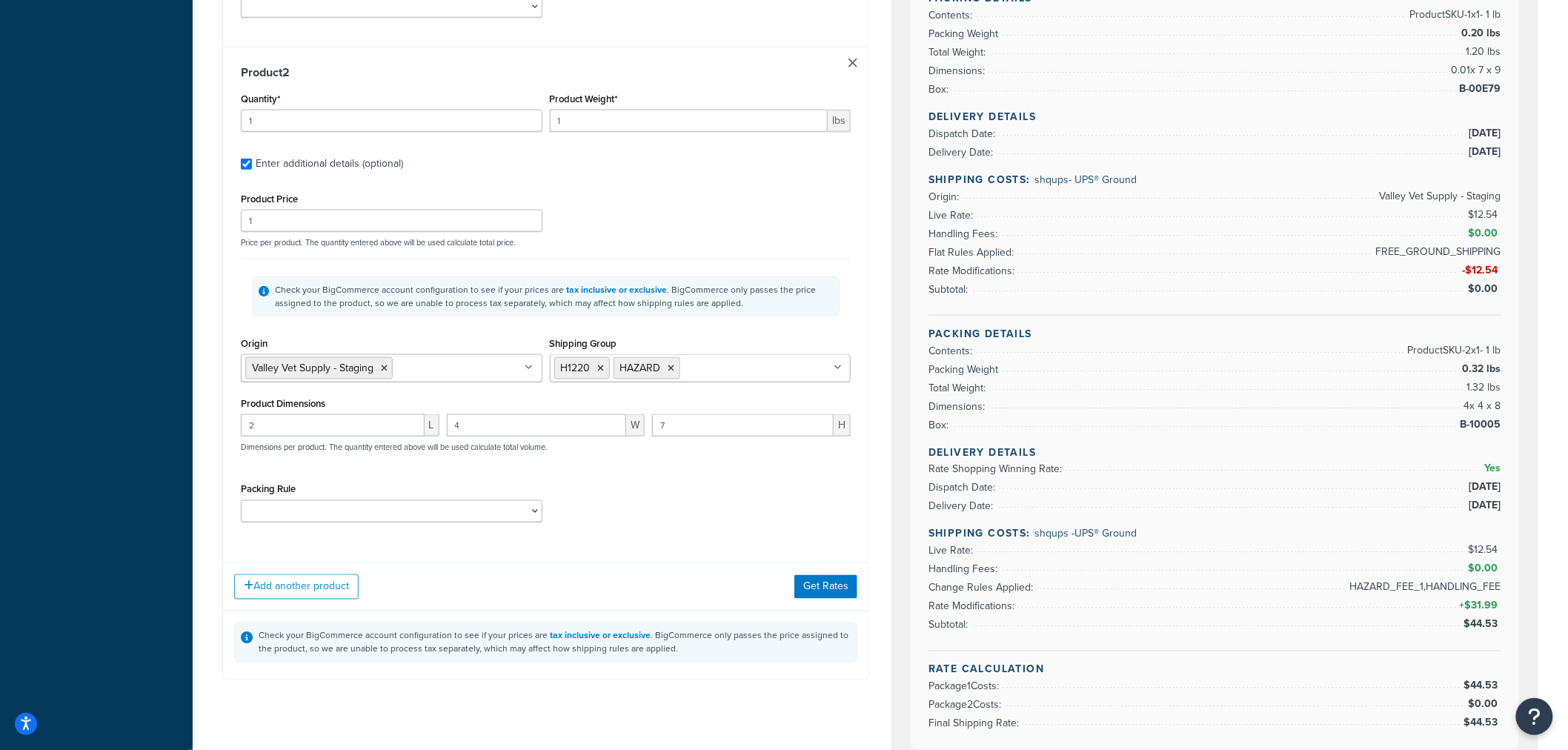
scroll to position [741, 0]
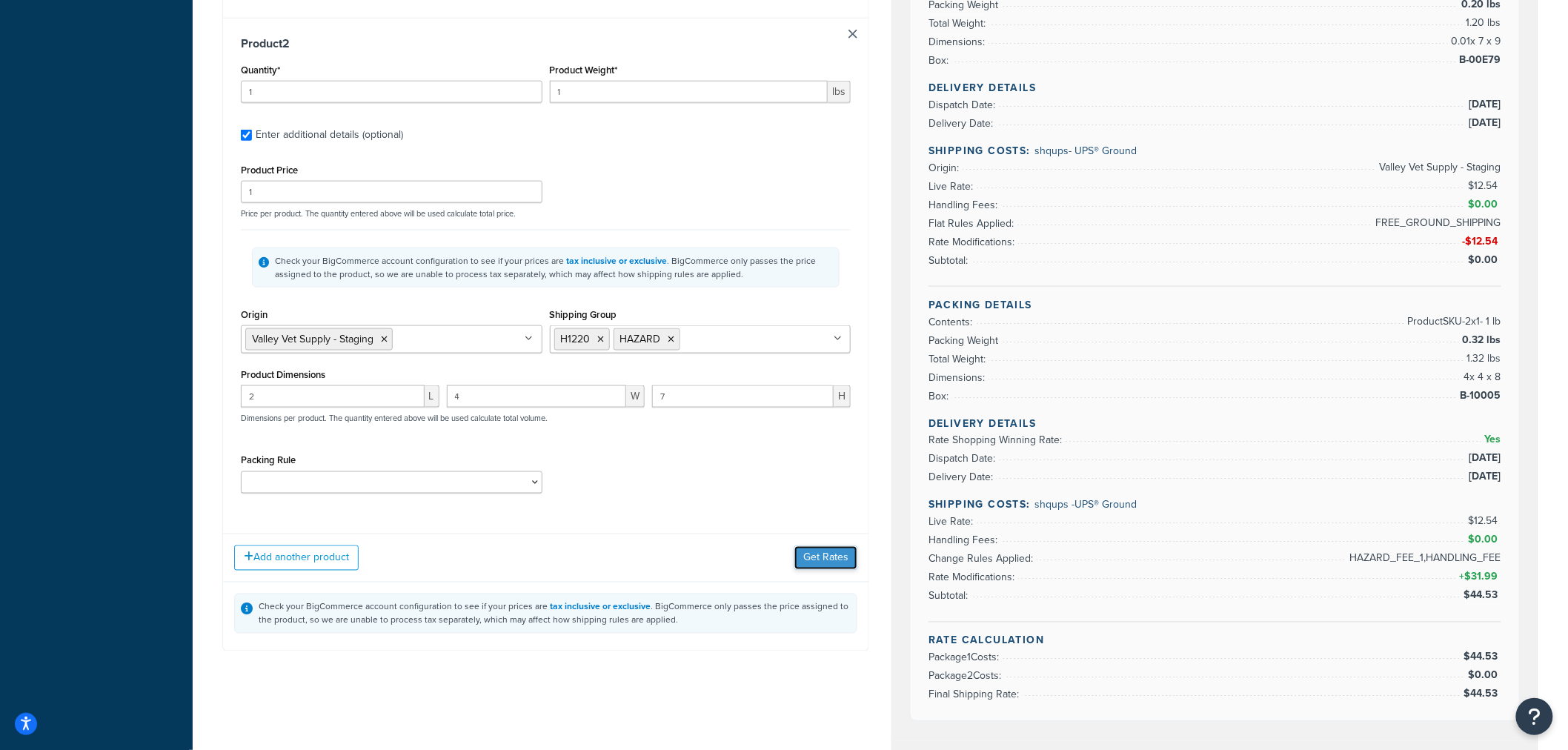
click at [815, 564] on button "Get Rates" at bounding box center [825, 558] width 63 height 24
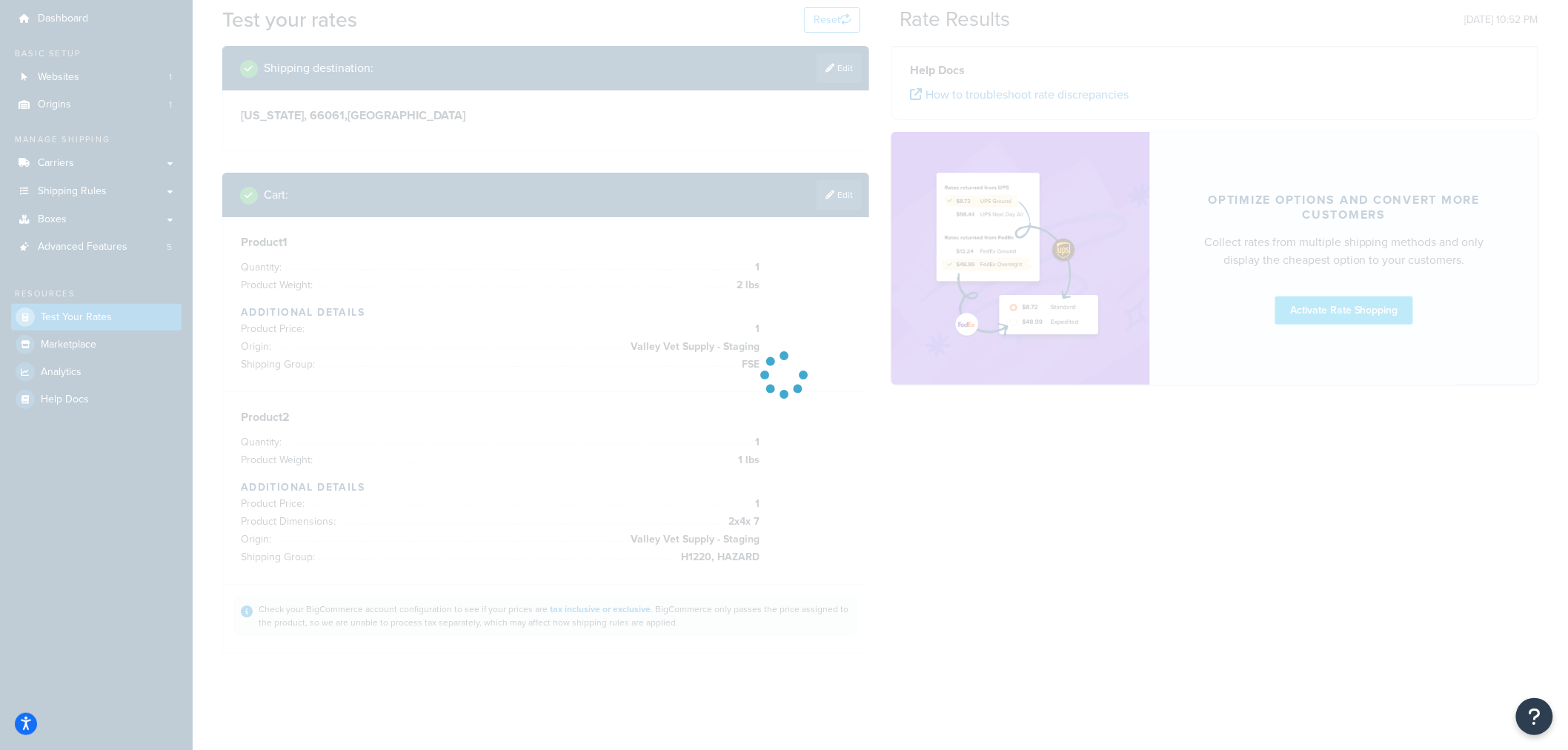
scroll to position [47, 0]
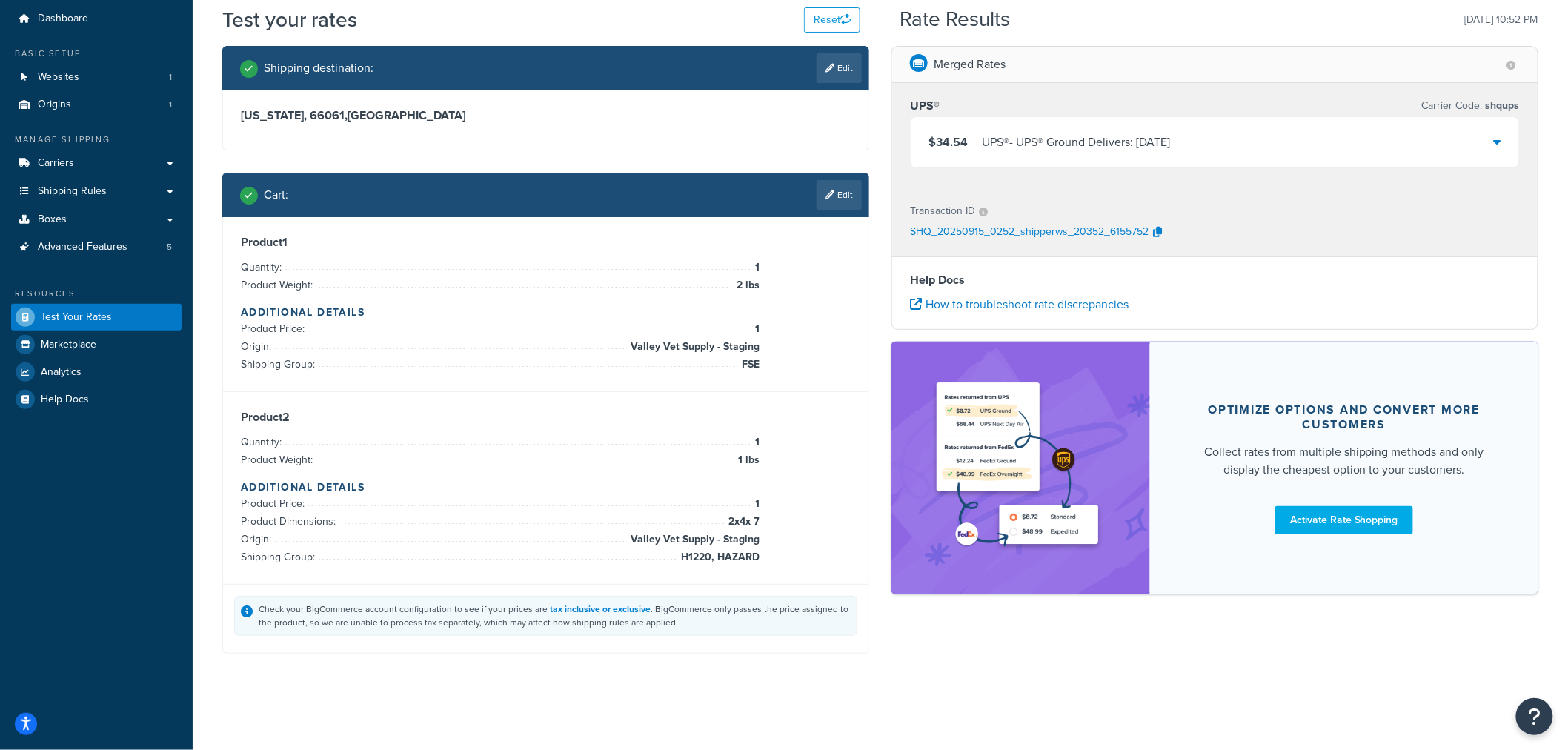
click at [1500, 143] on icon at bounding box center [1497, 141] width 7 height 12
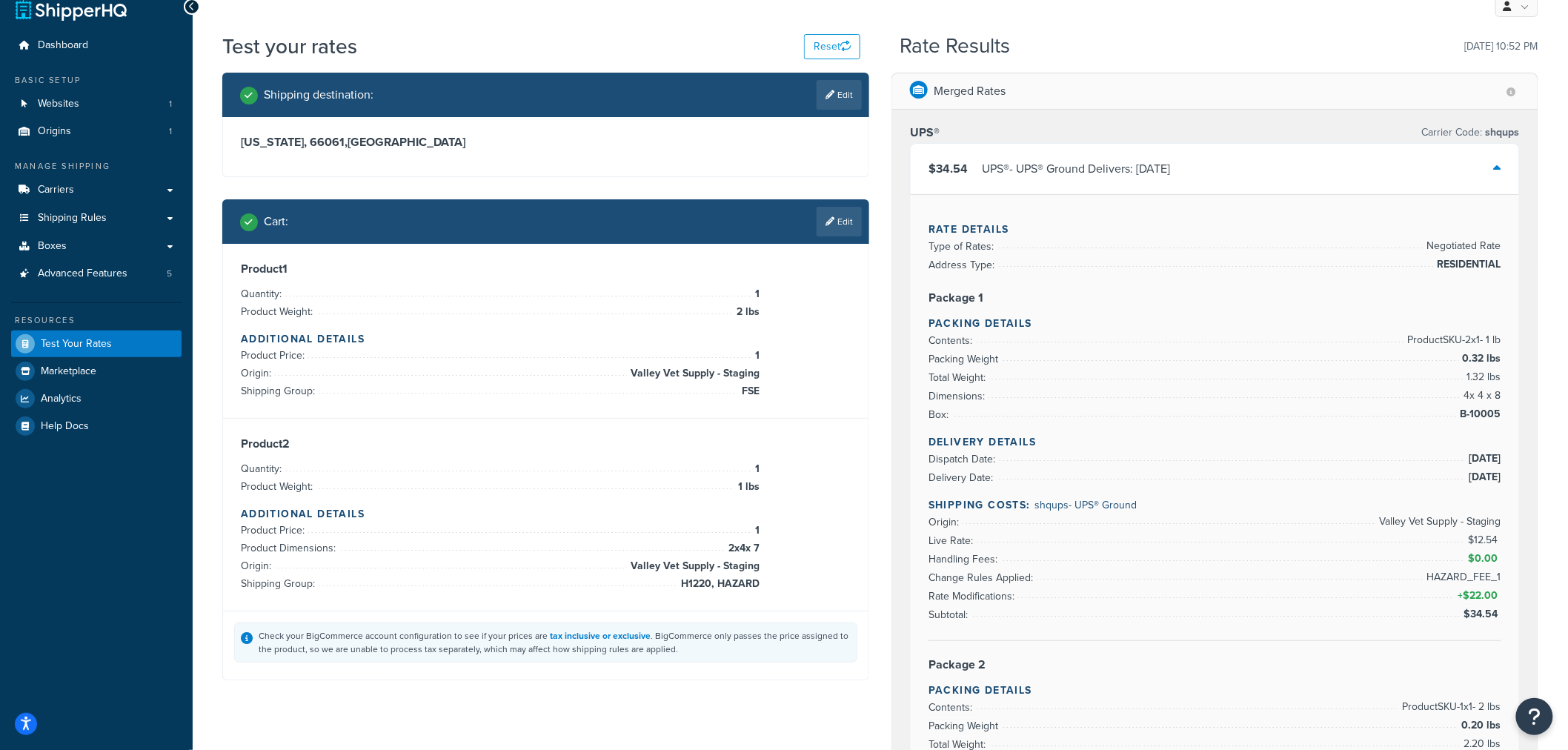
scroll to position [0, 0]
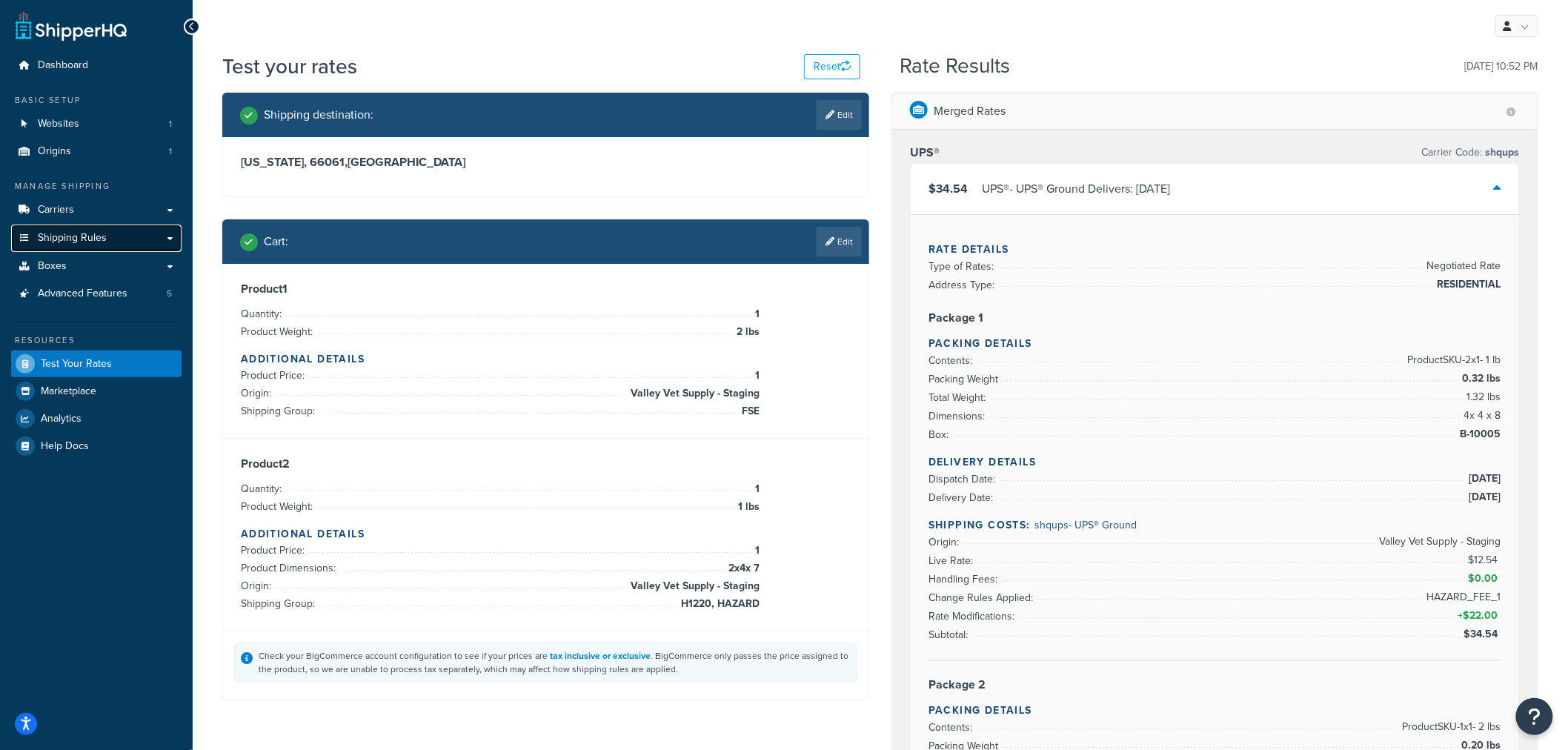
click at [99, 236] on span "Shipping Rules" at bounding box center [73, 238] width 69 height 12
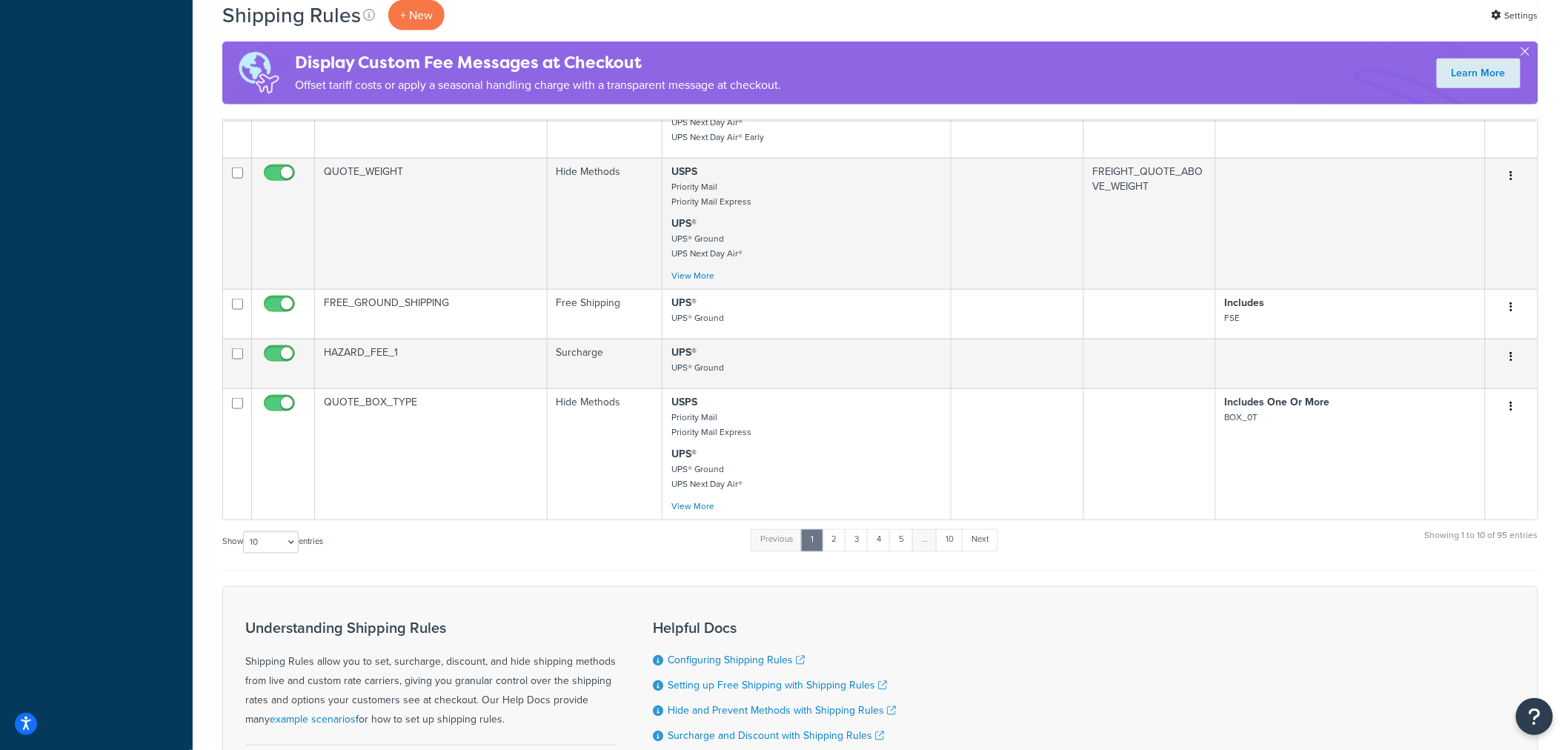
scroll to position [741, 0]
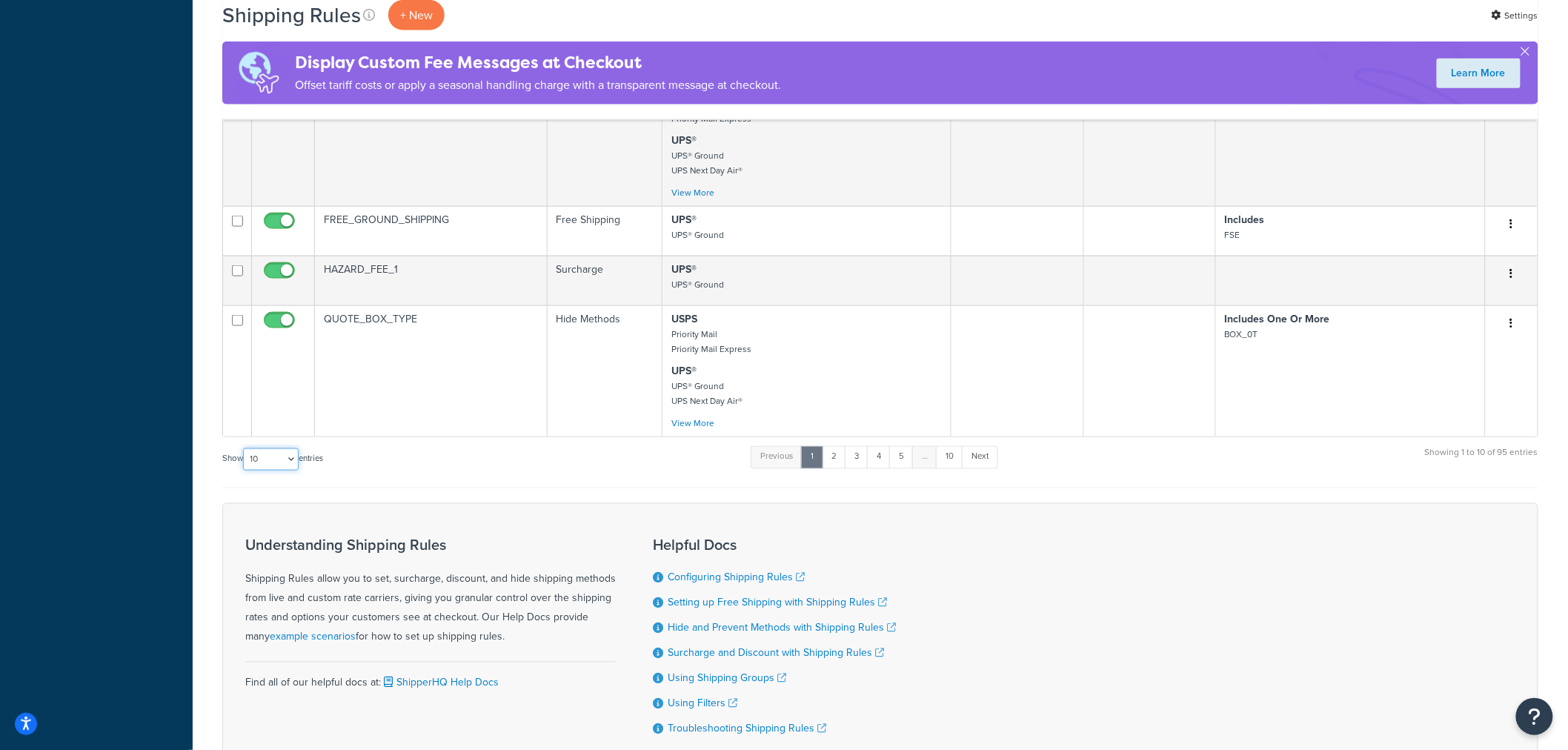
click at [285, 462] on select "10 15 25 50 100 1000" at bounding box center [270, 459] width 56 height 22
select select "1000"
click at [245, 449] on select "10 15 25 50 100 1000" at bounding box center [270, 459] width 56 height 22
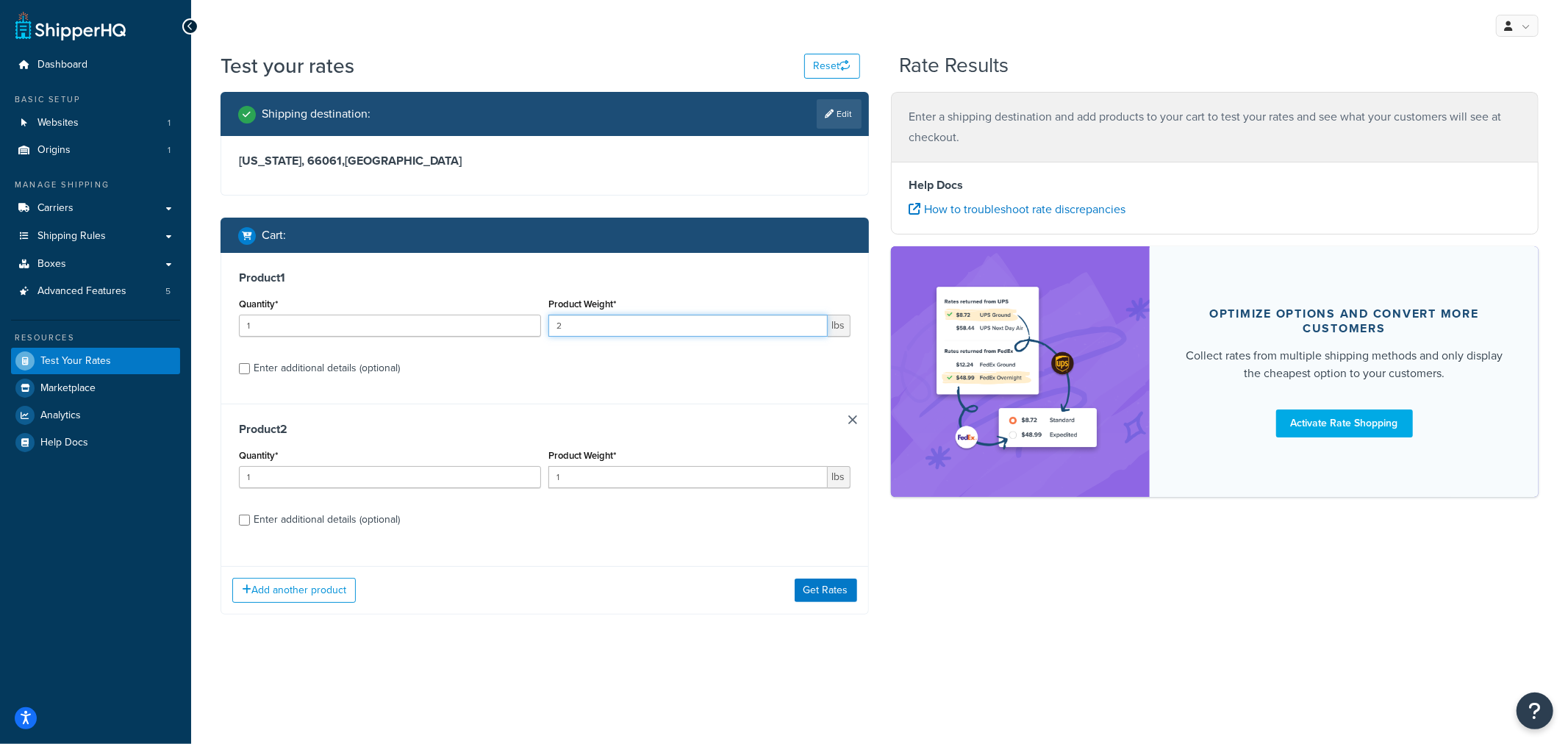
drag, startPoint x: 571, startPoint y: 325, endPoint x: 546, endPoint y: 324, distance: 25.0
click at [545, 320] on div "Product Weight* 2 lbs" at bounding box center [699, 320] width 310 height 54
type input "3"
click at [813, 589] on button "Get Rates" at bounding box center [826, 590] width 62 height 24
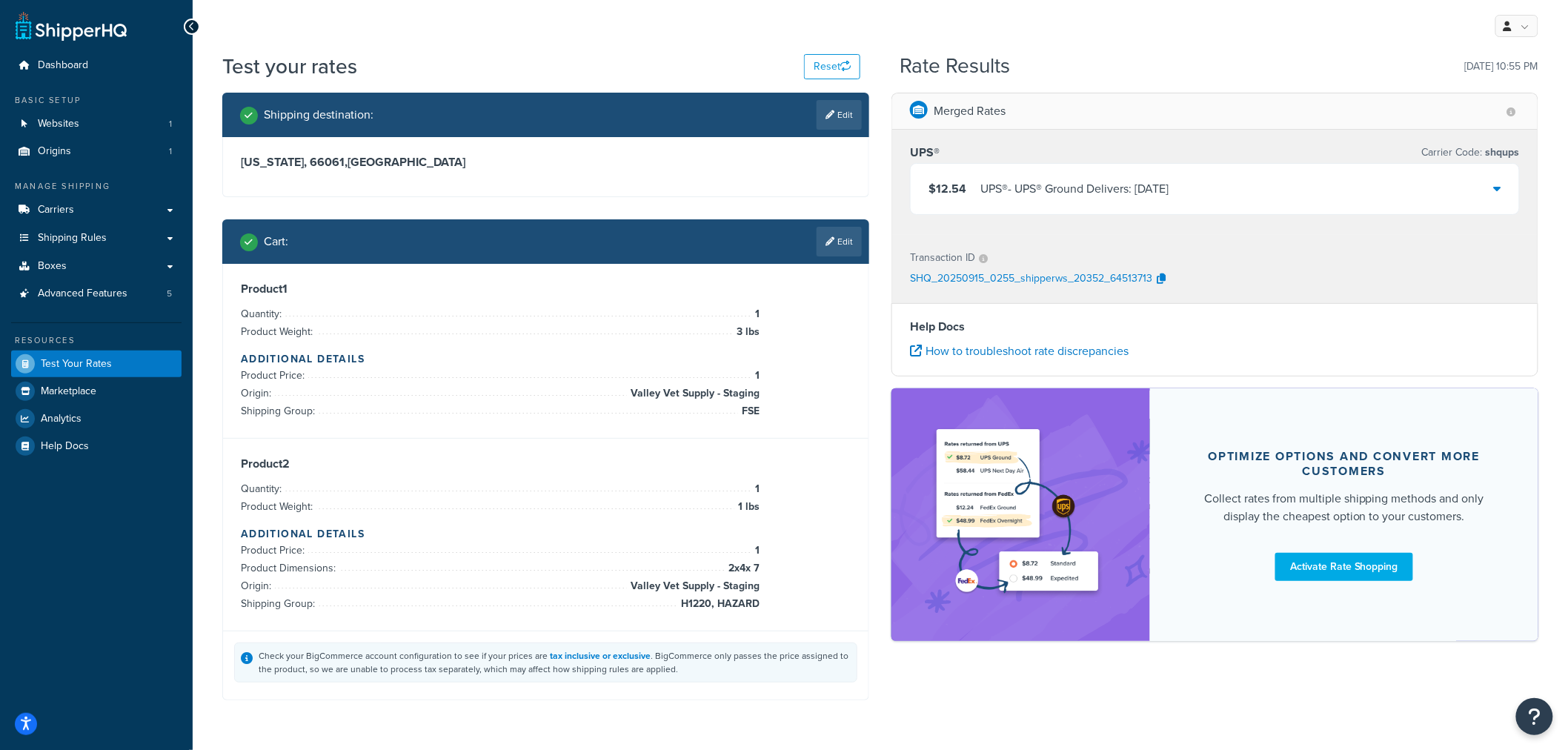
click at [1499, 186] on icon at bounding box center [1497, 188] width 7 height 12
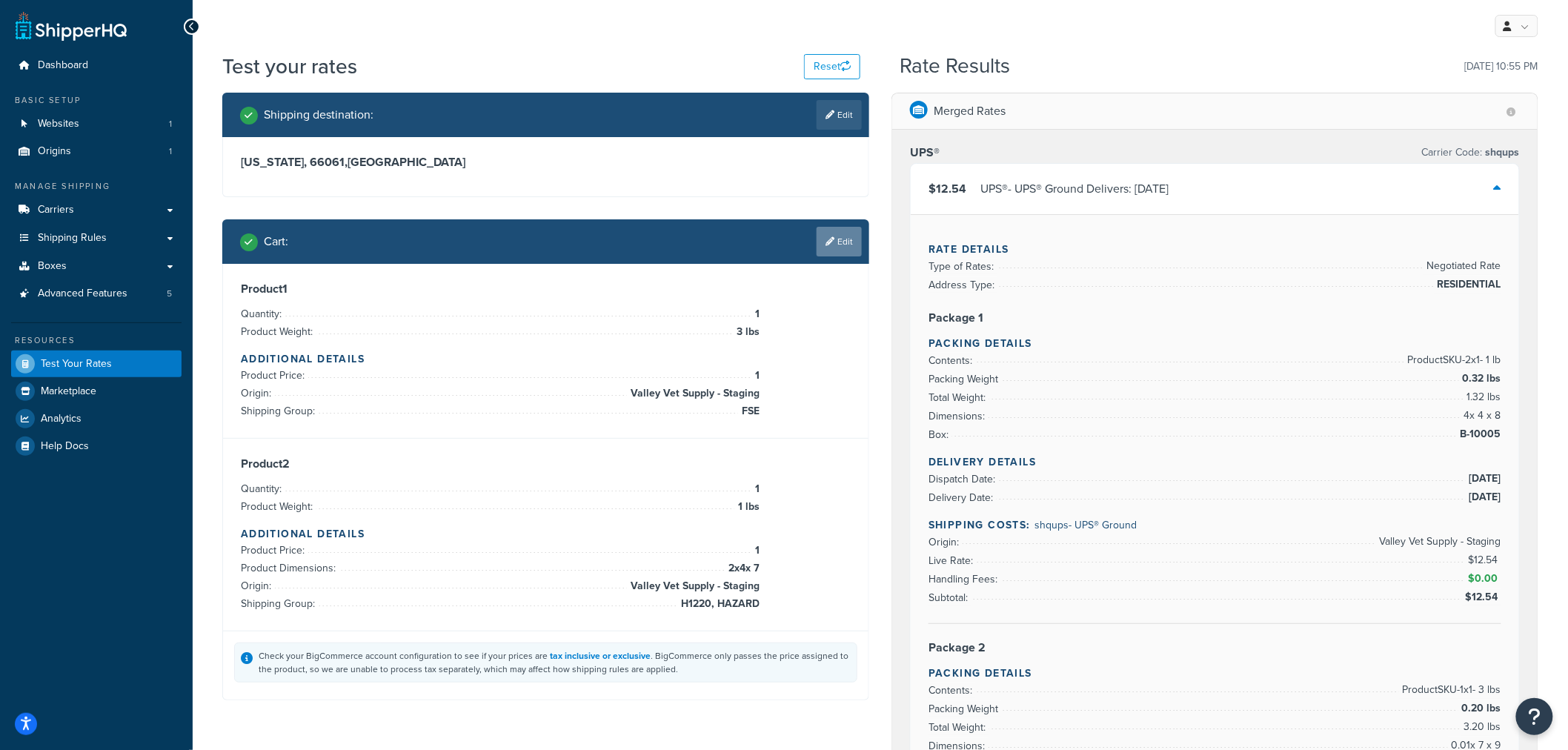
click at [834, 239] on link "Edit" at bounding box center [839, 241] width 45 height 29
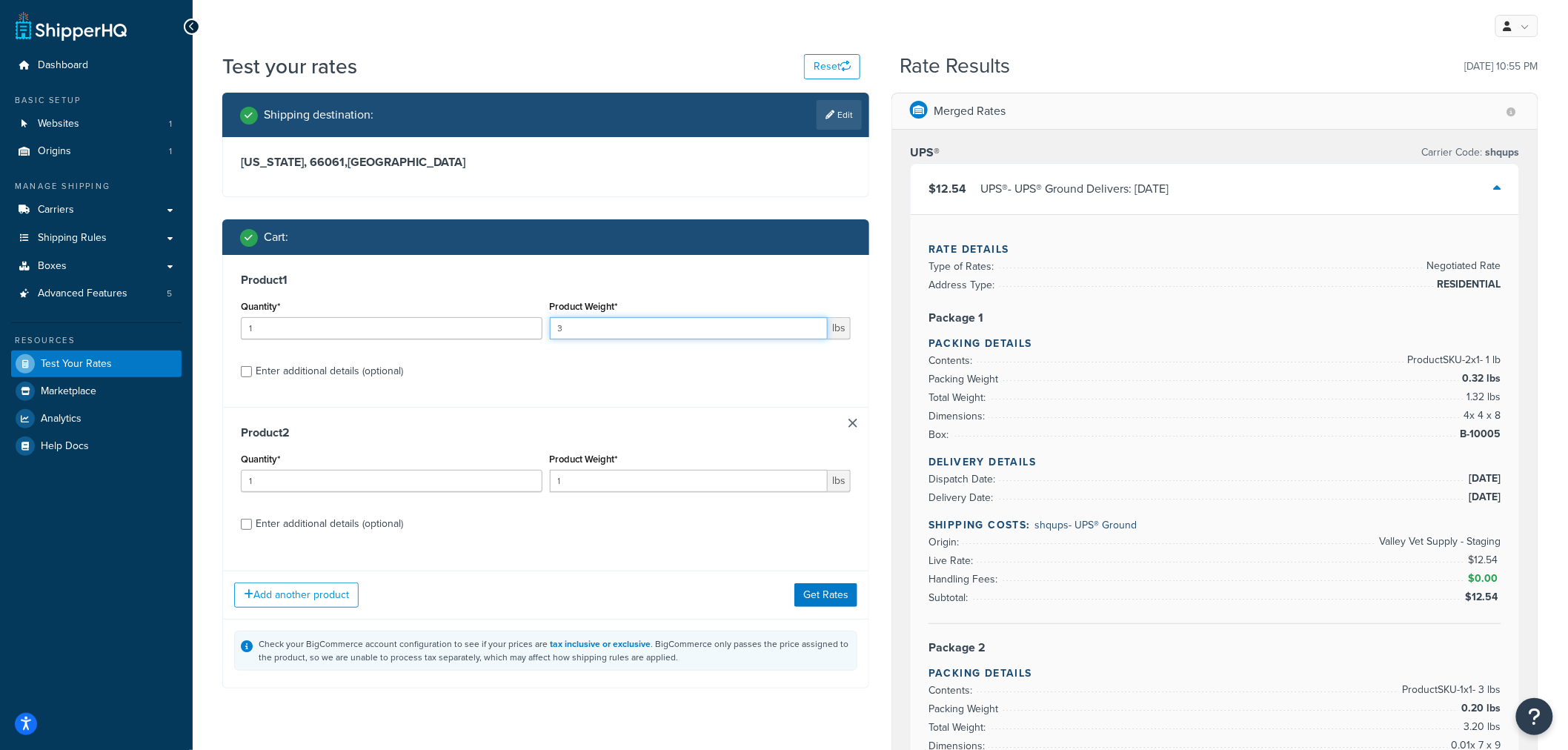
drag, startPoint x: 576, startPoint y: 332, endPoint x: 546, endPoint y: 327, distance: 30.4
click at [546, 327] on div "Product Weight* 3 lbs" at bounding box center [700, 323] width 309 height 54
type input "2"
click at [809, 593] on button "Get Rates" at bounding box center [825, 595] width 63 height 24
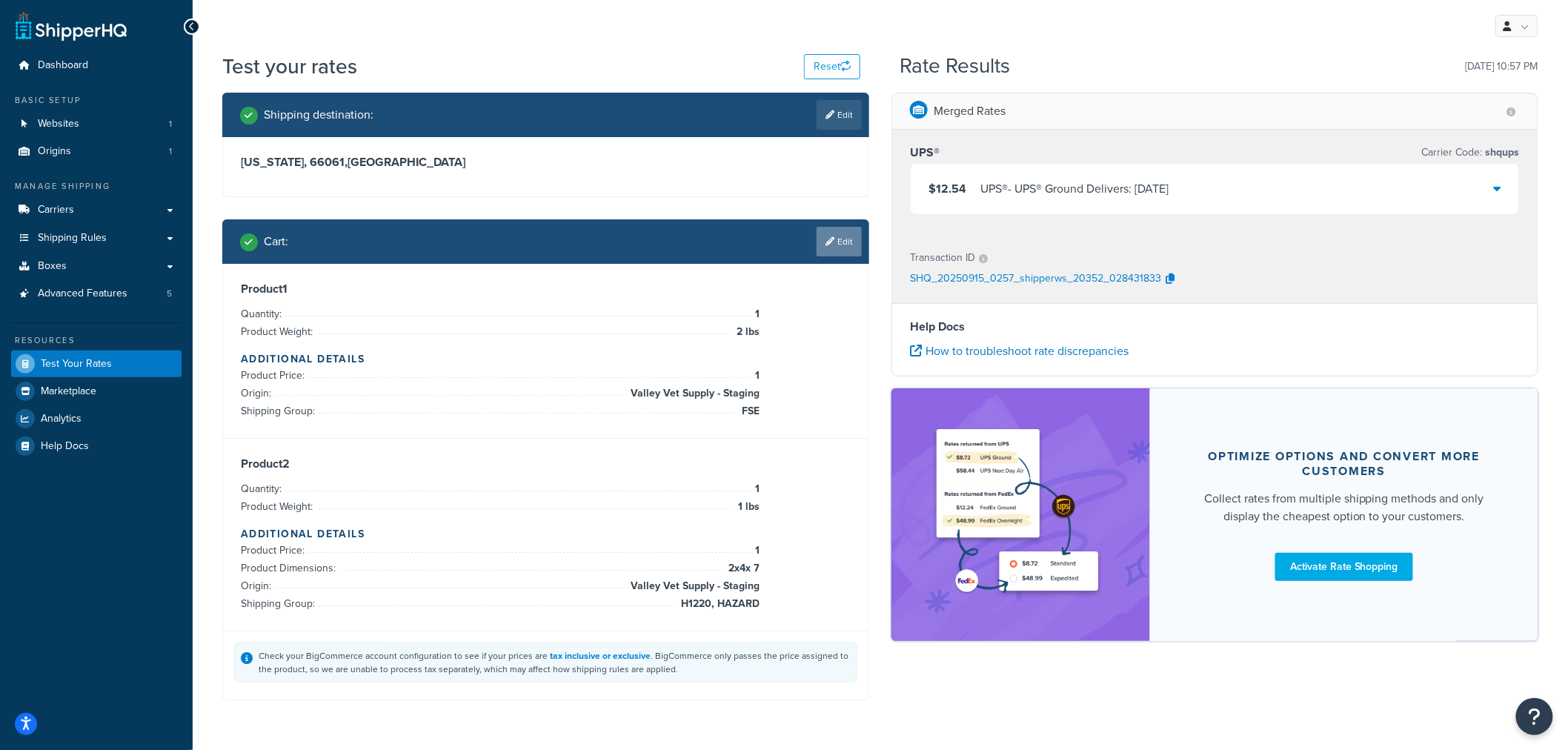
click at [842, 241] on link "Edit" at bounding box center [839, 241] width 45 height 29
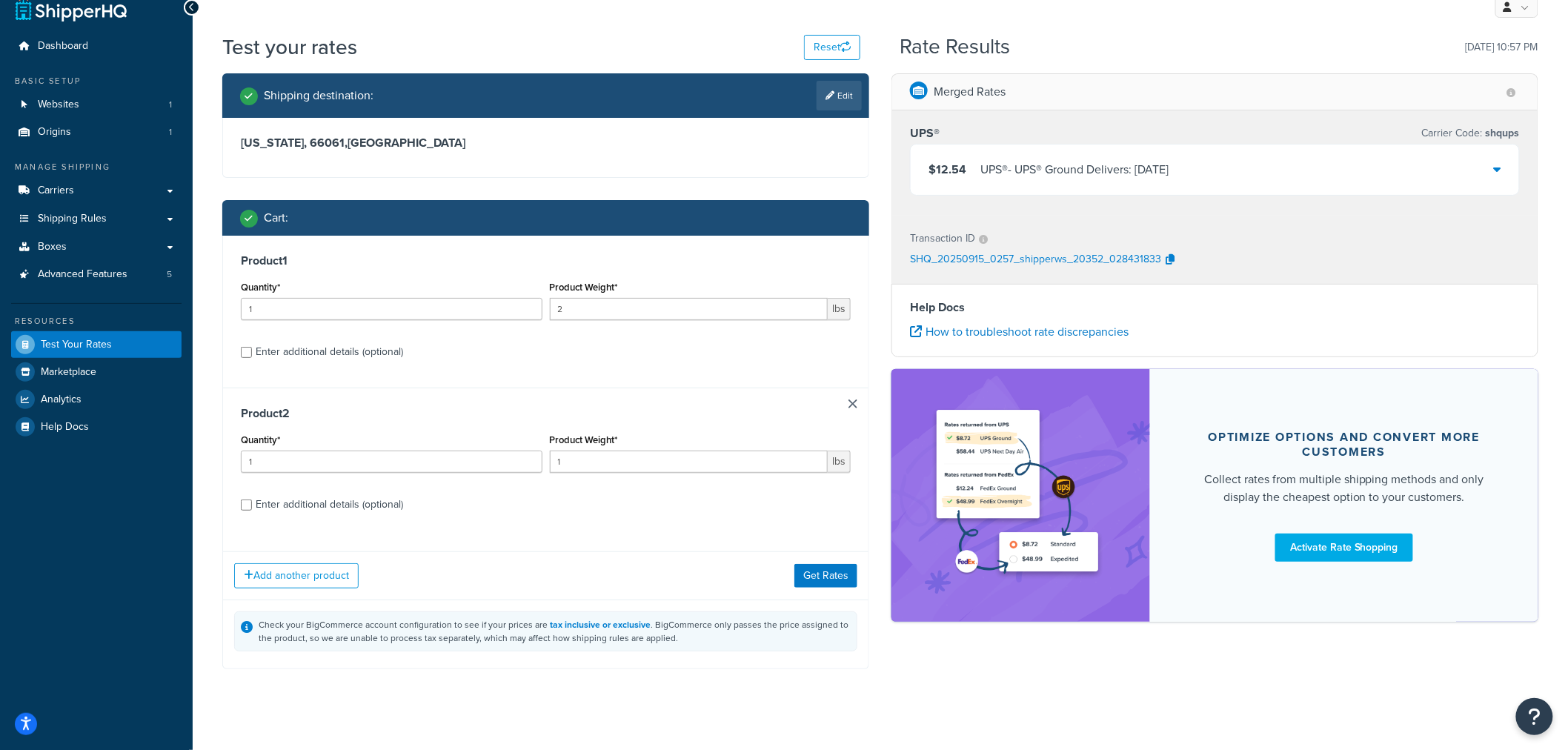
scroll to position [35, 0]
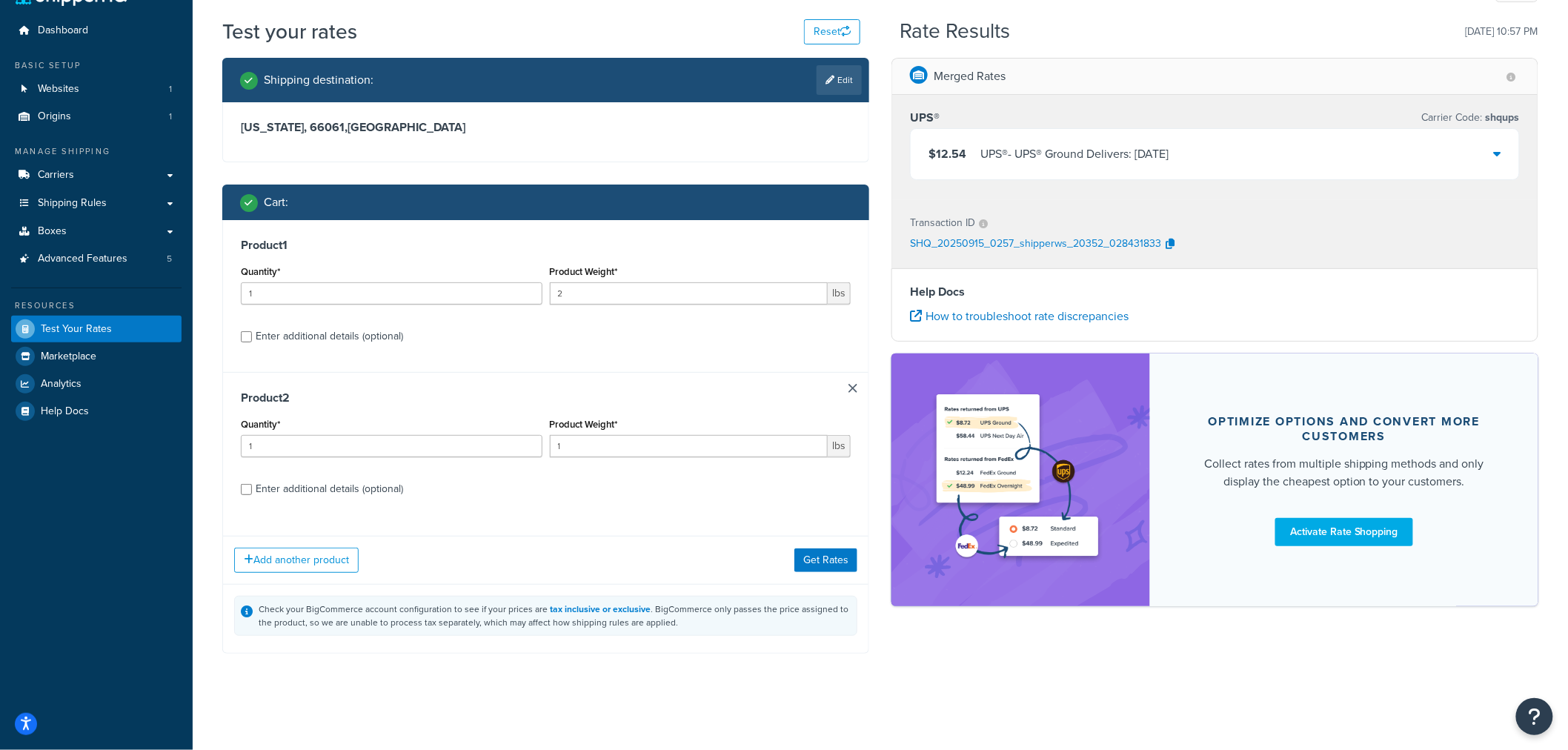
click at [337, 482] on div "Enter additional details (optional)" at bounding box center [329, 488] width 147 height 20
click at [252, 484] on input "Enter additional details (optional)" at bounding box center [246, 489] width 12 height 12
checkbox input "true"
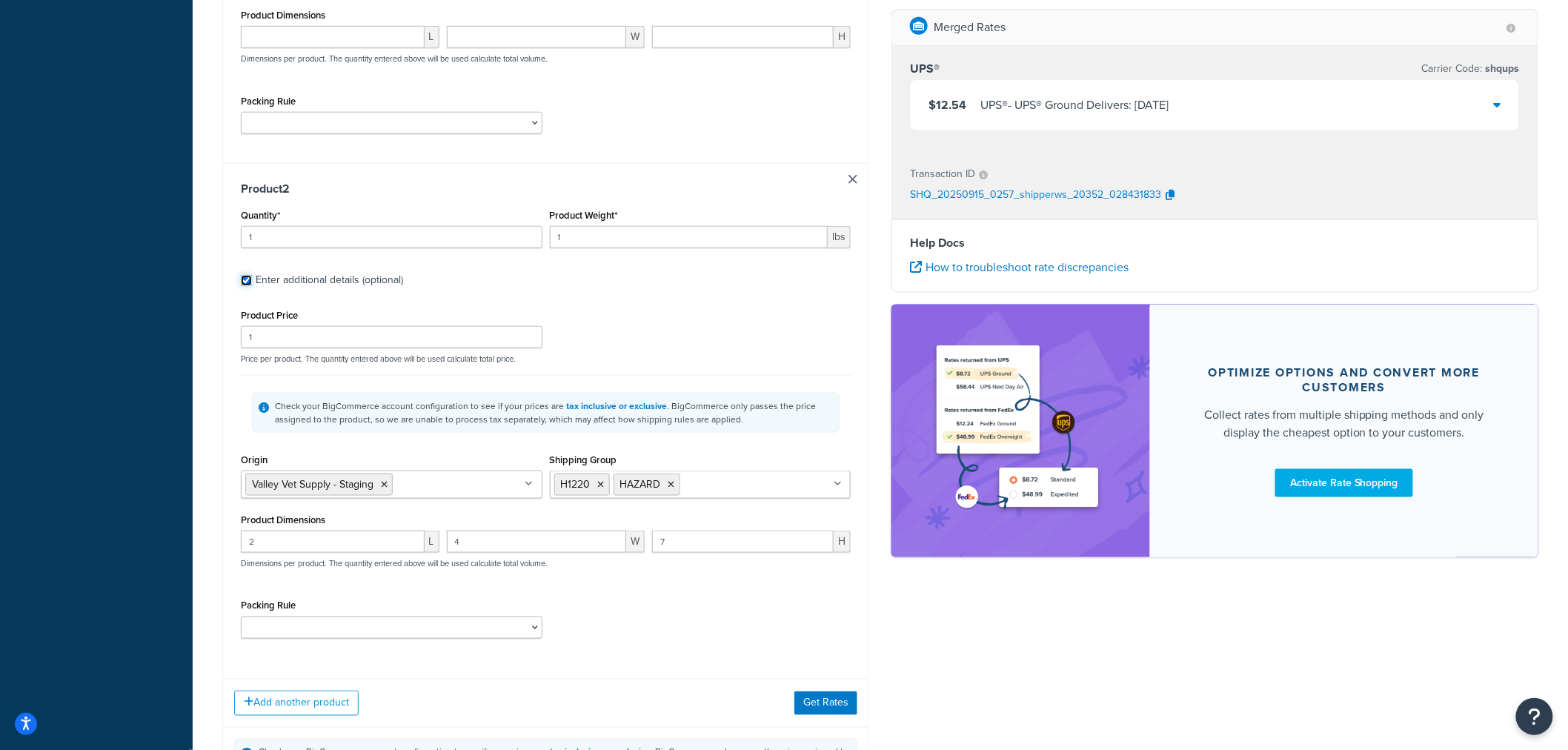
scroll to position [612, 0]
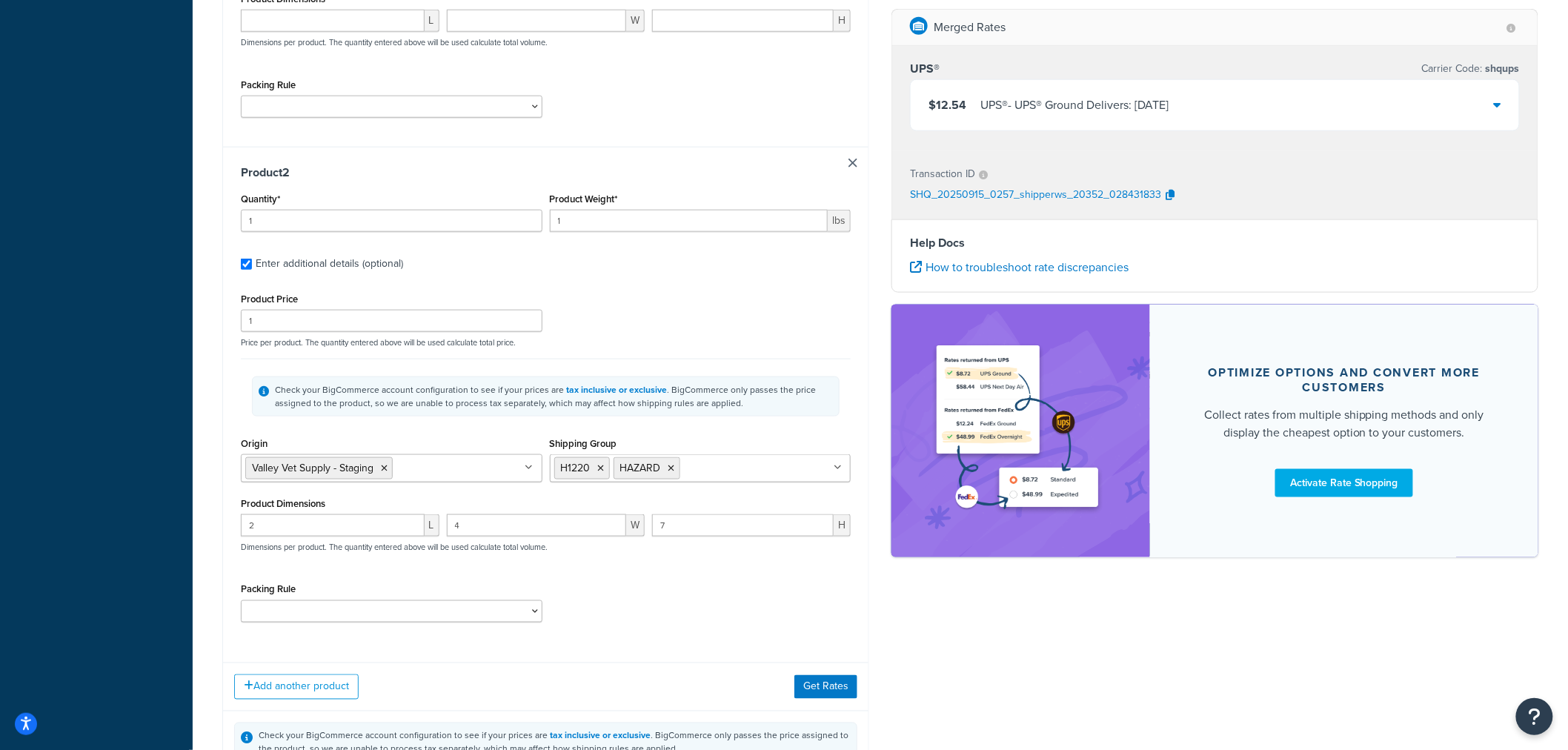
click at [716, 470] on input "Shipping Group" at bounding box center [750, 467] width 131 height 16
type input "fs"
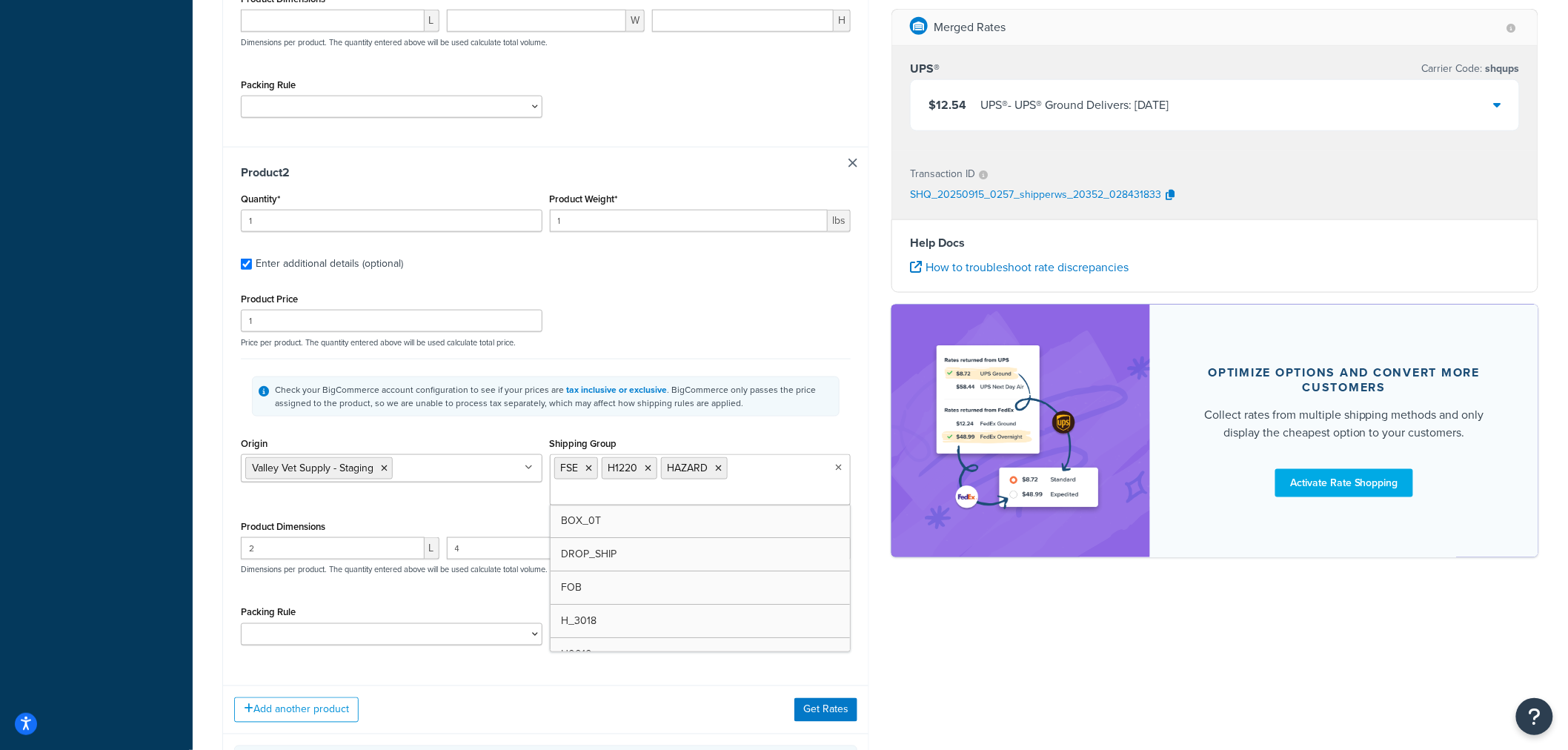
click at [854, 435] on div "Product 2 Quantity* 1 Product Weight* 1 lbs Enter additional details (optional)…" at bounding box center [546, 410] width 645 height 527
click at [818, 711] on button "Get Rates" at bounding box center [825, 709] width 63 height 24
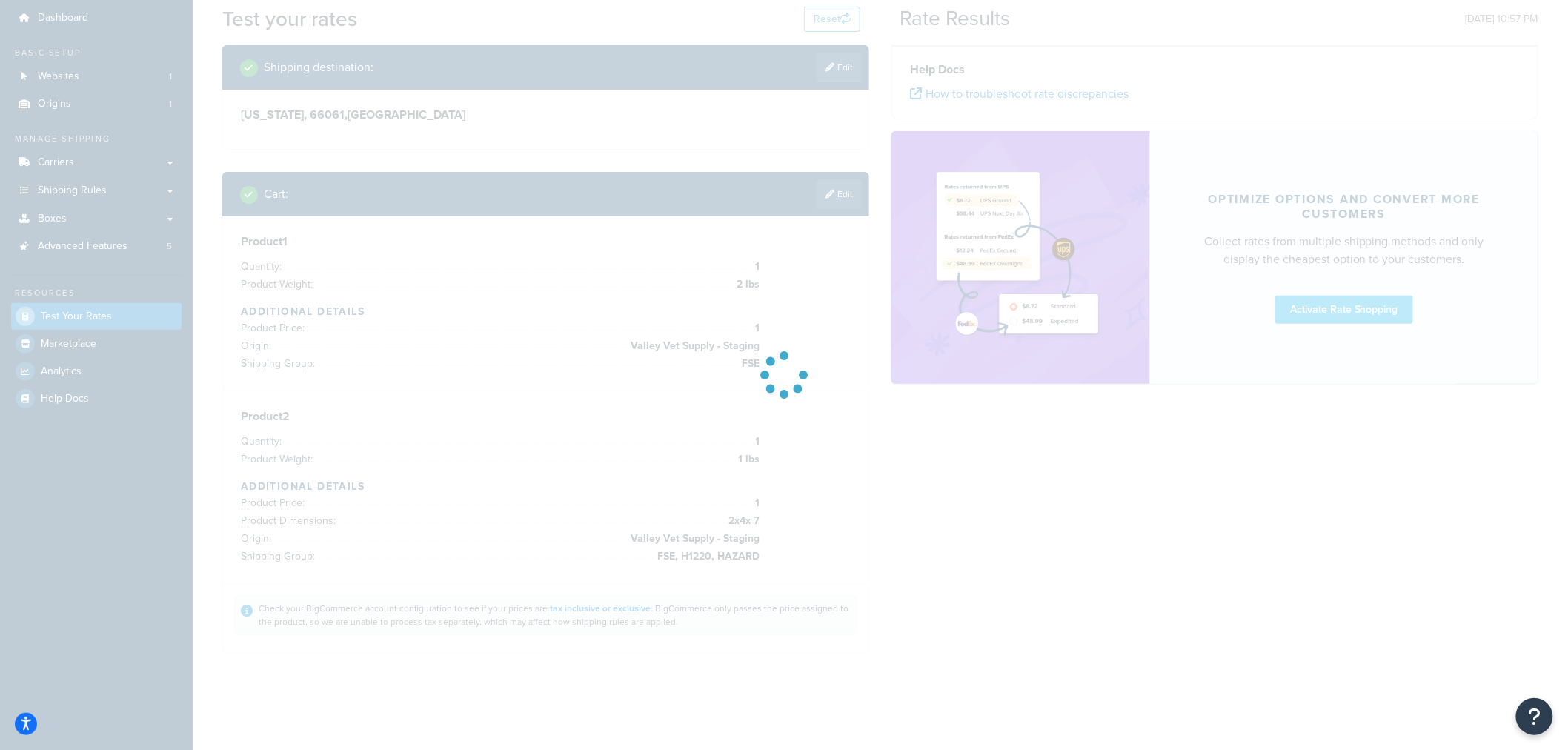
scroll to position [47, 0]
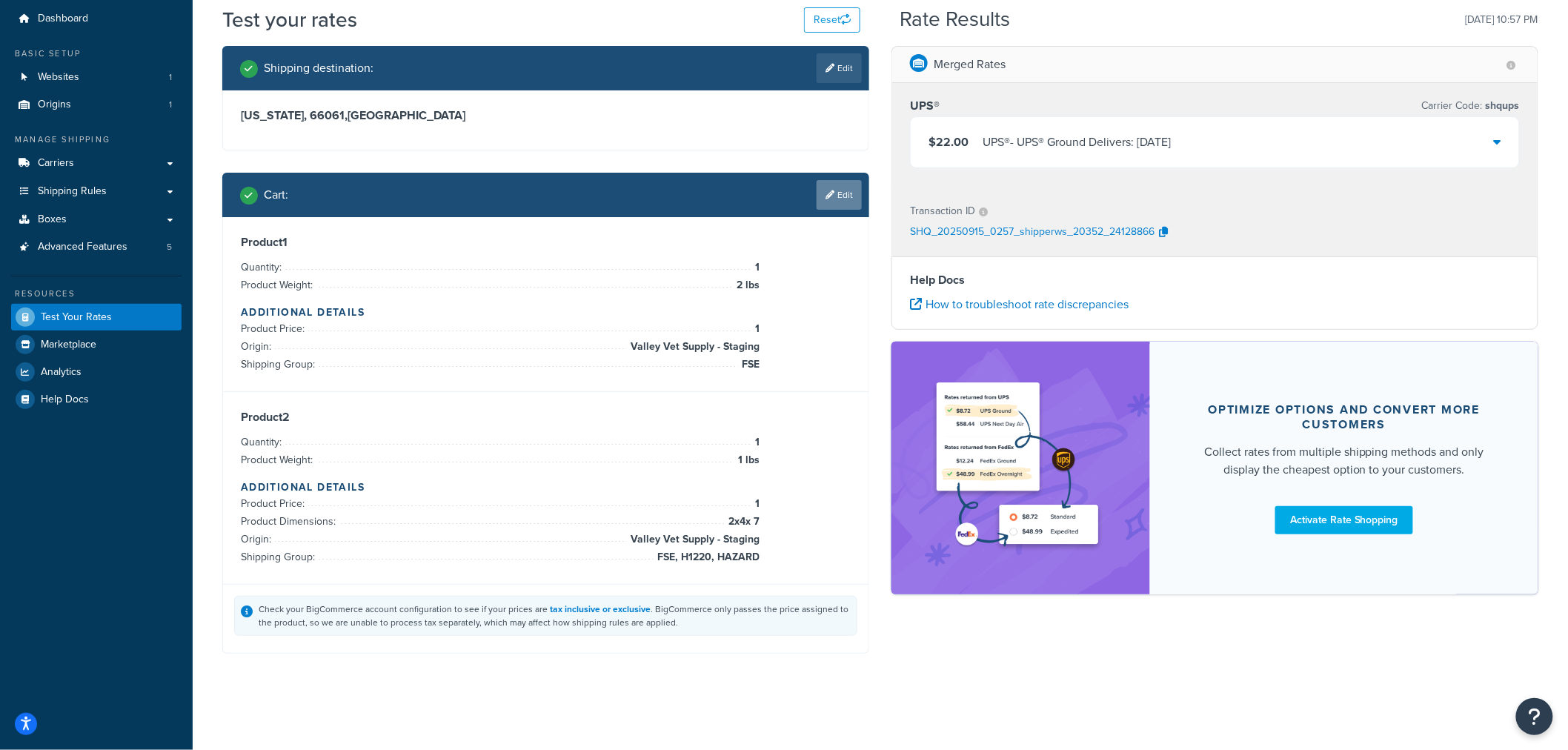
click at [836, 192] on link "Edit" at bounding box center [839, 194] width 45 height 29
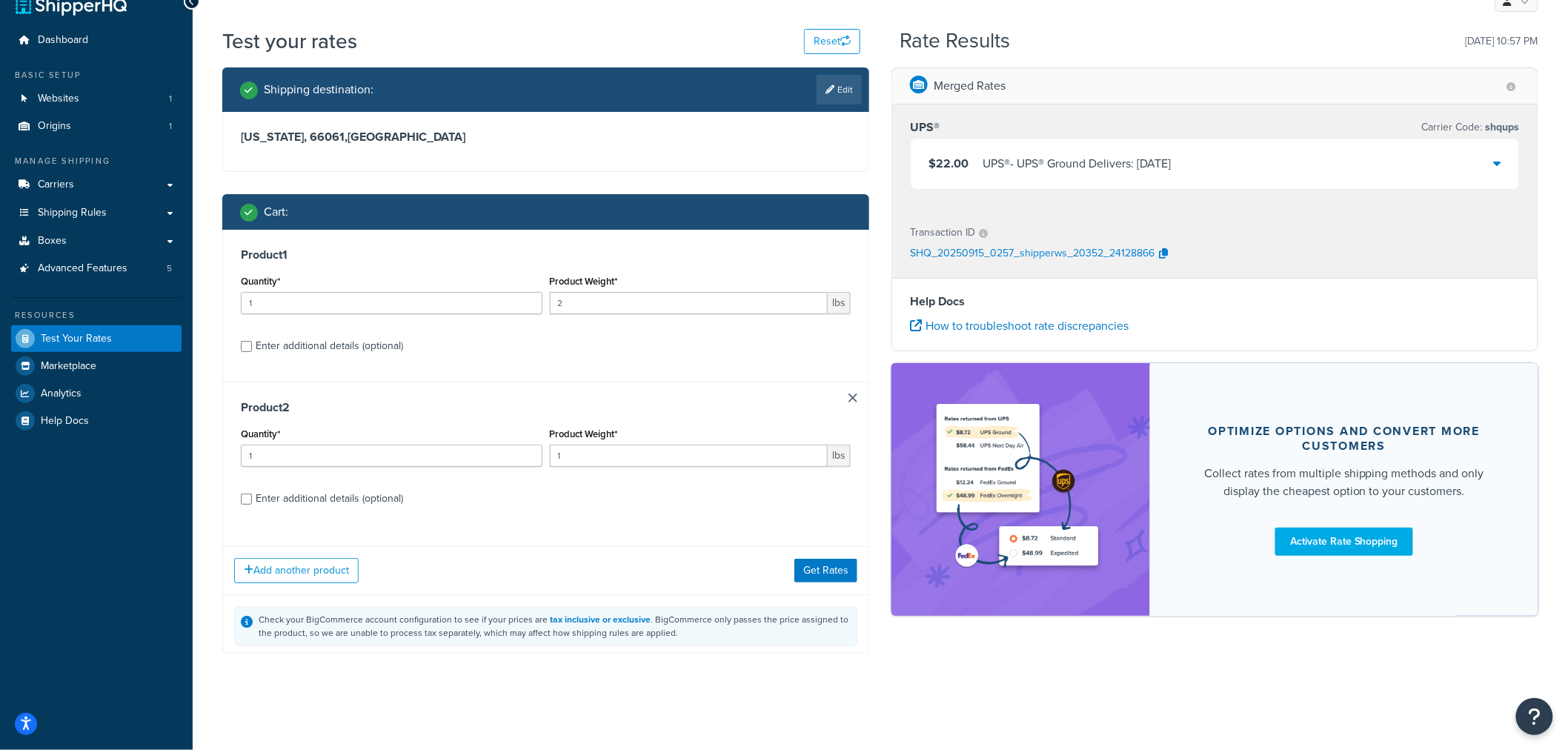
scroll to position [35, 0]
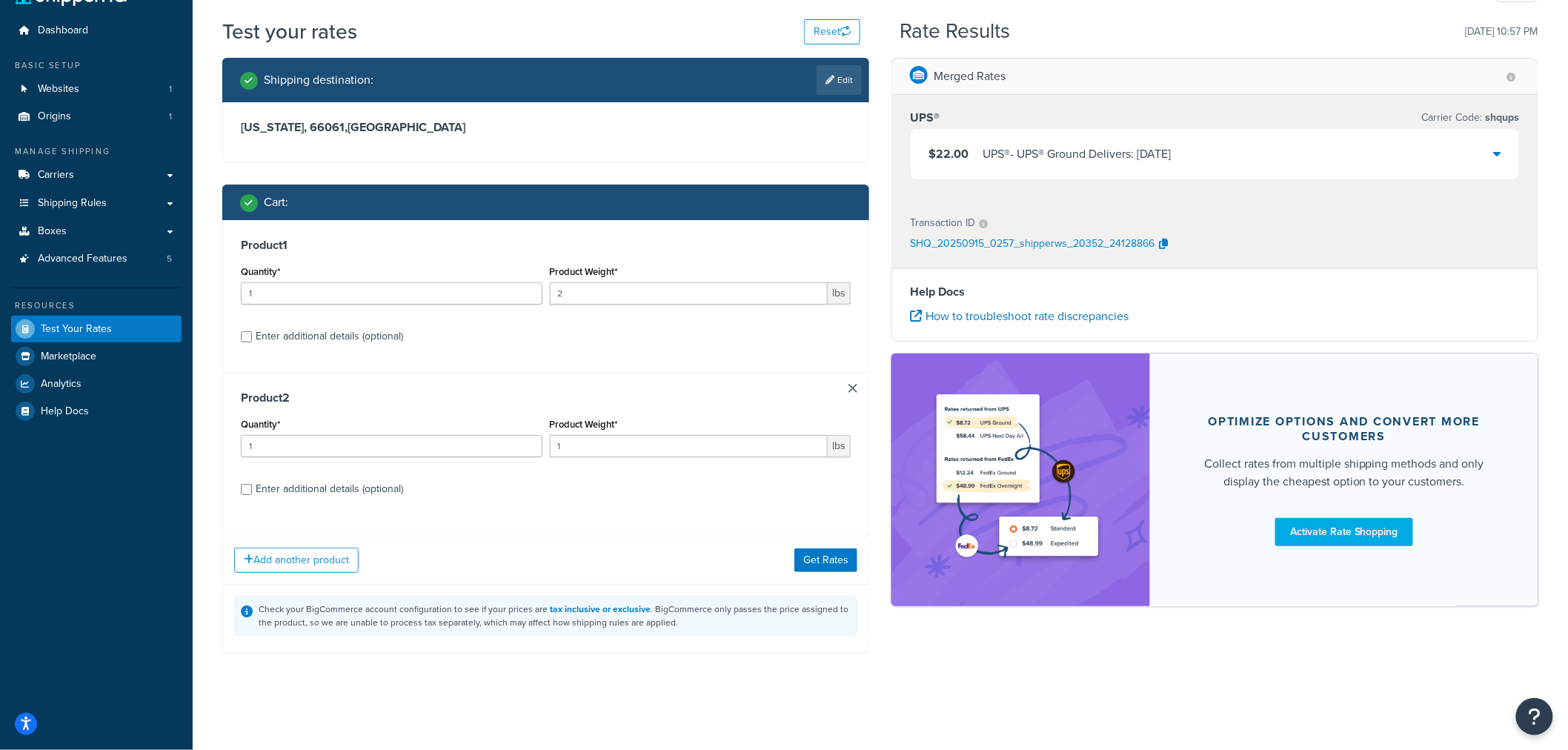
click at [380, 486] on div "Enter additional details (optional)" at bounding box center [329, 488] width 147 height 20
click at [252, 486] on input "Enter additional details (optional)" at bounding box center [246, 489] width 12 height 12
checkbox input "true"
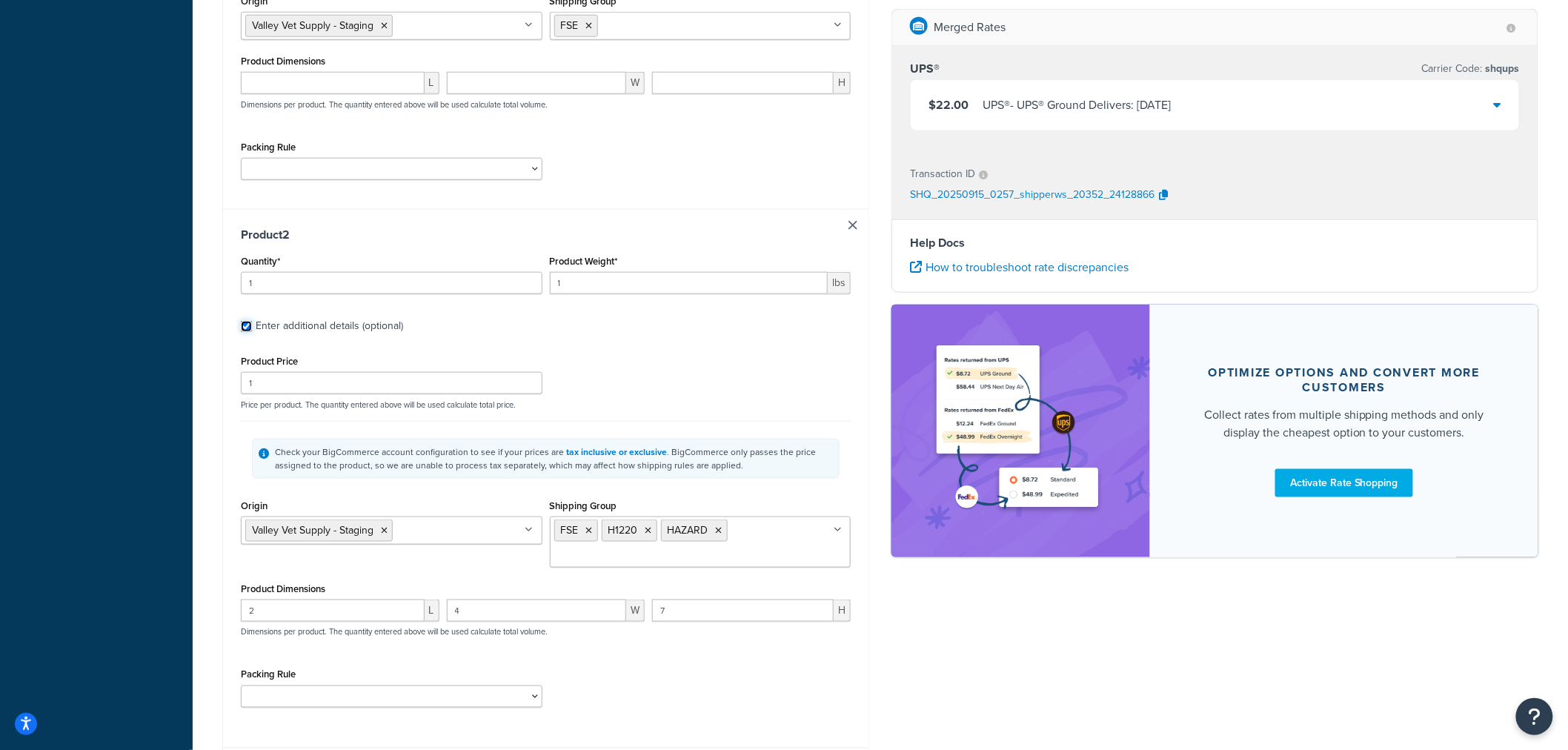
scroll to position [612, 0]
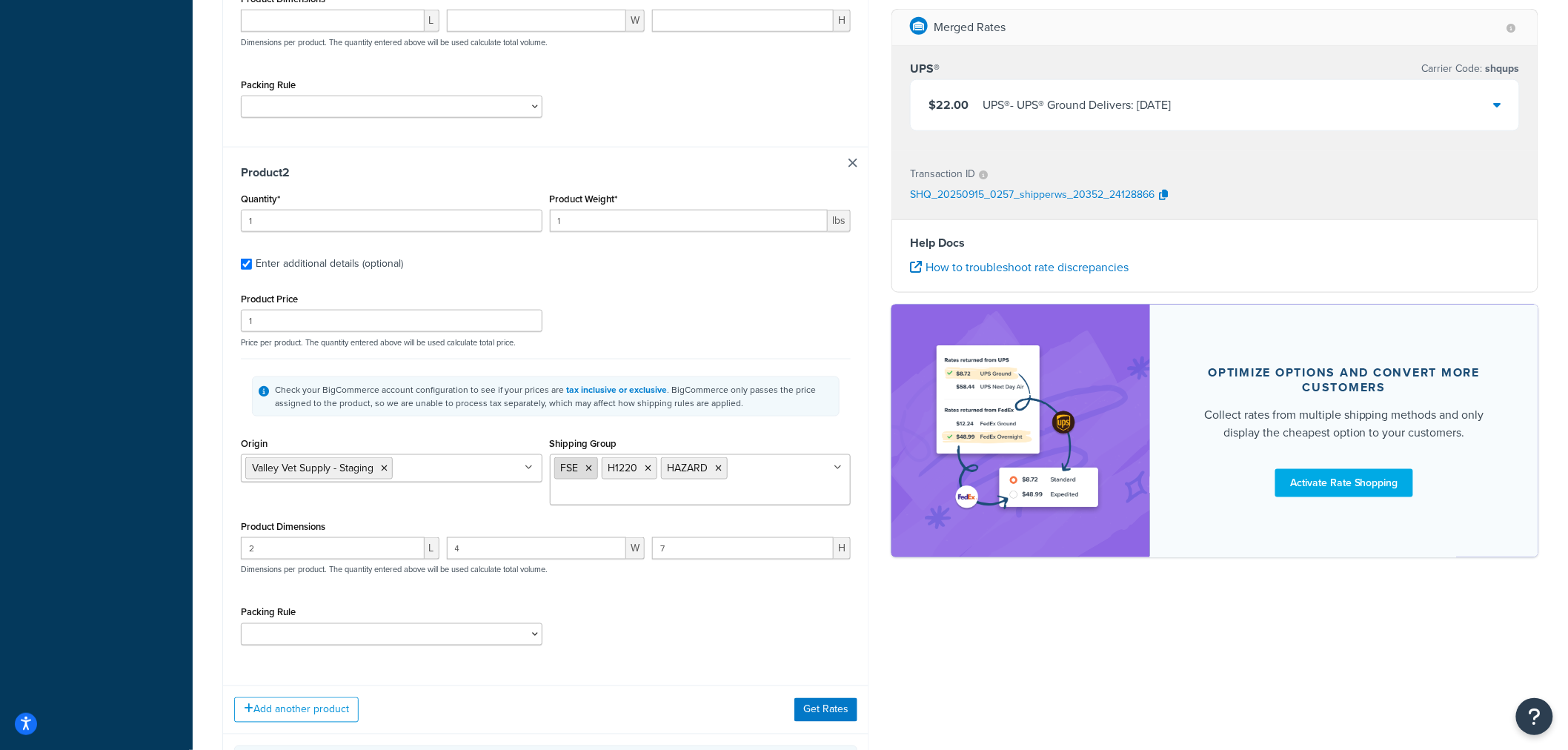
click at [589, 470] on icon at bounding box center [589, 468] width 7 height 9
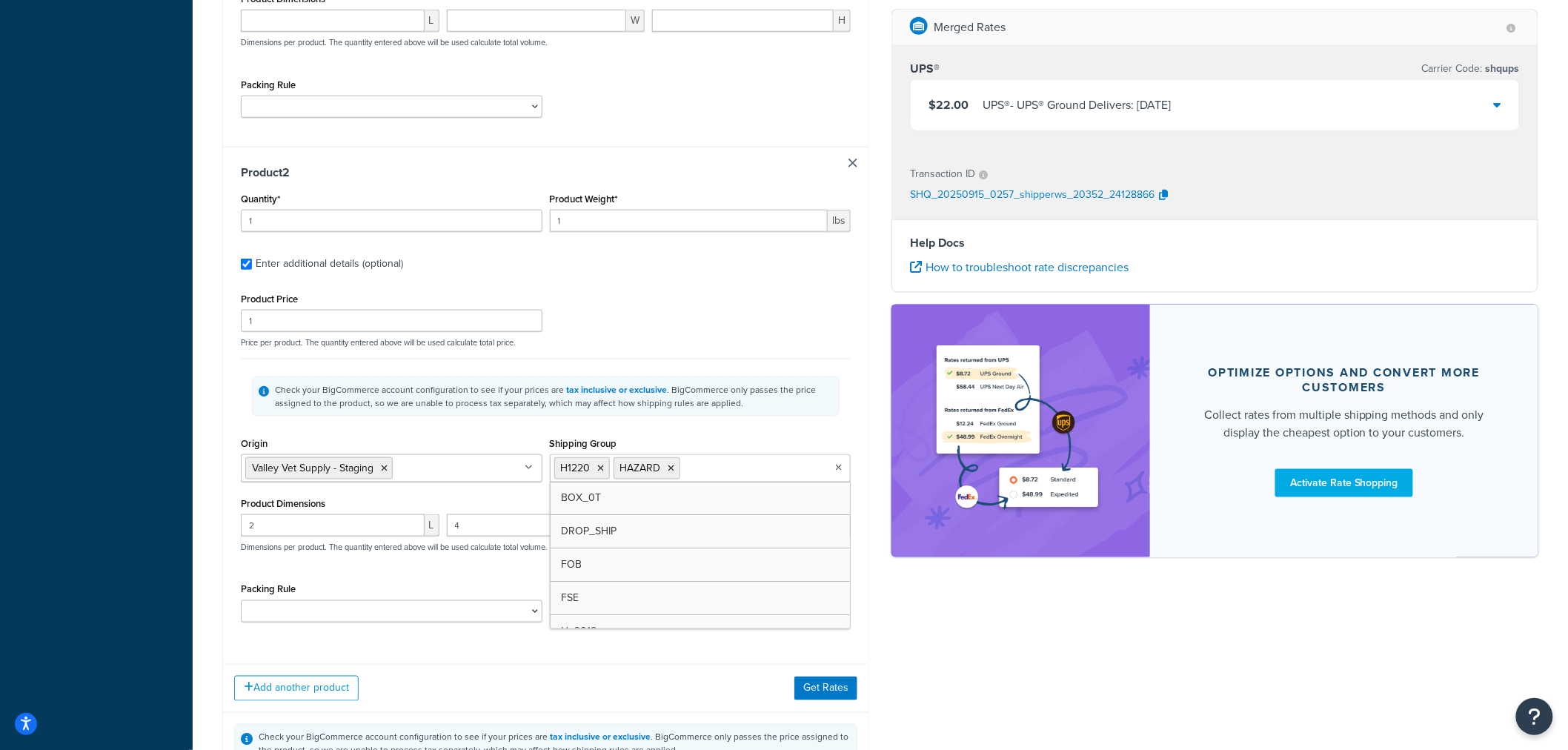
click at [746, 475] on input "Shipping Group" at bounding box center [750, 467] width 131 height 16
type input "fob"
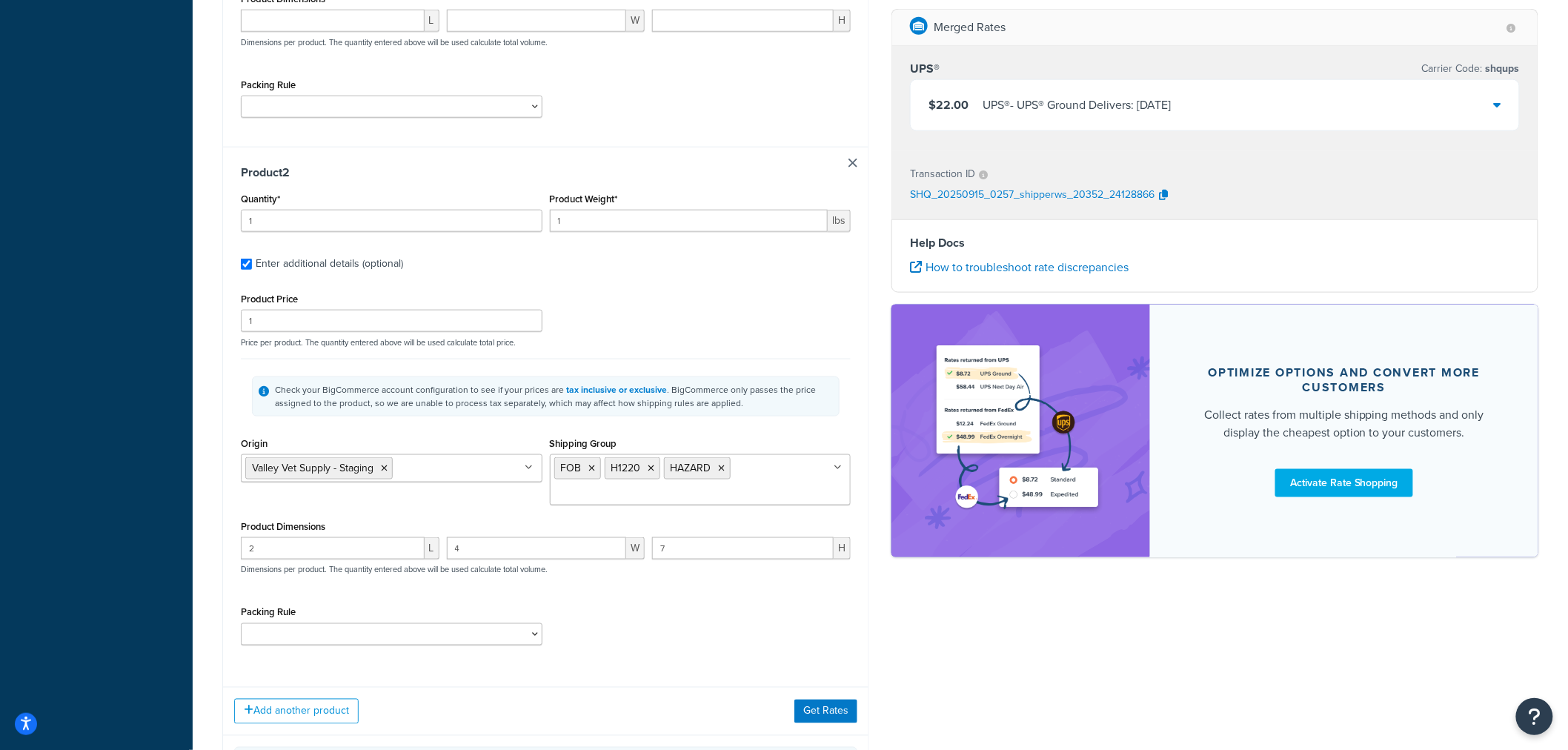
click at [775, 445] on div "Shipping Group FOB H1220 HAZARD BOX_0T DROP_SHIP FSE H_3018 H0010 H0011 H0012 H…" at bounding box center [700, 469] width 301 height 72
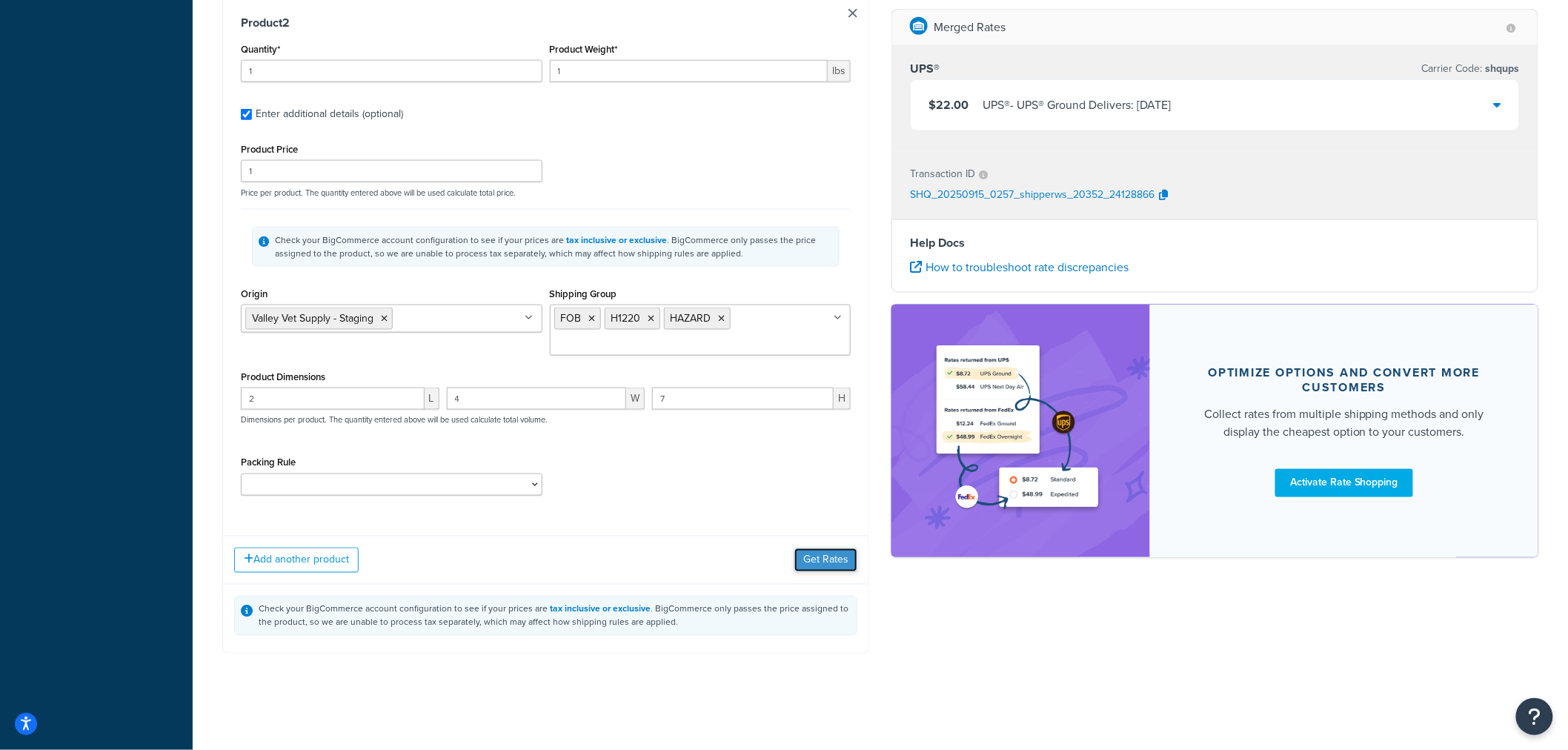
click at [823, 564] on button "Get Rates" at bounding box center [825, 560] width 63 height 24
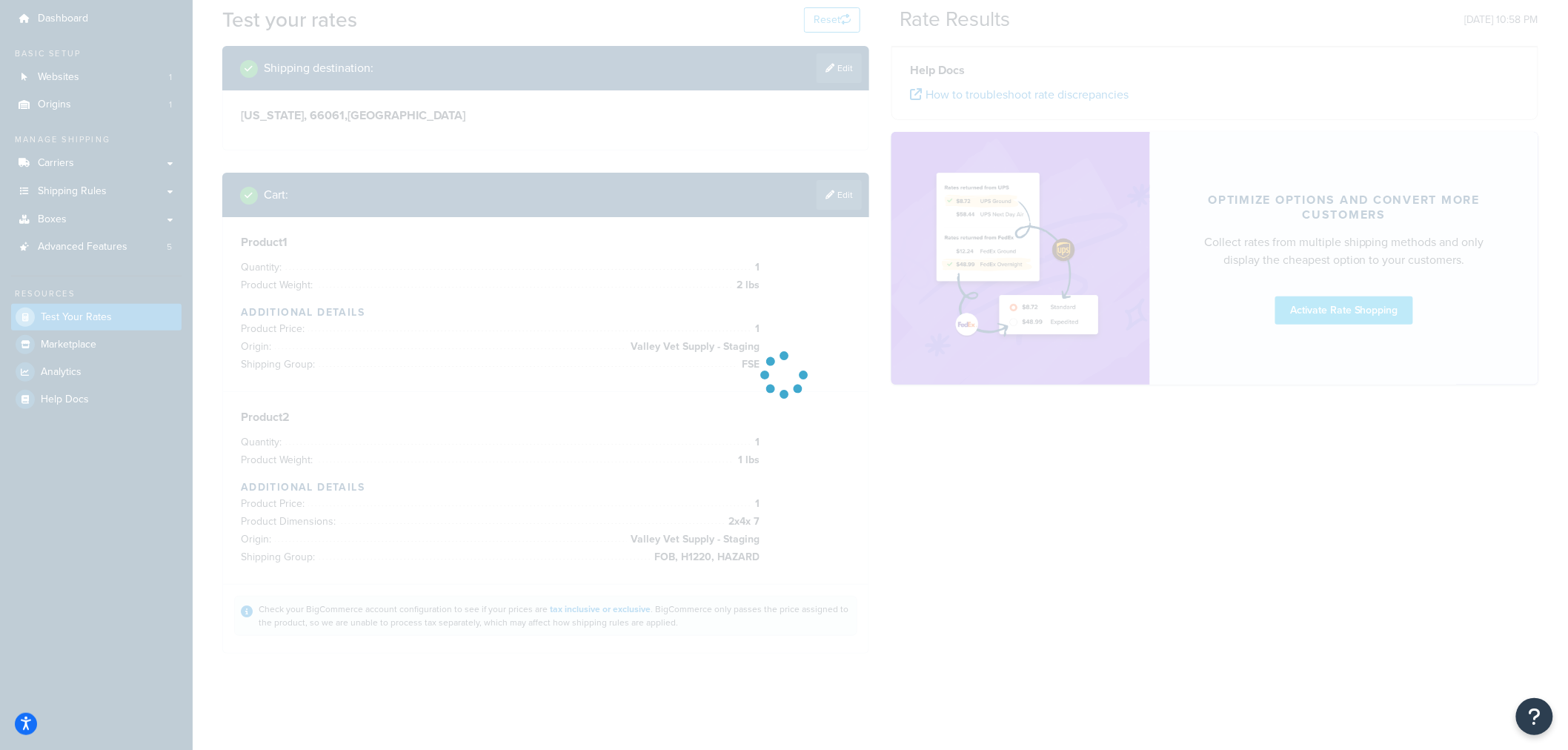
scroll to position [47, 0]
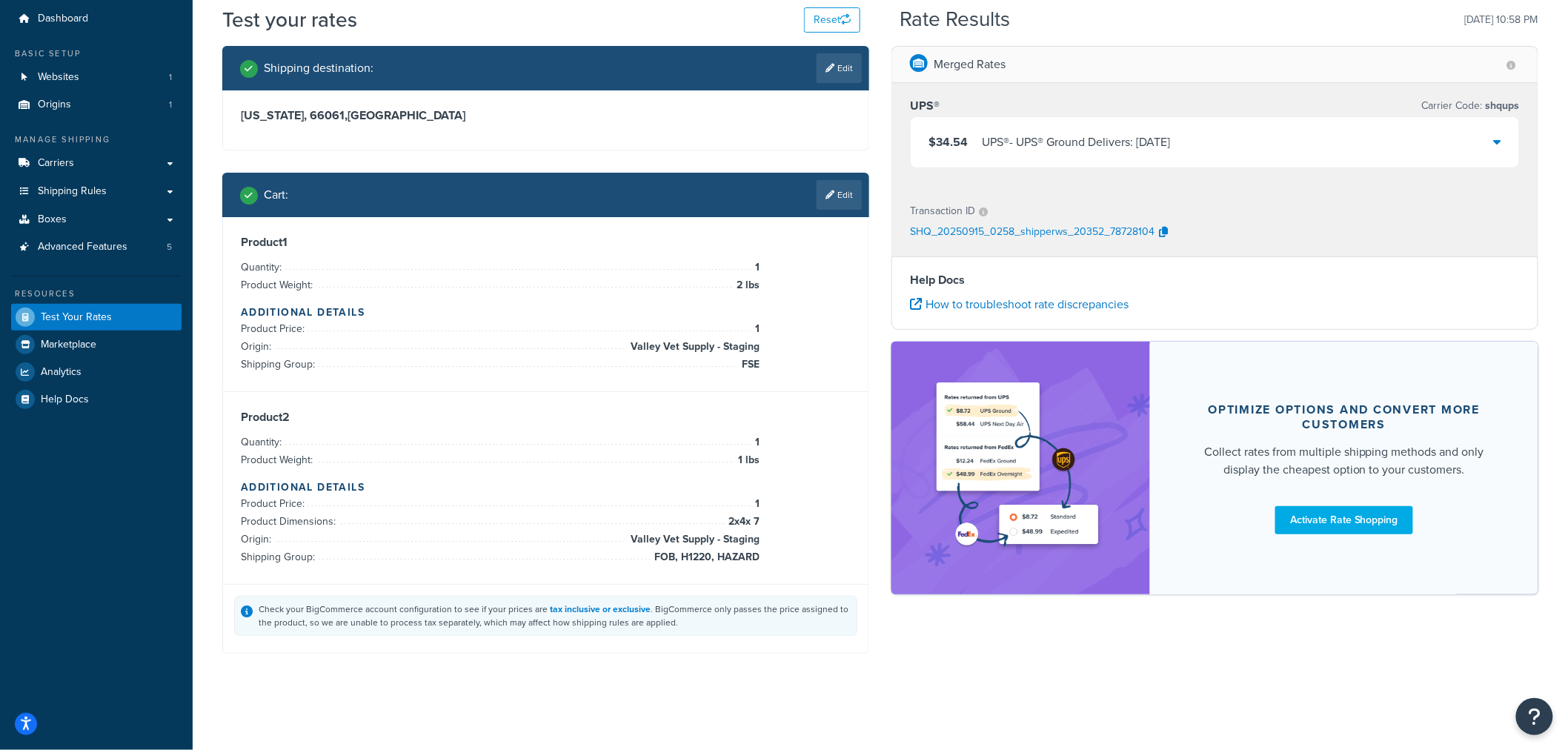
click at [1502, 137] on div "$34.54 UPS® - UPS® Ground Delivers: Tue, Sep 16" at bounding box center [1214, 142] width 608 height 51
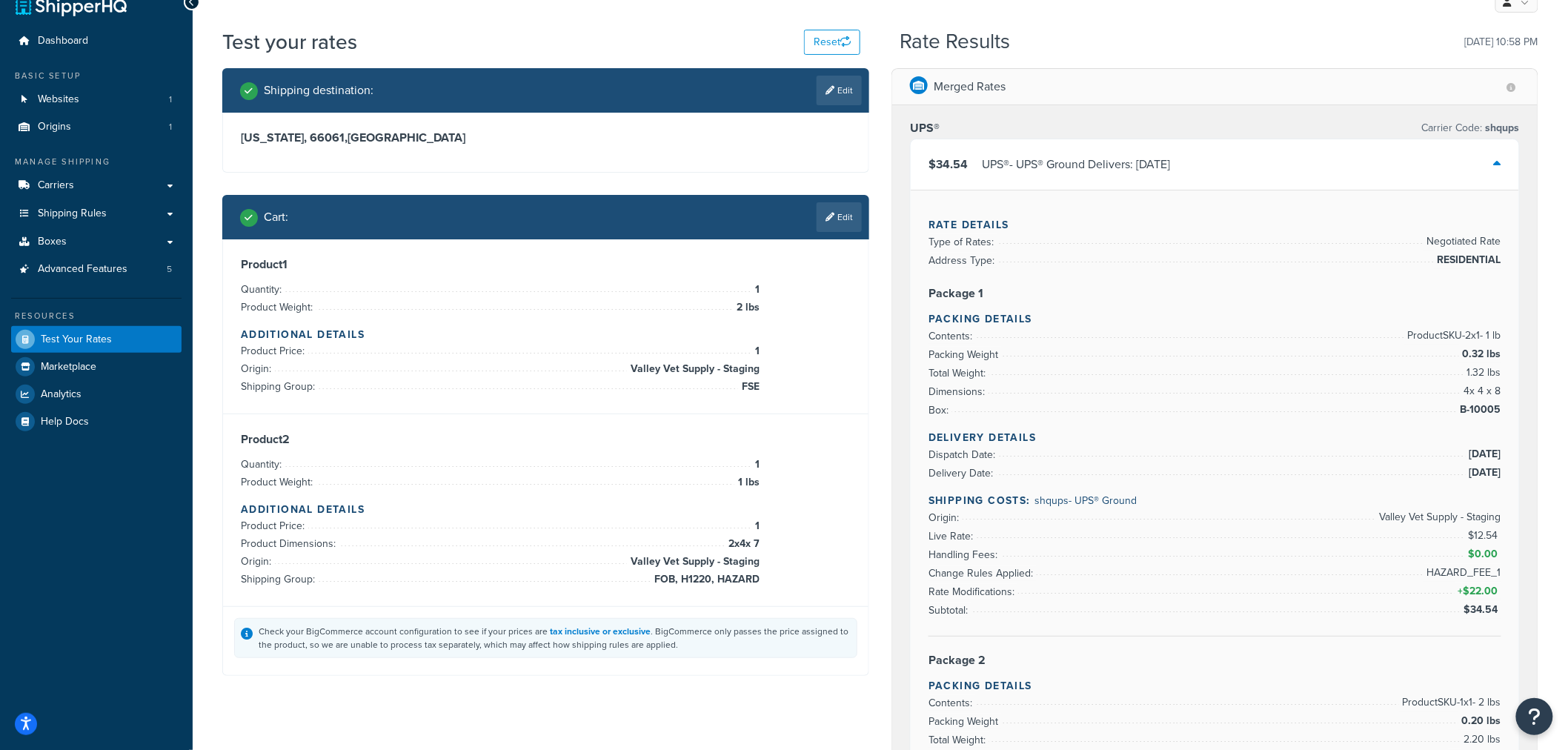
scroll to position [0, 0]
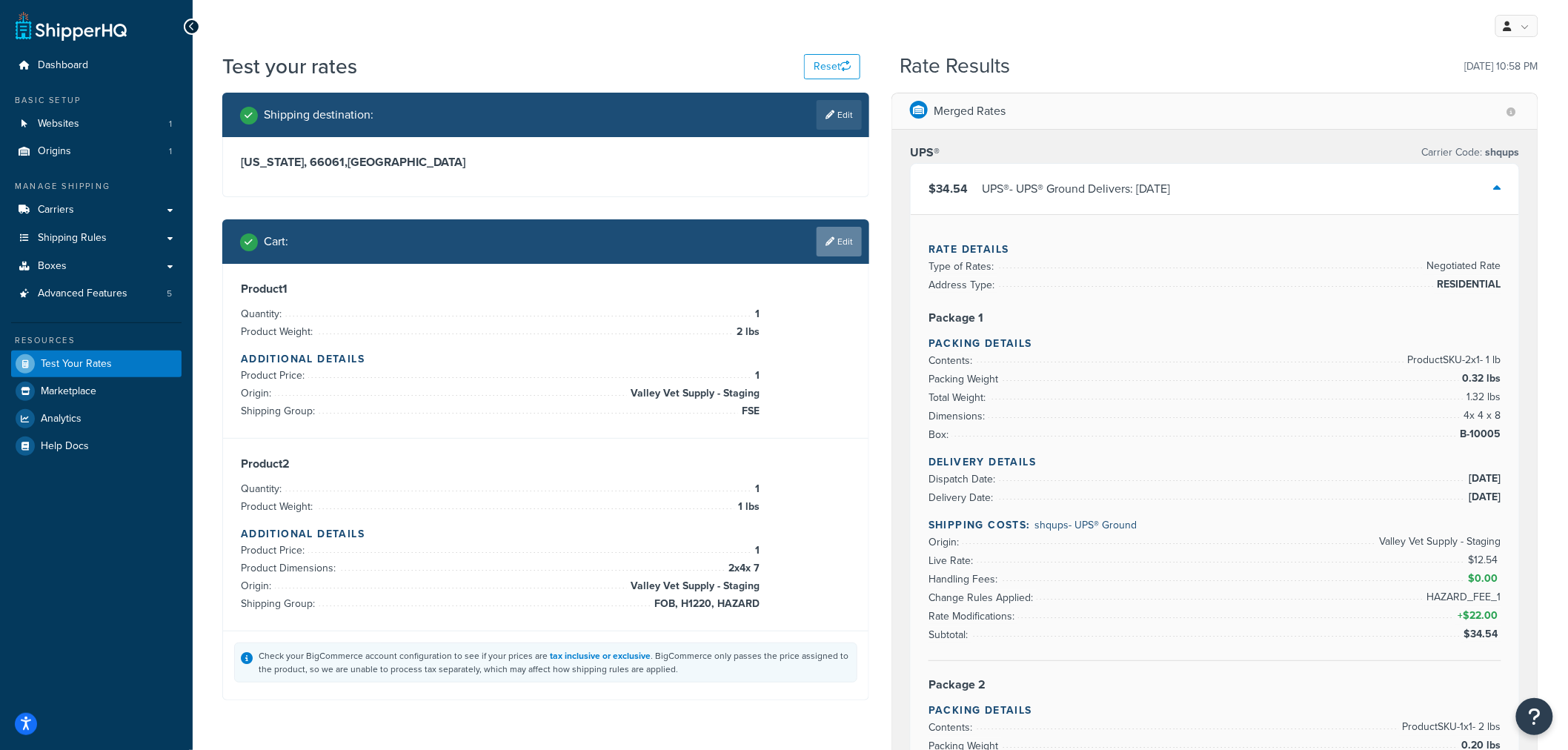
click at [848, 240] on link "Edit" at bounding box center [839, 241] width 45 height 29
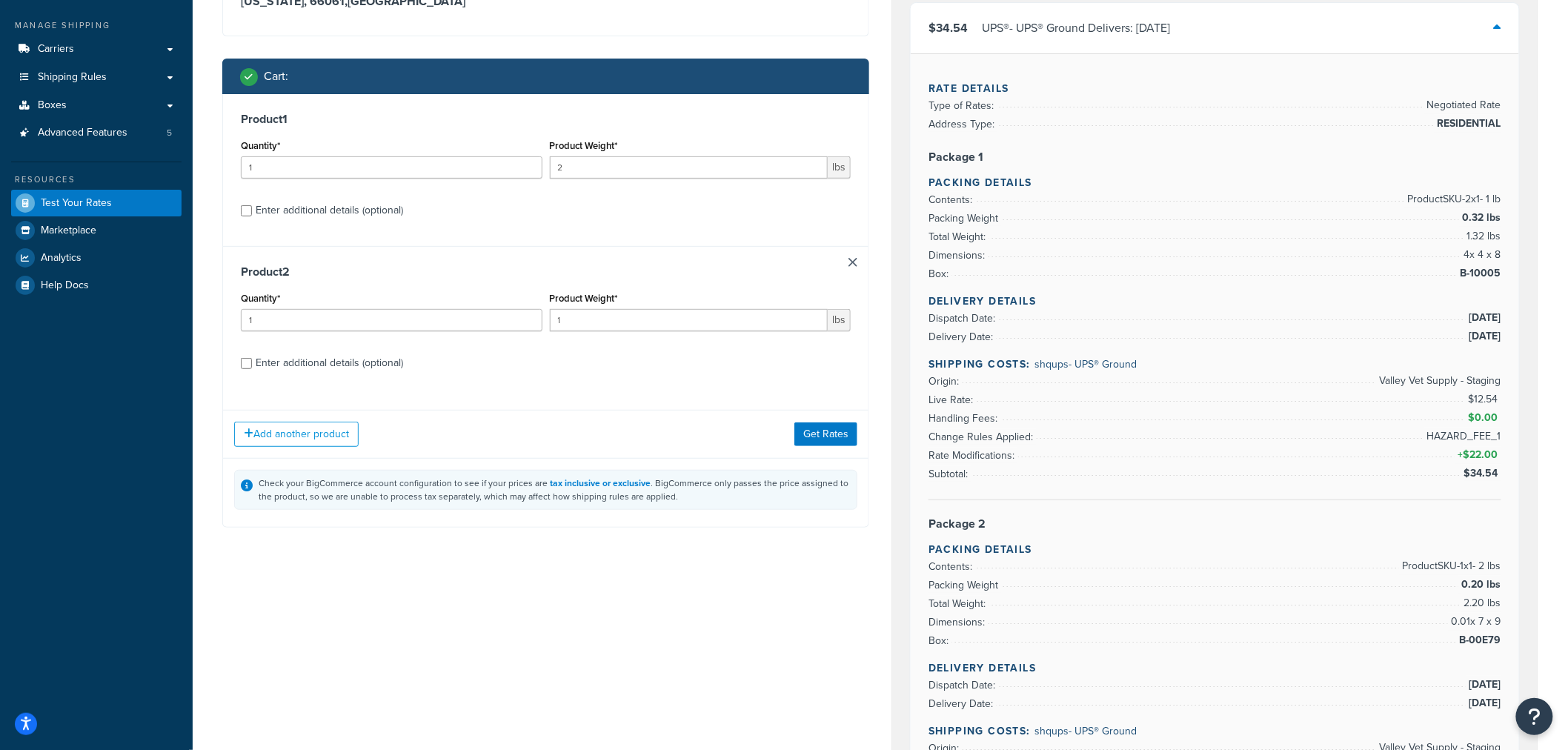
scroll to position [165, 0]
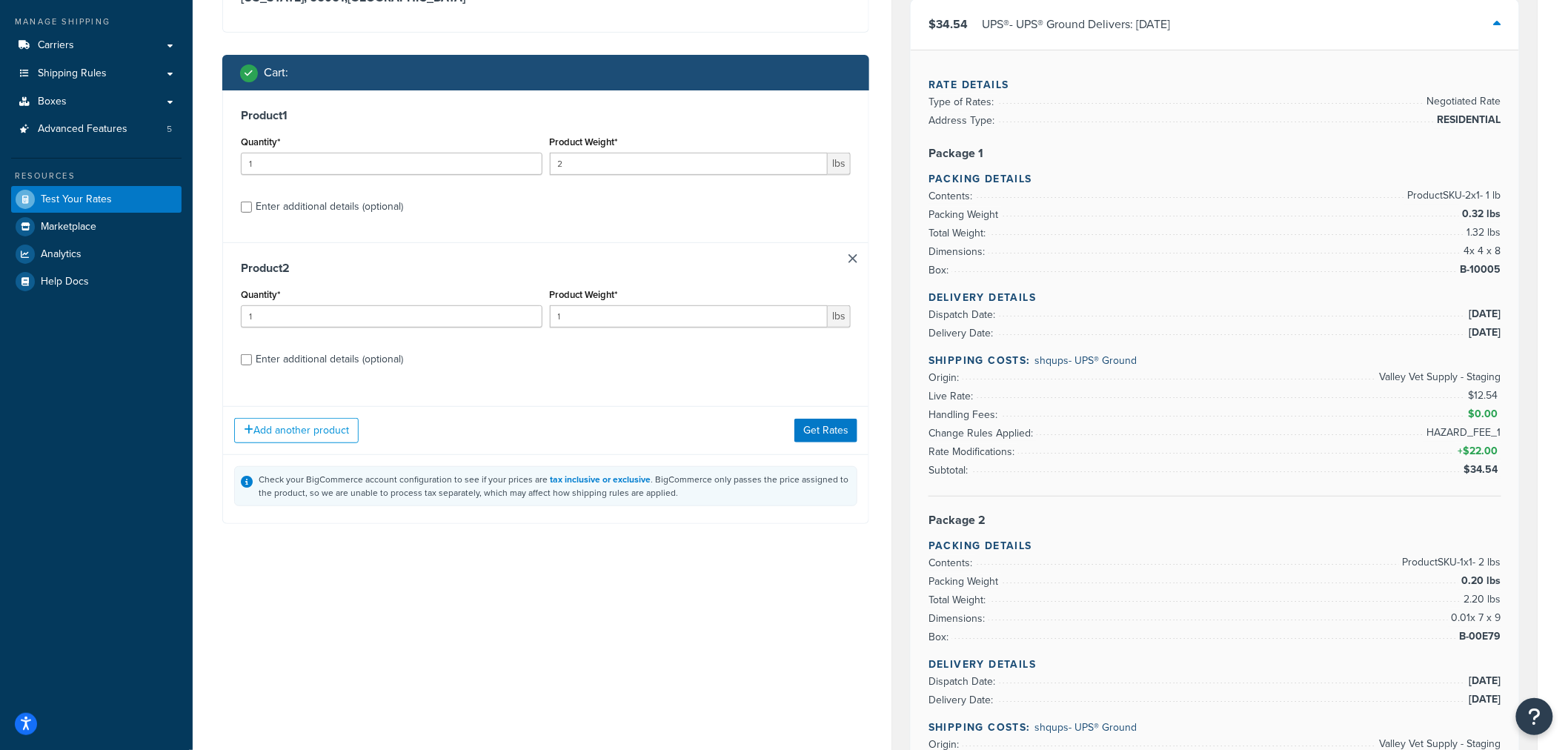
click at [343, 355] on div "Enter additional details (optional)" at bounding box center [329, 359] width 147 height 20
click at [252, 355] on input "Enter additional details (optional)" at bounding box center [246, 360] width 12 height 12
checkbox input "true"
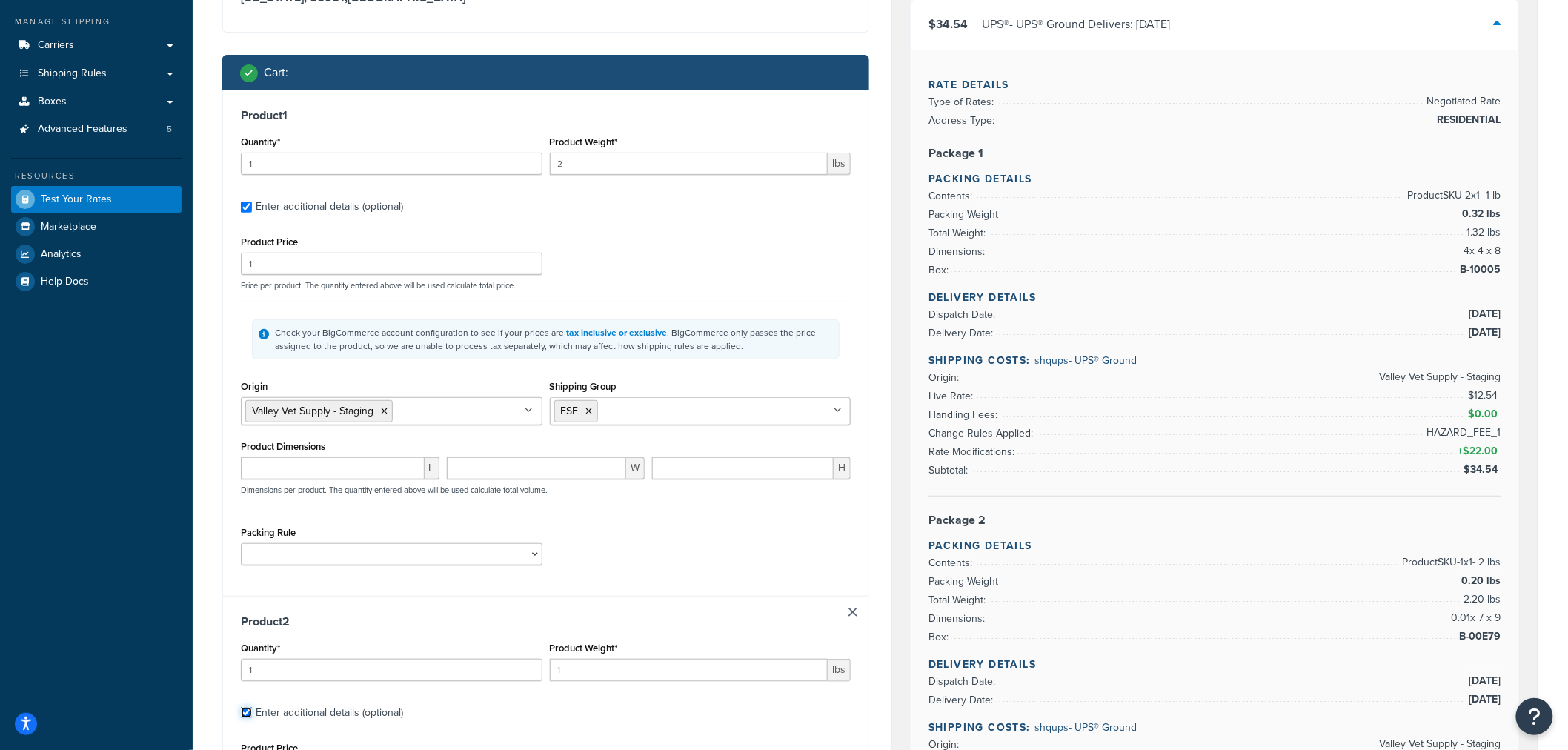
checkbox input "true"
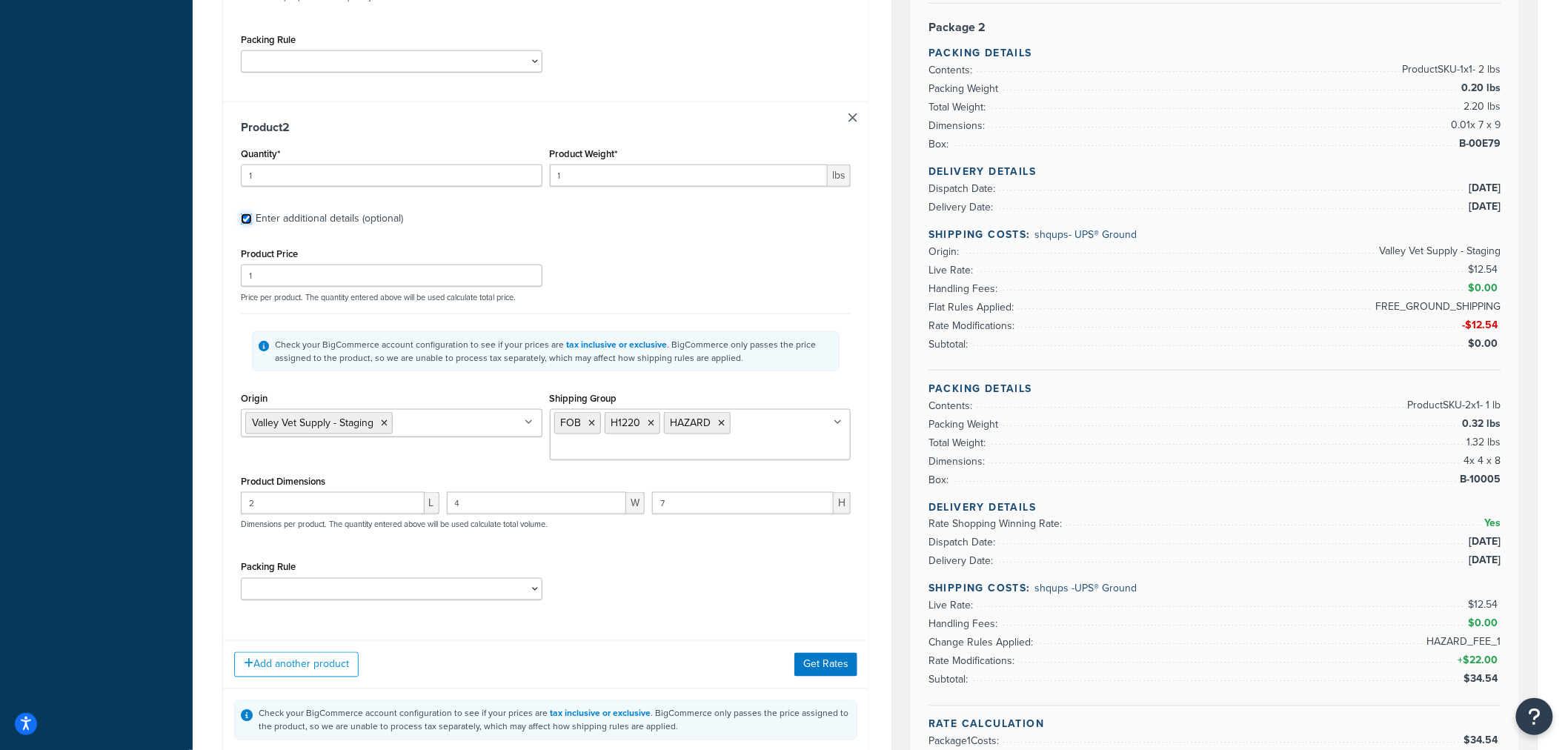
scroll to position [658, 0]
click at [591, 422] on icon at bounding box center [593, 422] width 7 height 9
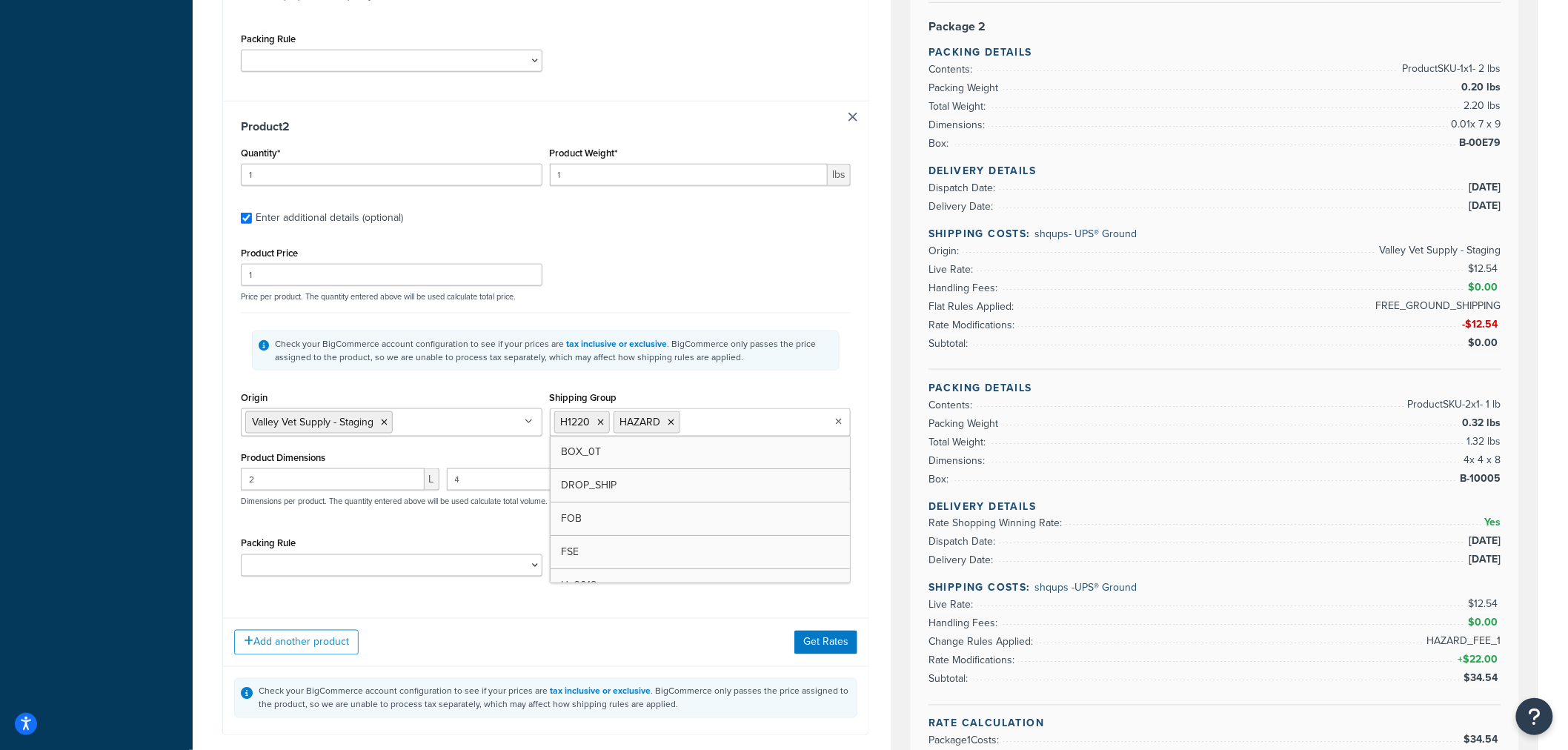
click at [721, 424] on input "Shipping Group" at bounding box center [750, 421] width 131 height 16
type input "FSE"
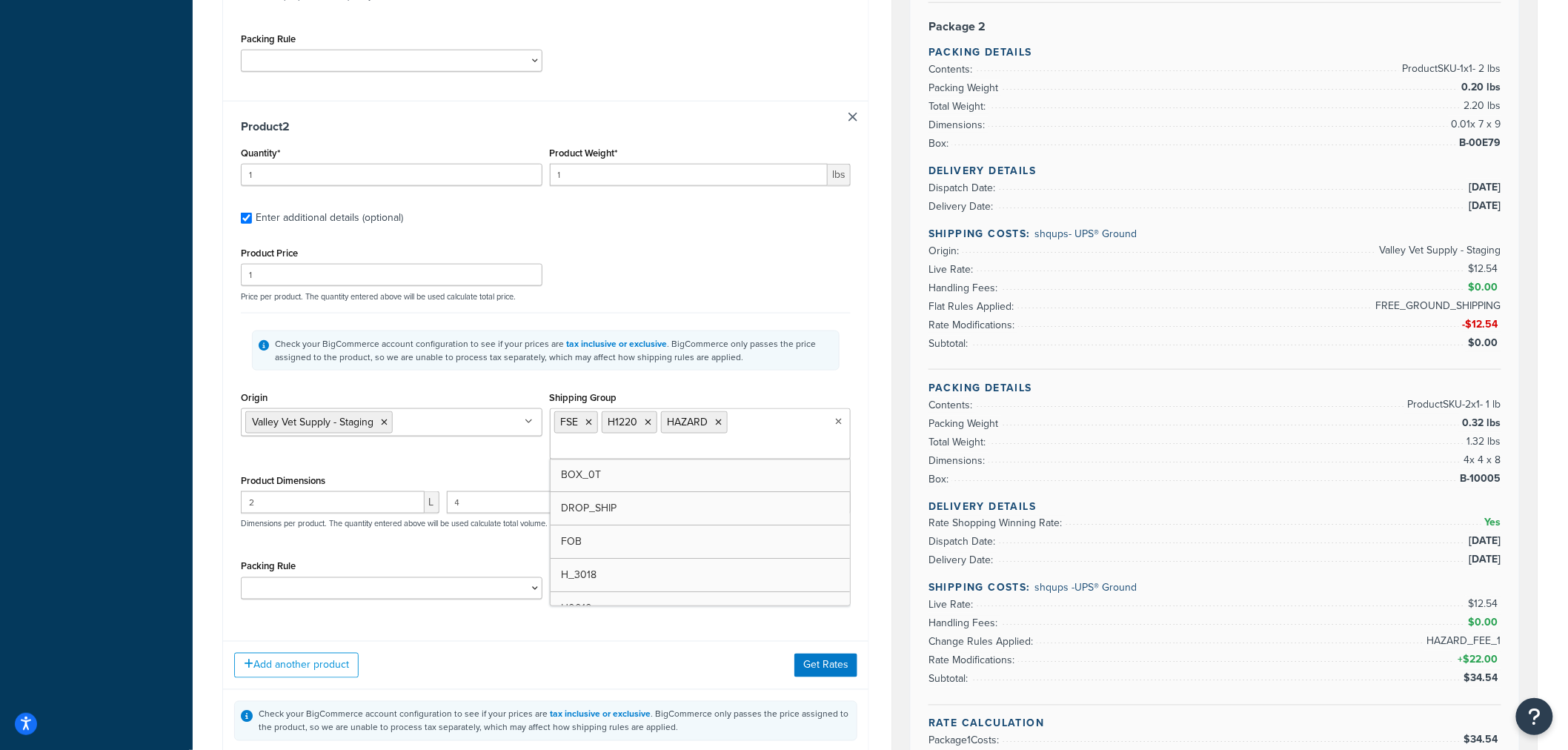
click at [834, 384] on div "Check your BigCommerce account configuration to see if your prices are tax incl…" at bounding box center [546, 350] width 610 height 74
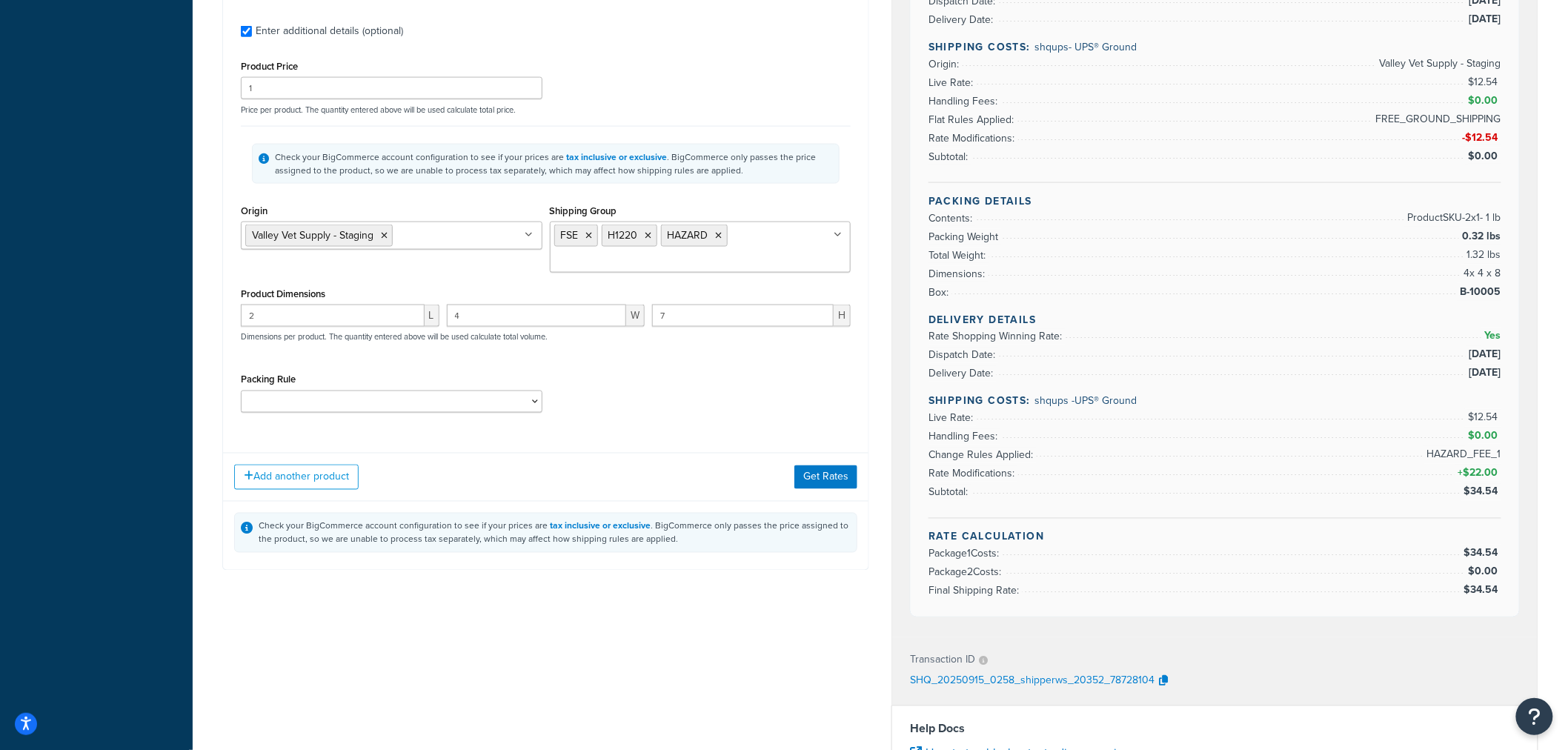
scroll to position [905, 0]
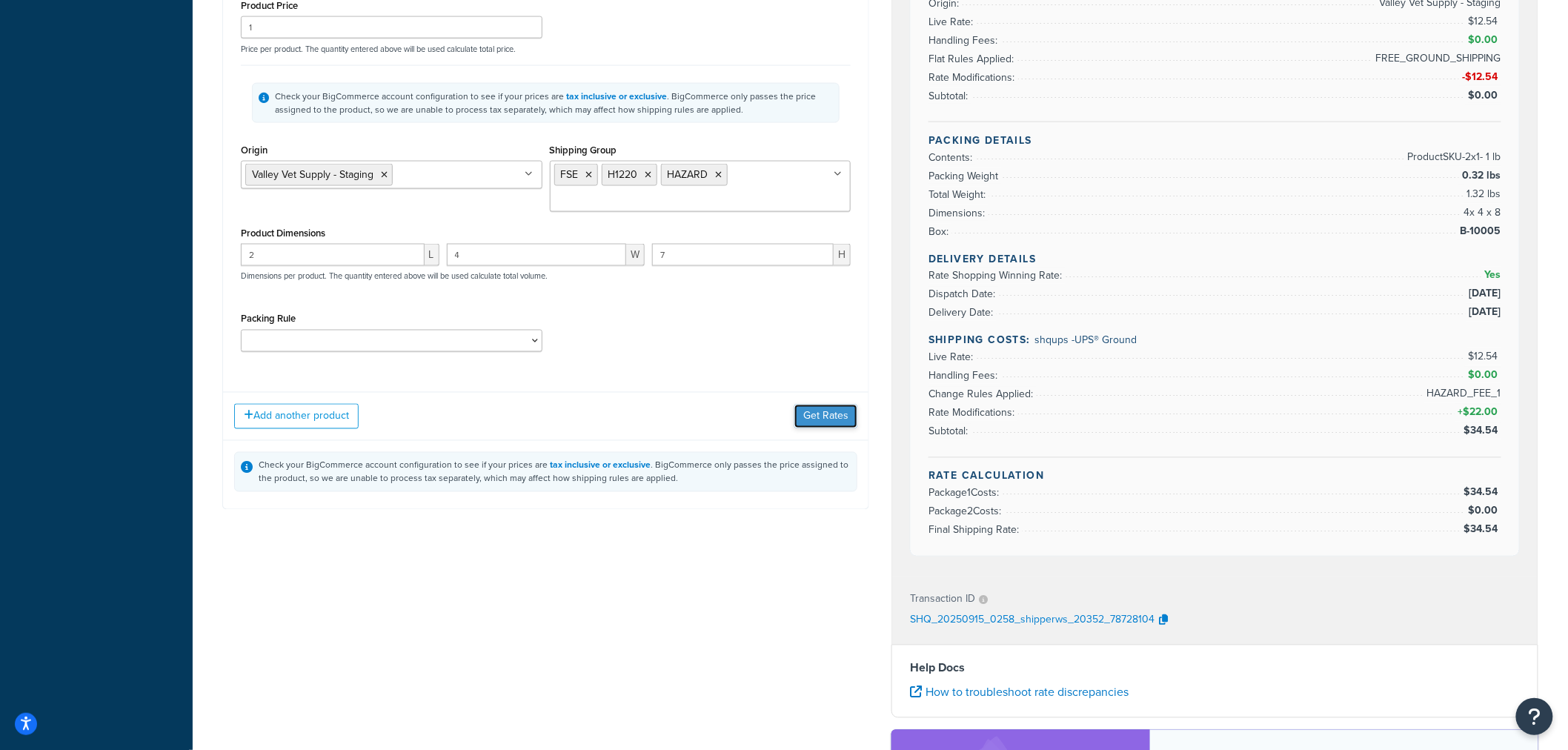
click at [832, 421] on button "Get Rates" at bounding box center [825, 416] width 63 height 24
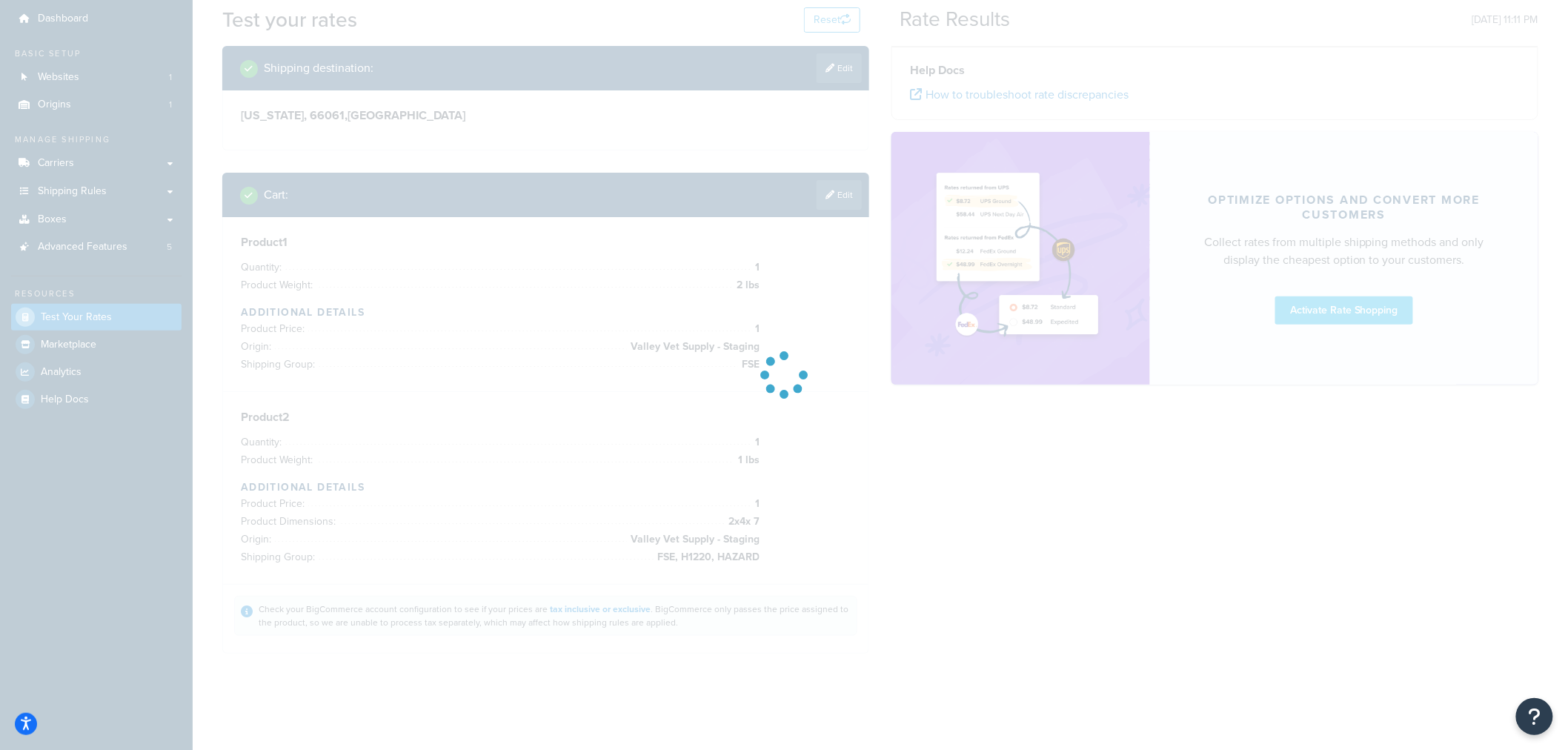
scroll to position [47, 0]
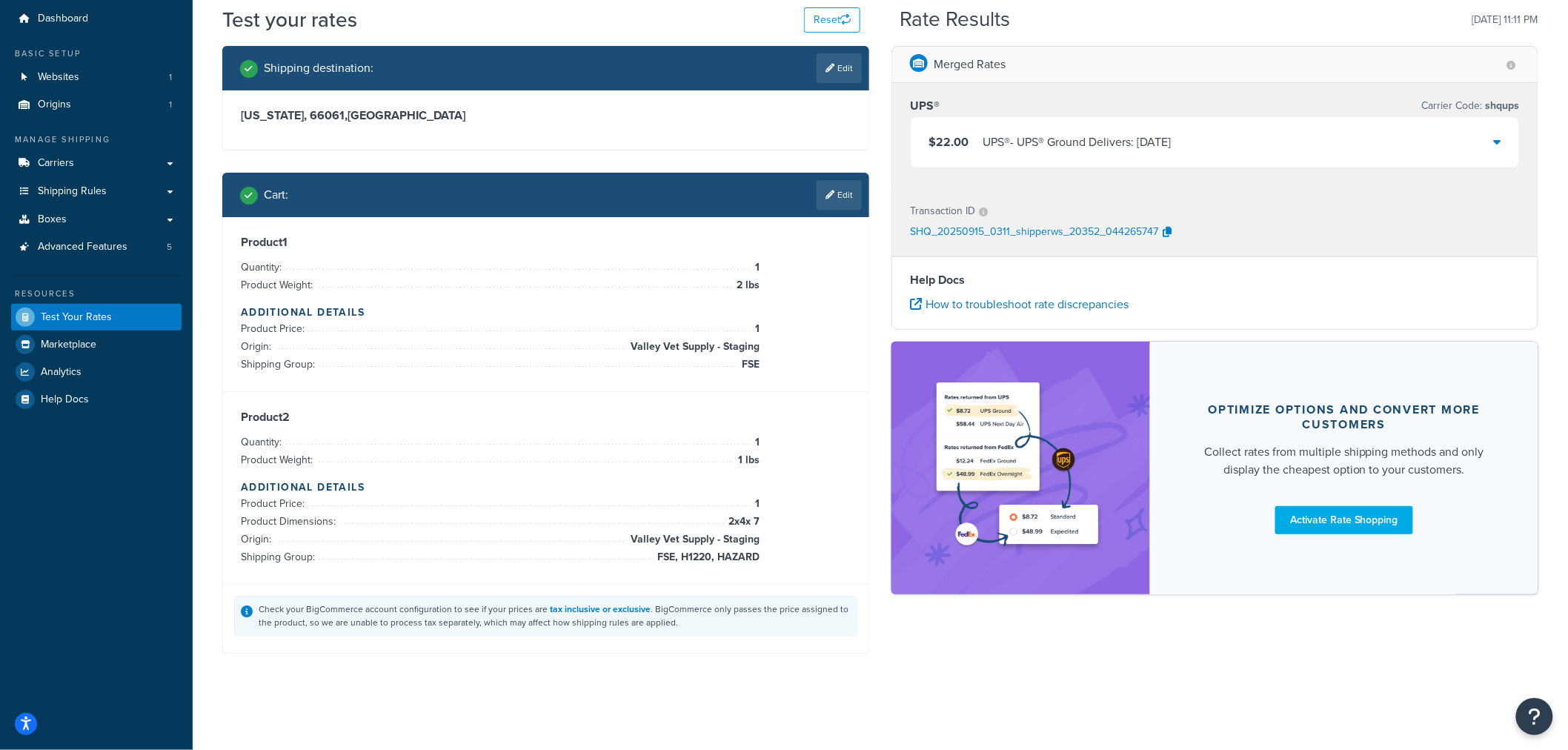
click at [1494, 139] on icon at bounding box center [1497, 141] width 7 height 12
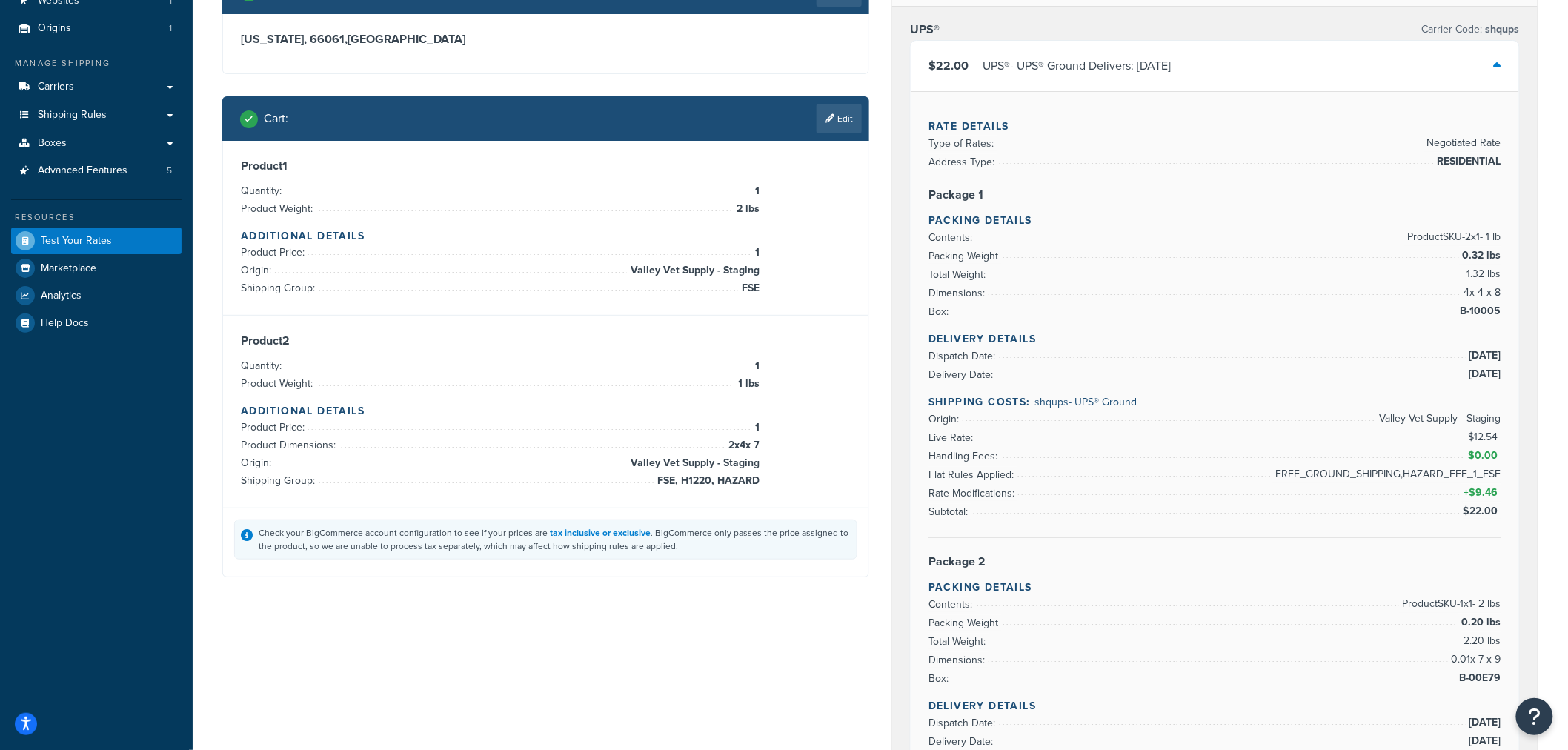
scroll to position [0, 0]
